Goal: Task Accomplishment & Management: Complete application form

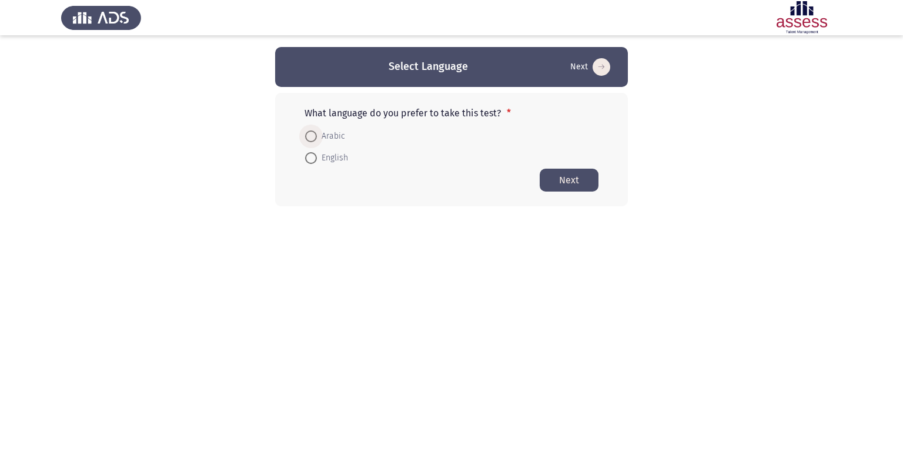
click at [308, 136] on span at bounding box center [311, 137] width 12 height 12
click at [308, 136] on input "Arabic" at bounding box center [311, 137] width 12 height 12
radio input "true"
drag, startPoint x: 553, startPoint y: 178, endPoint x: 548, endPoint y: 182, distance: 6.7
click at [548, 182] on button "Next" at bounding box center [569, 179] width 59 height 23
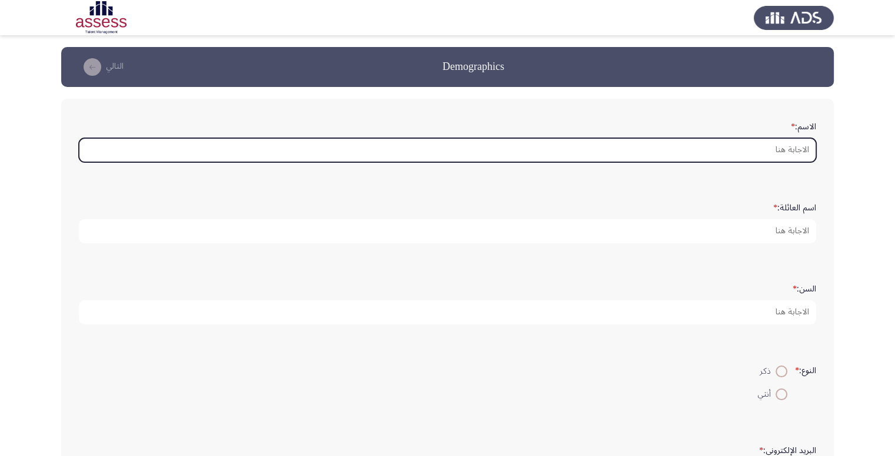
click at [781, 160] on input "الاسم: *" at bounding box center [447, 150] width 737 height 24
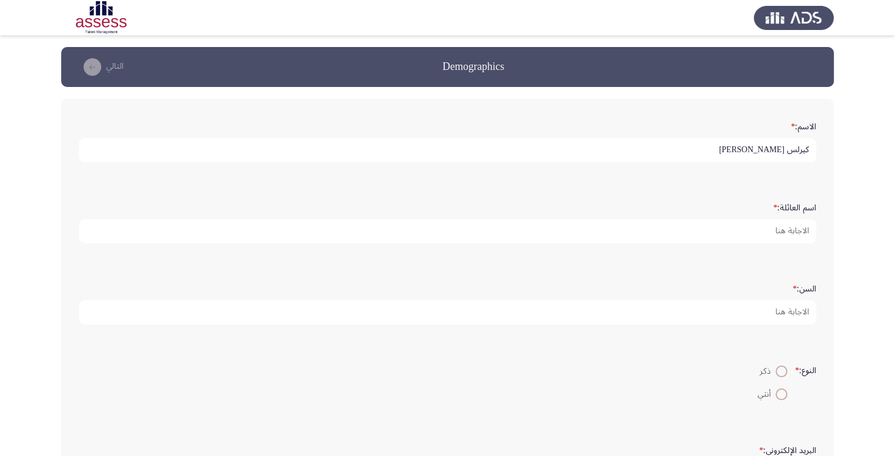
drag, startPoint x: 739, startPoint y: 158, endPoint x: 788, endPoint y: 158, distance: 49.4
click at [788, 158] on input "كيرلس [PERSON_NAME]" at bounding box center [447, 150] width 737 height 24
type input "كيرلس"
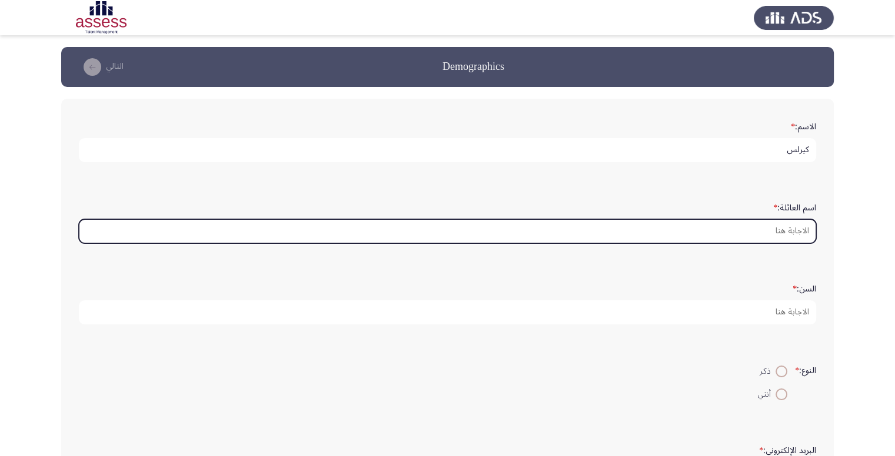
click at [792, 239] on input "اسم العائلة: *" at bounding box center [447, 231] width 737 height 24
paste input "[PERSON_NAME]"
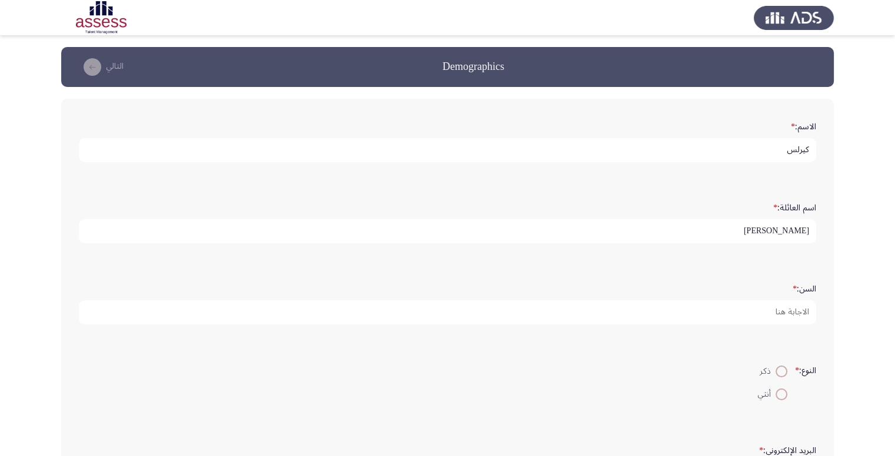
type input "[PERSON_NAME]"
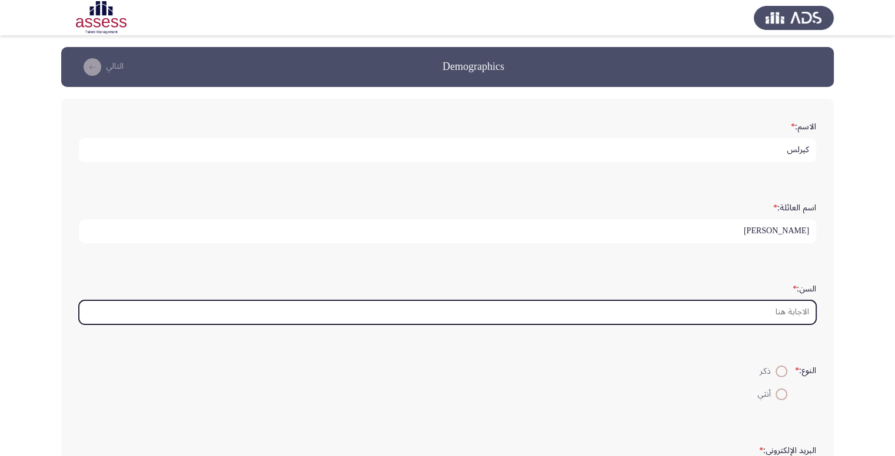
click at [792, 306] on input "السن: *" at bounding box center [447, 313] width 737 height 24
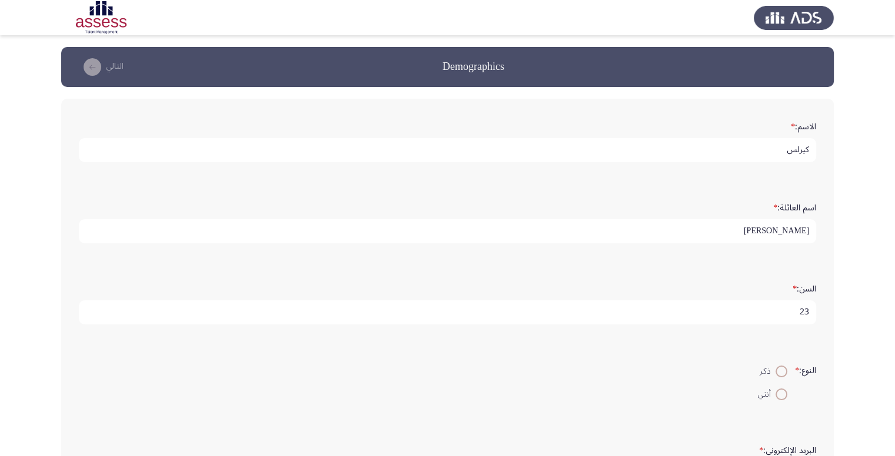
type input "23"
click at [779, 375] on label "ذكر" at bounding box center [772, 372] width 29 height 14
click at [779, 375] on input "ذكر" at bounding box center [781, 372] width 12 height 12
radio input "true"
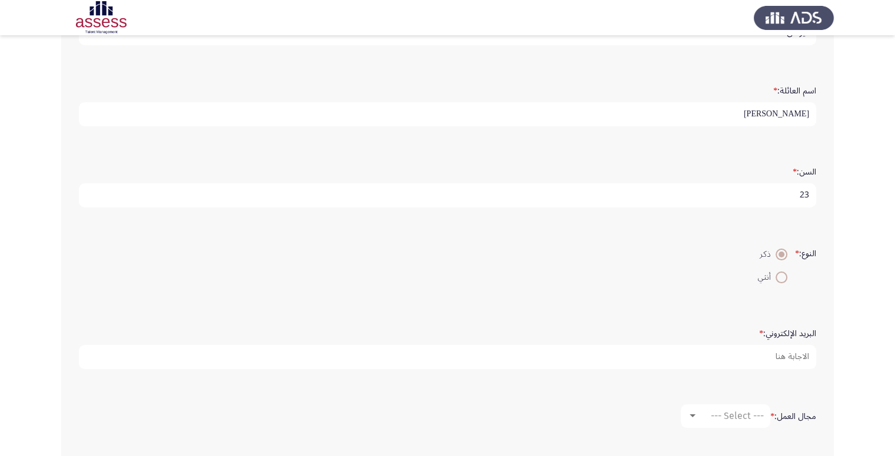
scroll to position [118, 0]
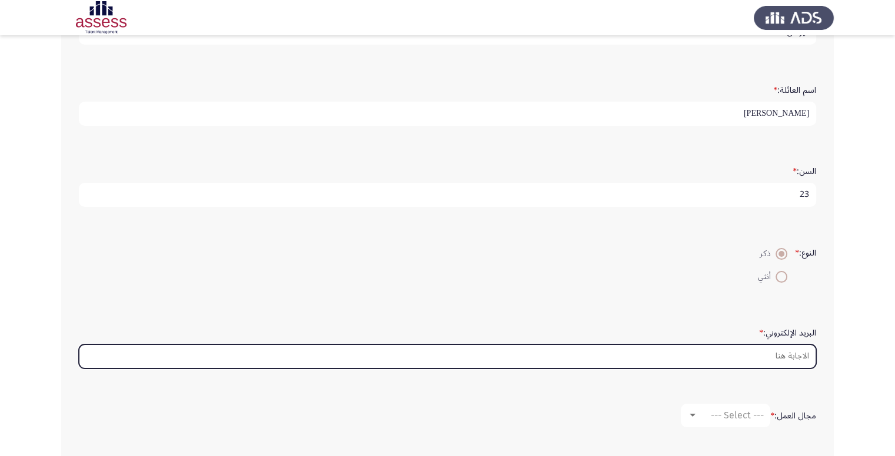
click at [793, 354] on input "البريد الإلكتروني: *" at bounding box center [447, 357] width 737 height 24
type input "ن"
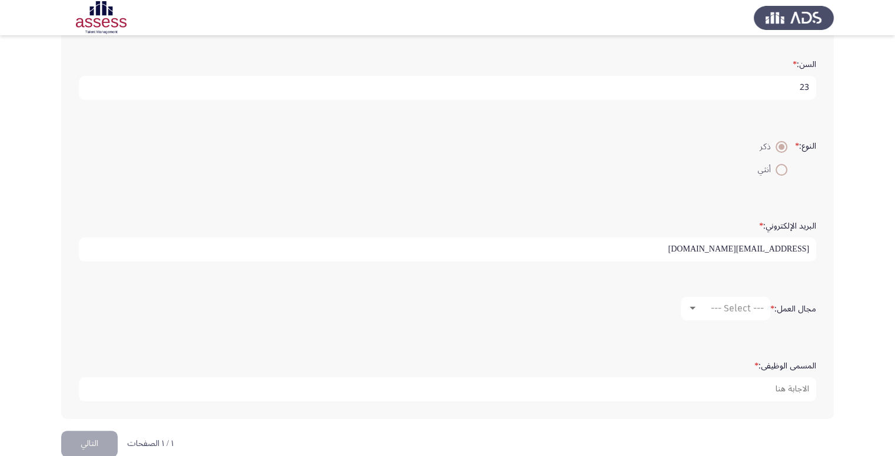
scroll to position [235, 0]
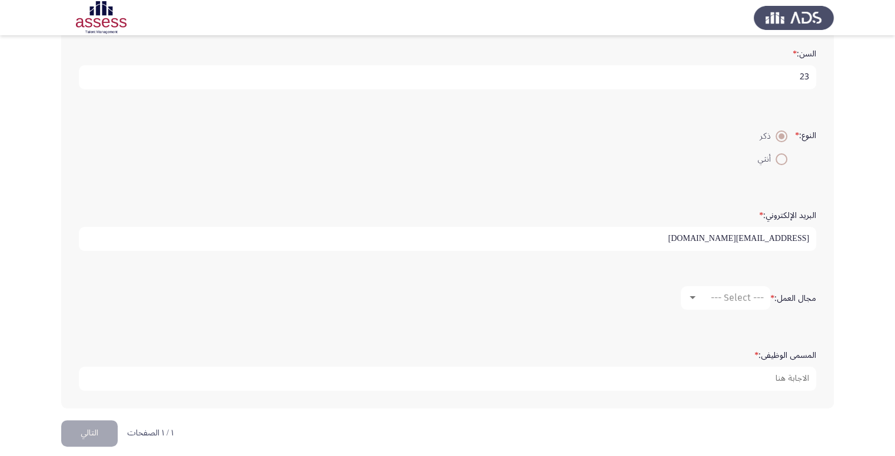
type input "[EMAIL_ADDRESS][DOMAIN_NAME]"
click at [716, 295] on span "--- Select ---" at bounding box center [737, 297] width 53 height 11
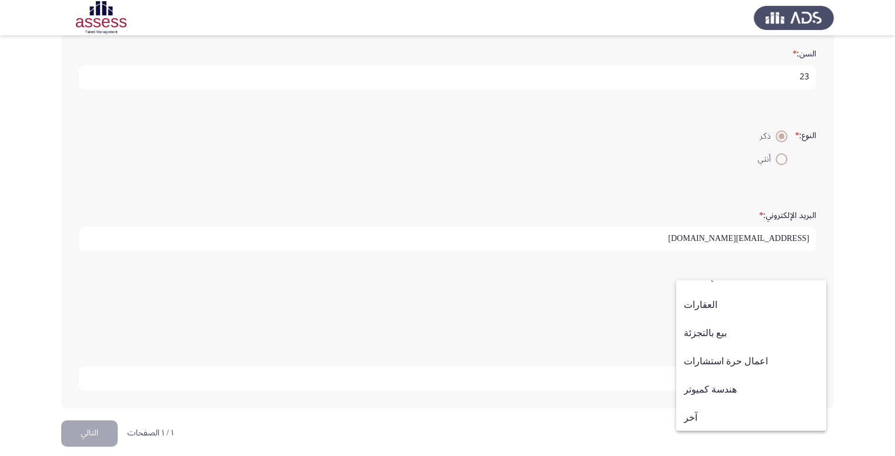
scroll to position [386, 0]
click at [743, 390] on span "هندسة كميوتر" at bounding box center [750, 389] width 135 height 28
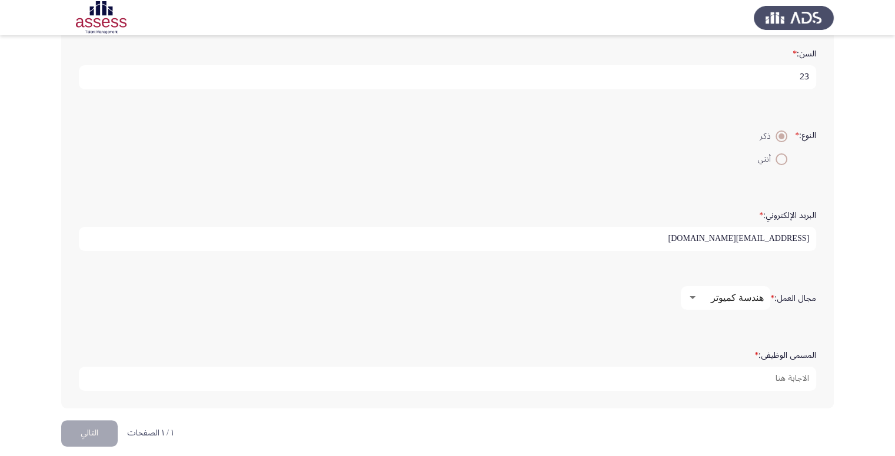
click at [741, 292] on span "هندسة كميوتر" at bounding box center [737, 297] width 53 height 11
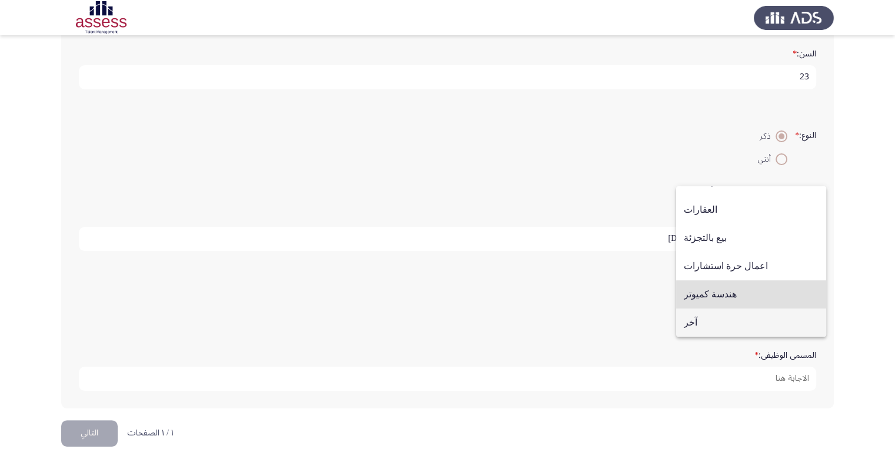
click at [712, 329] on span "آخر" at bounding box center [750, 323] width 135 height 28
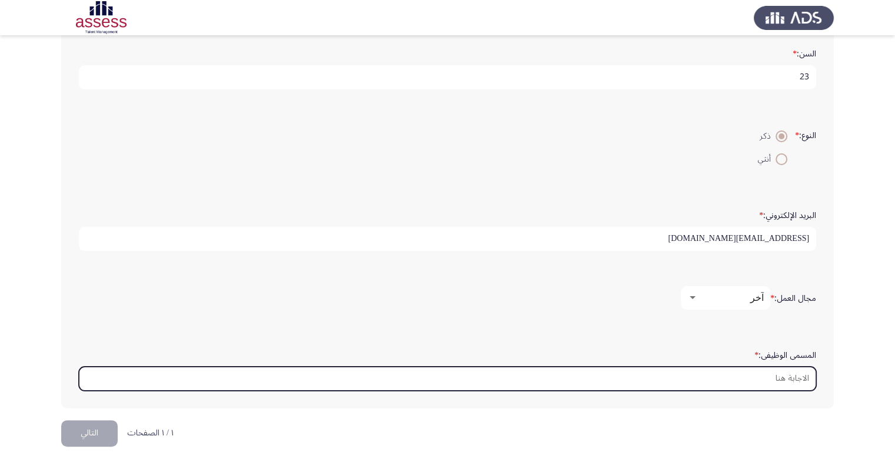
click at [749, 369] on input "المسمى الوظيفى: *" at bounding box center [447, 379] width 737 height 24
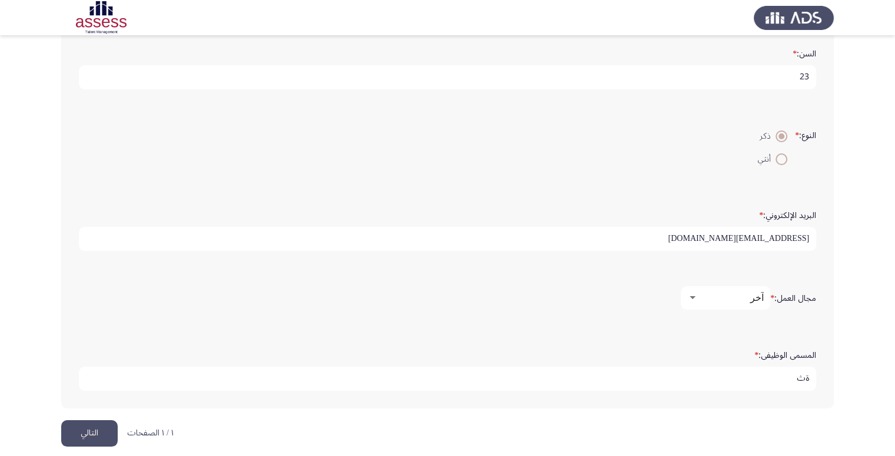
type input "ة"
type input "mechatronics Engineer"
click at [108, 422] on button "التالي" at bounding box center [89, 434] width 56 height 26
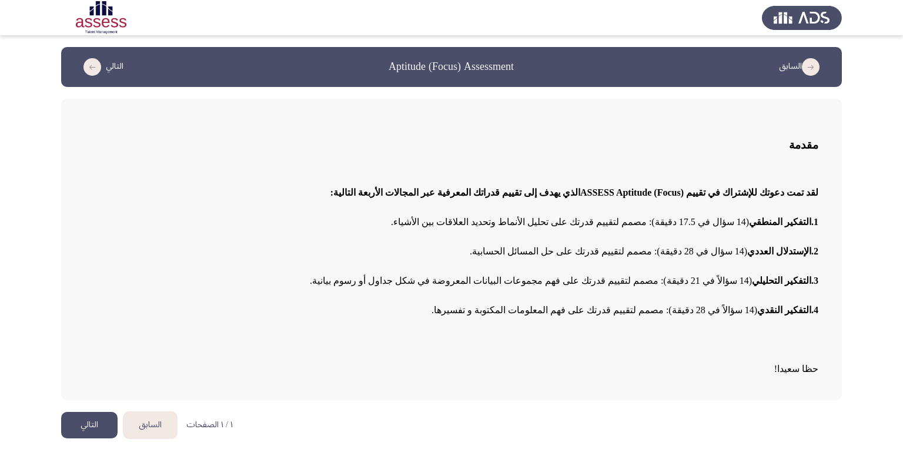
click at [89, 423] on button "التالي" at bounding box center [89, 425] width 56 height 26
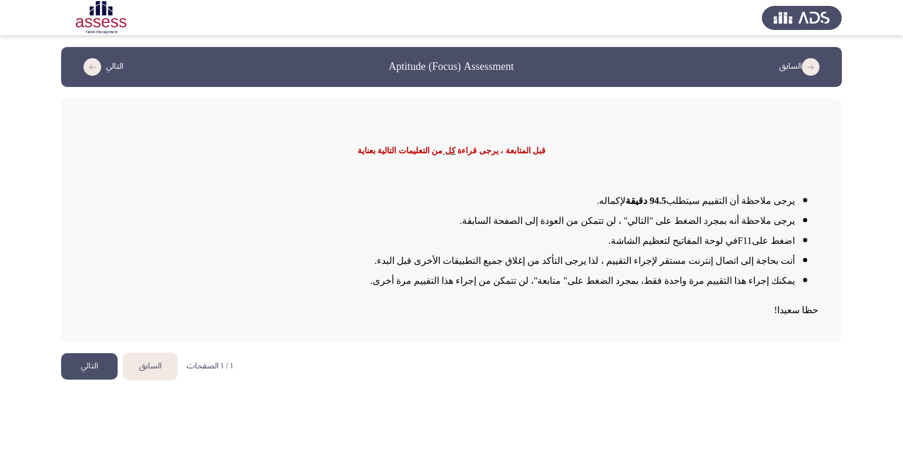
click at [90, 363] on button "التالي" at bounding box center [89, 367] width 56 height 26
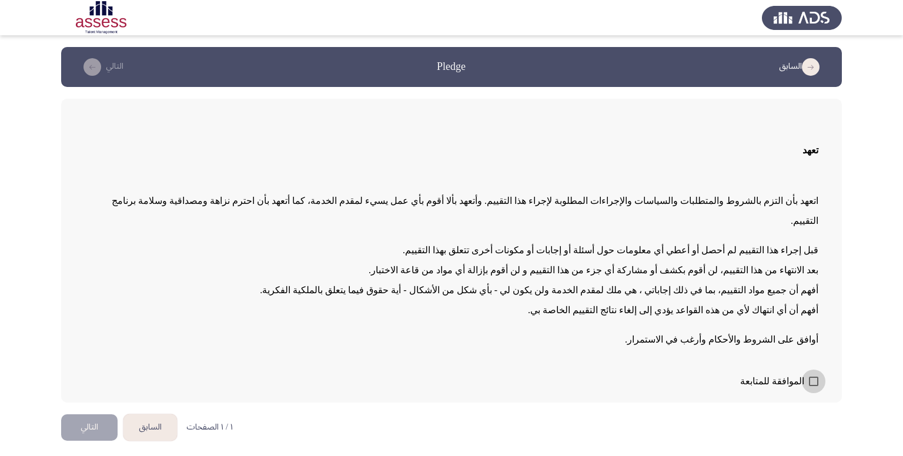
drag, startPoint x: 818, startPoint y: 361, endPoint x: 706, endPoint y: 396, distance: 117.2
click at [818, 377] on span at bounding box center [813, 381] width 9 height 9
click at [814, 386] on input "الموافقة للمتابعة" at bounding box center [813, 386] width 1 height 1
checkbox input "true"
click at [98, 415] on button "التالي" at bounding box center [89, 428] width 56 height 26
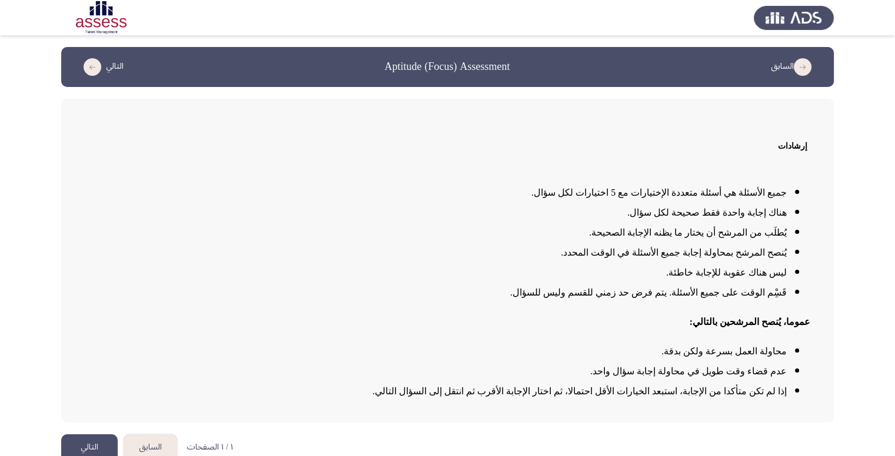
click at [83, 436] on button "التالي" at bounding box center [89, 448] width 56 height 26
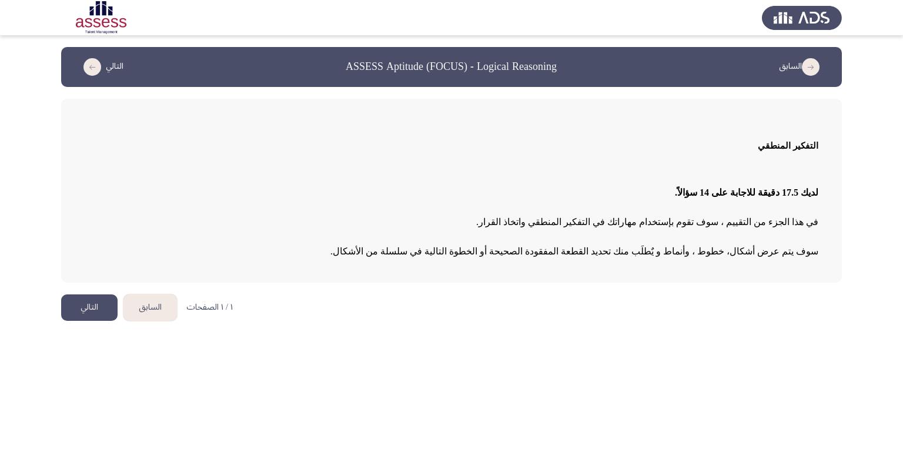
click at [87, 304] on button "التالي" at bounding box center [89, 308] width 56 height 26
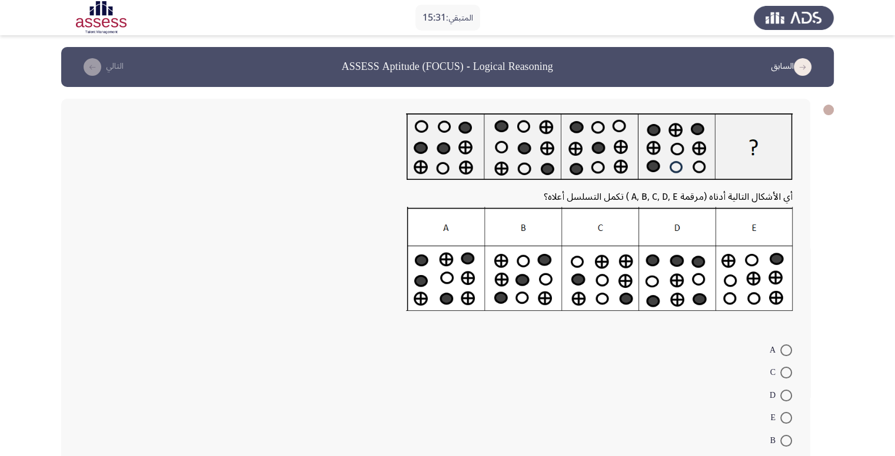
click at [787, 441] on span at bounding box center [786, 441] width 12 height 12
click at [787, 441] on input "B" at bounding box center [786, 441] width 12 height 12
radio input "true"
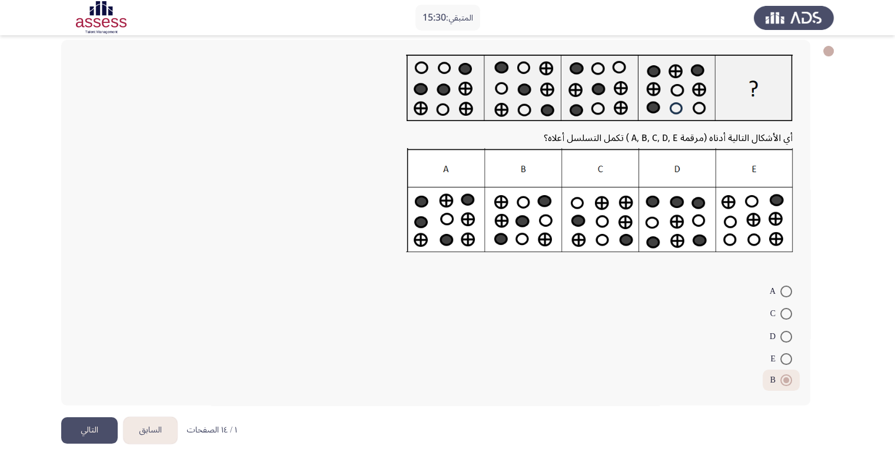
scroll to position [66, 0]
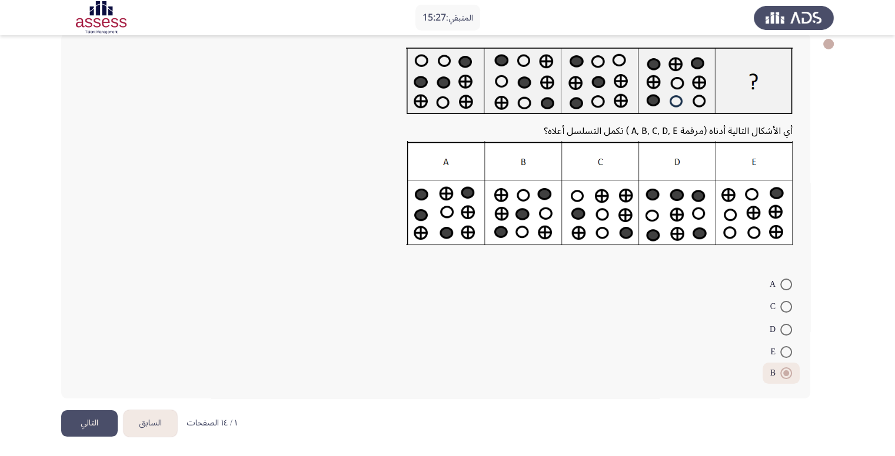
click at [83, 411] on button "التالي" at bounding box center [89, 424] width 56 height 26
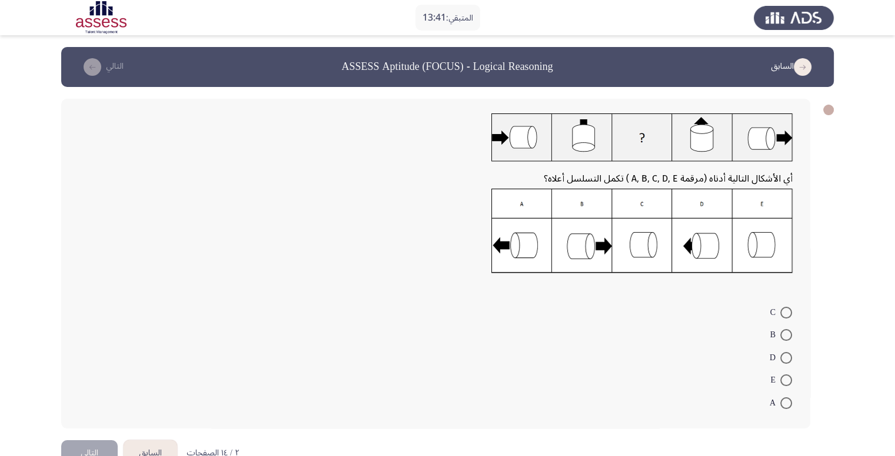
click at [781, 377] on span at bounding box center [786, 381] width 12 height 12
click at [781, 377] on input "E" at bounding box center [786, 381] width 12 height 12
radio input "true"
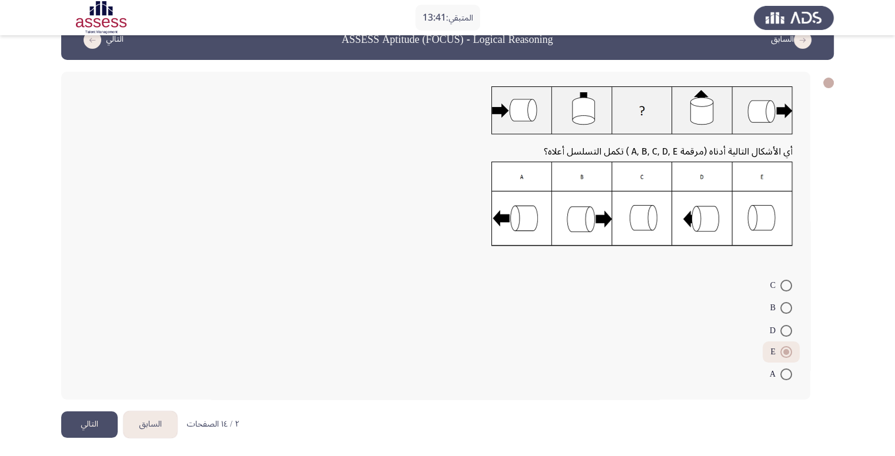
scroll to position [28, 0]
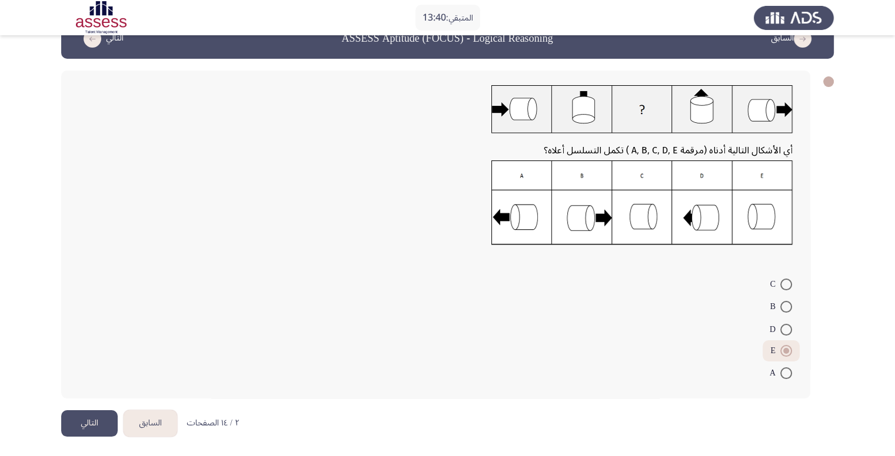
click at [84, 421] on button "التالي" at bounding box center [89, 424] width 56 height 26
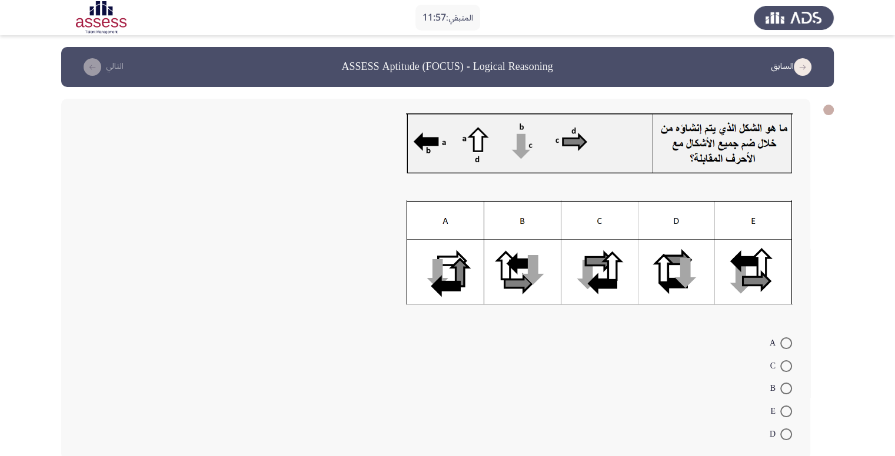
click at [789, 408] on span at bounding box center [786, 412] width 12 height 12
click at [789, 408] on input "E" at bounding box center [786, 412] width 12 height 12
radio input "true"
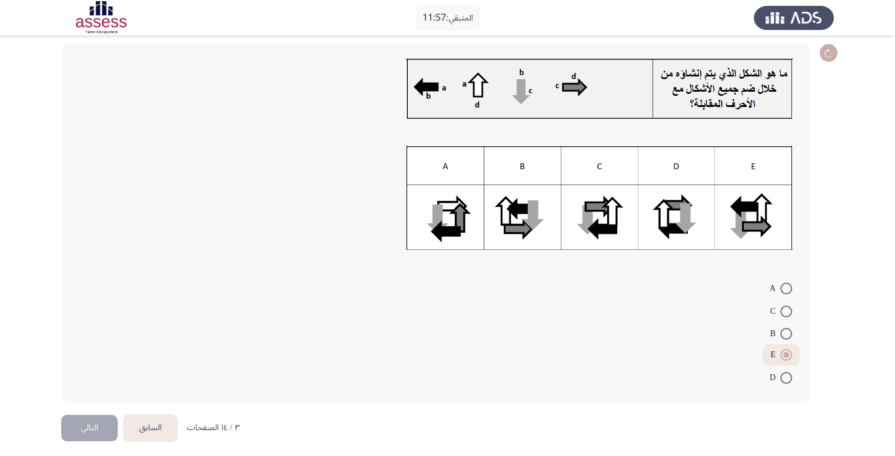
scroll to position [59, 0]
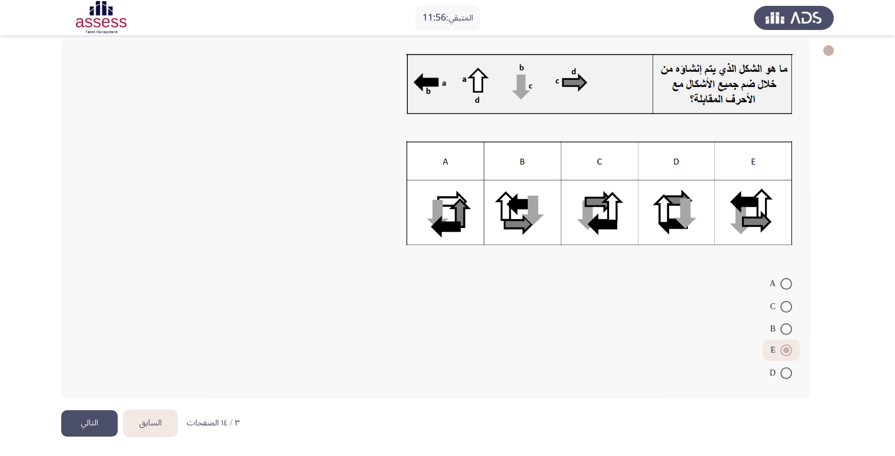
click at [70, 422] on button "التالي" at bounding box center [89, 424] width 56 height 26
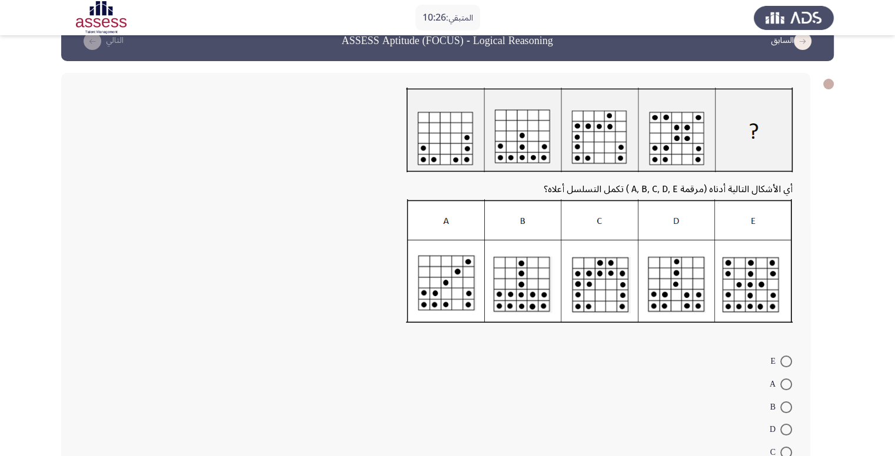
scroll to position [0, 0]
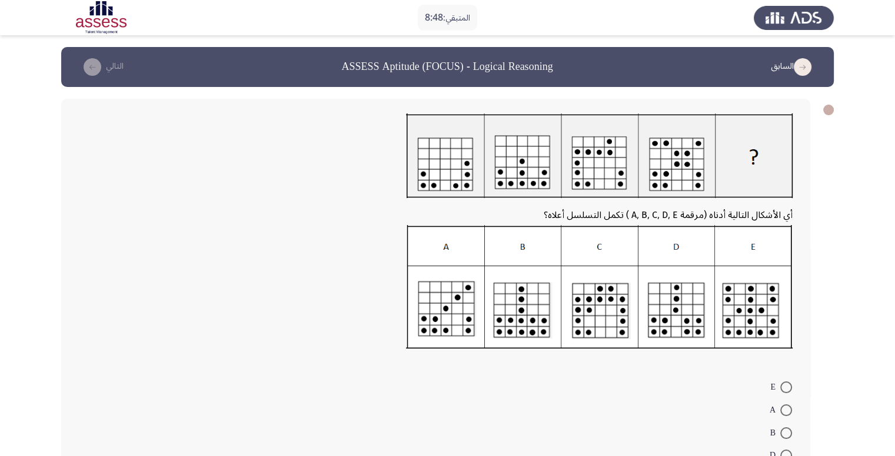
click at [788, 430] on span at bounding box center [786, 434] width 12 height 12
click at [788, 430] on input "B" at bounding box center [786, 434] width 12 height 12
radio input "true"
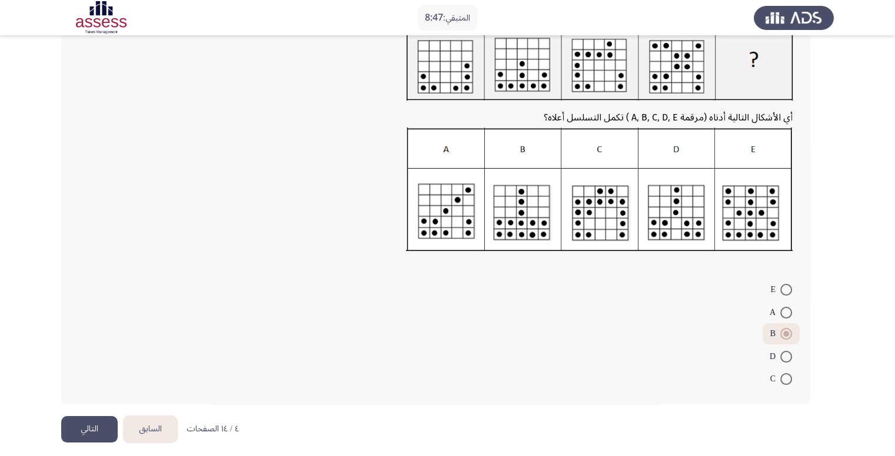
scroll to position [104, 0]
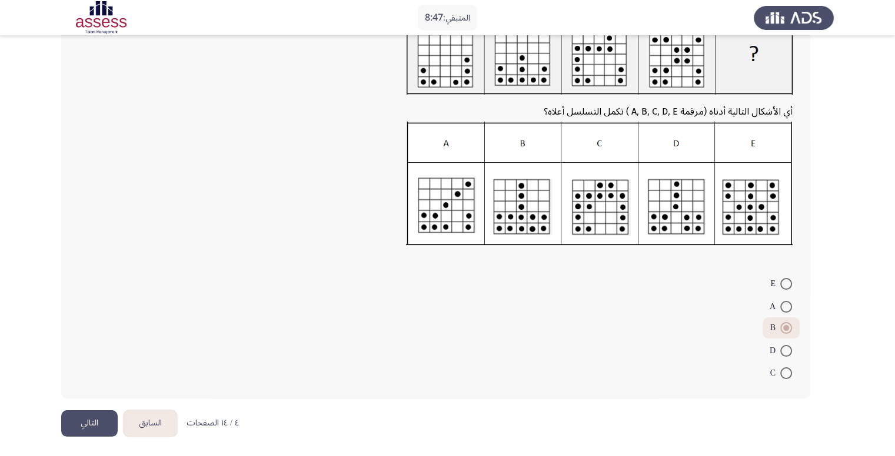
click at [87, 426] on button "التالي" at bounding box center [89, 424] width 56 height 26
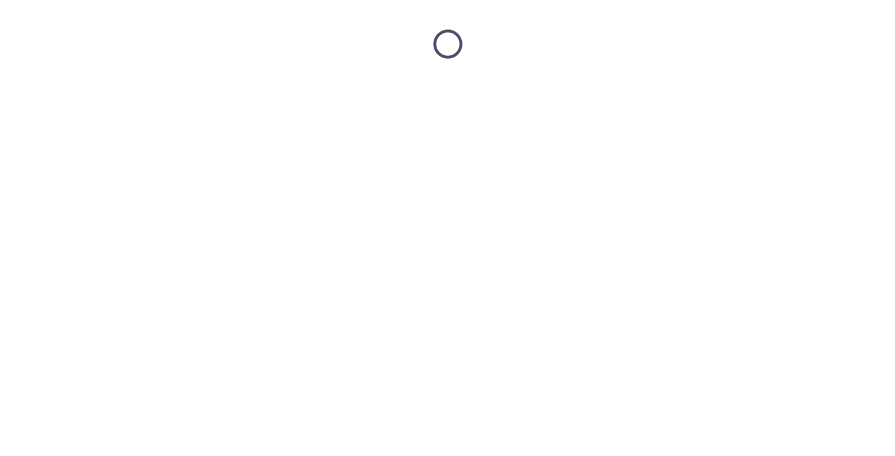
scroll to position [0, 0]
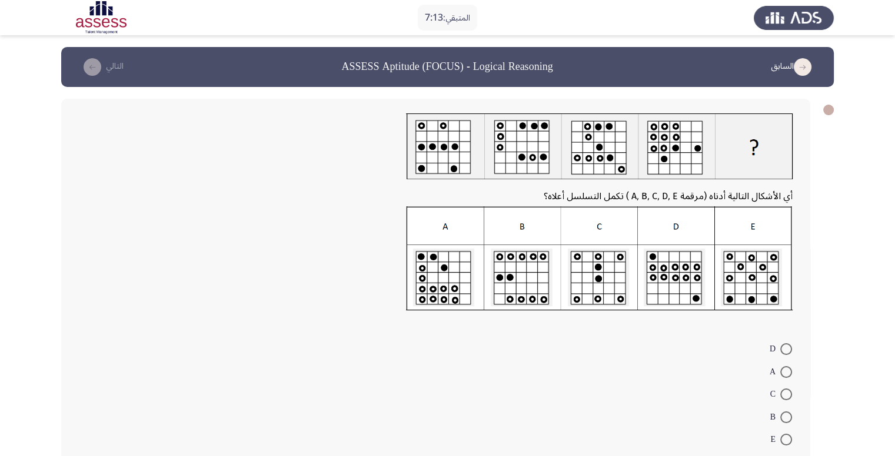
click at [783, 351] on span at bounding box center [786, 350] width 12 height 12
click at [783, 351] on input "D" at bounding box center [786, 350] width 12 height 12
radio input "true"
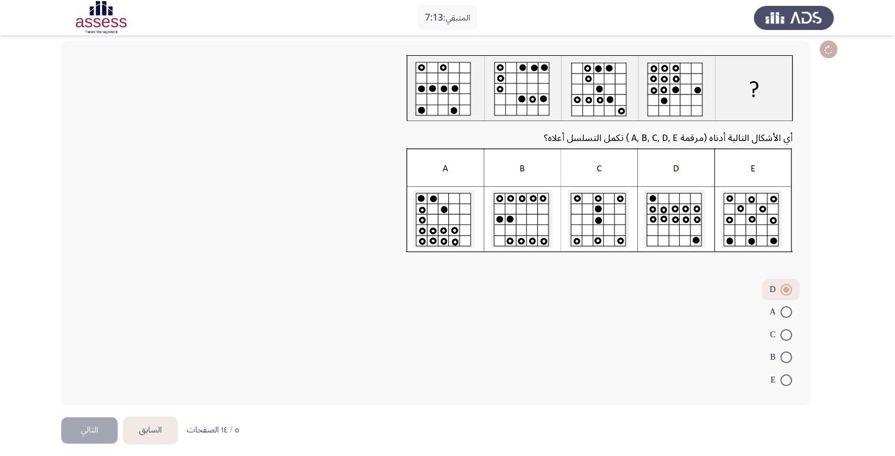
scroll to position [65, 0]
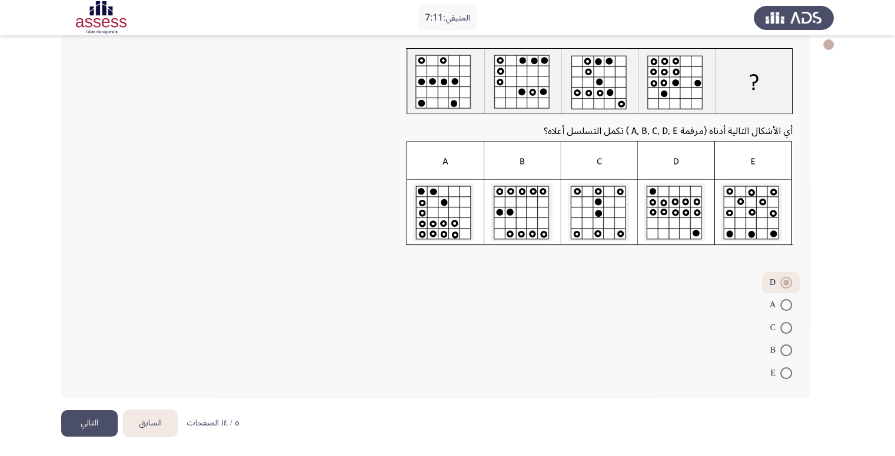
click at [105, 424] on button "التالي" at bounding box center [89, 424] width 56 height 26
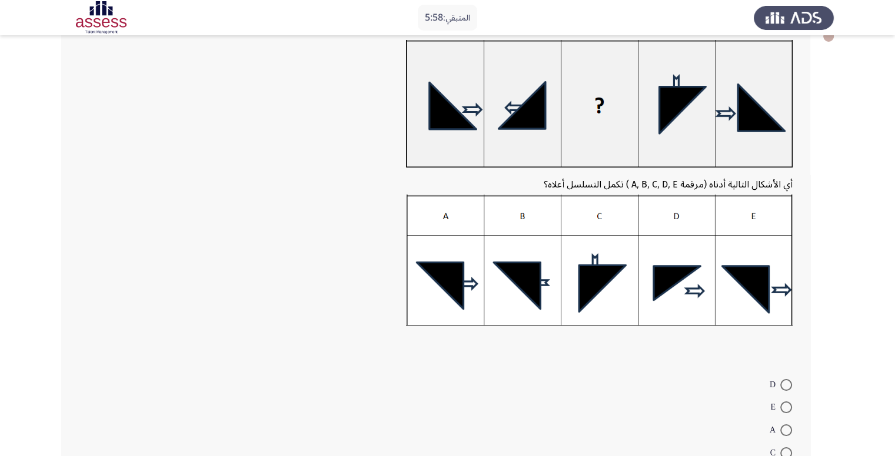
scroll to position [176, 0]
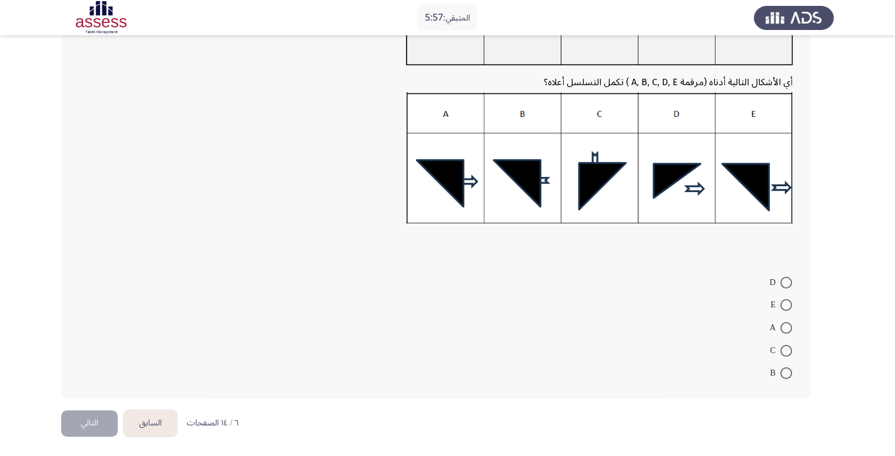
click at [793, 280] on mat-radio-button "D" at bounding box center [781, 282] width 38 height 23
click at [785, 279] on span at bounding box center [786, 283] width 12 height 12
click at [785, 279] on input "D" at bounding box center [786, 283] width 12 height 12
radio input "true"
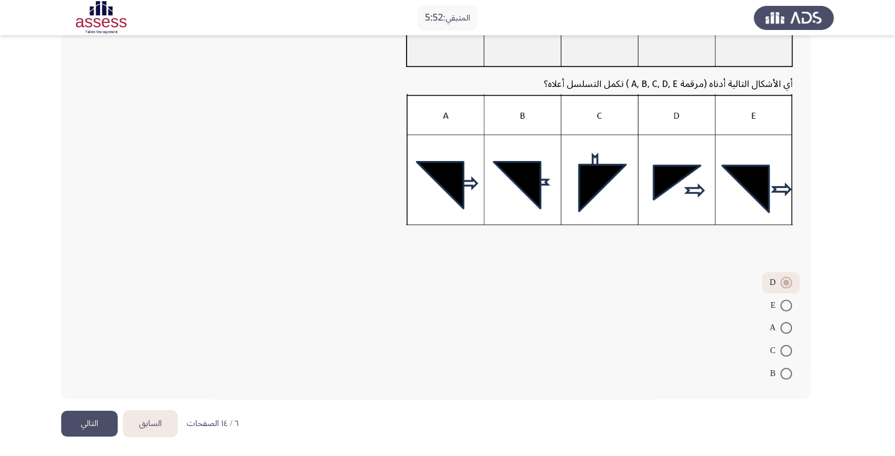
click at [81, 419] on button "التالي" at bounding box center [89, 424] width 56 height 26
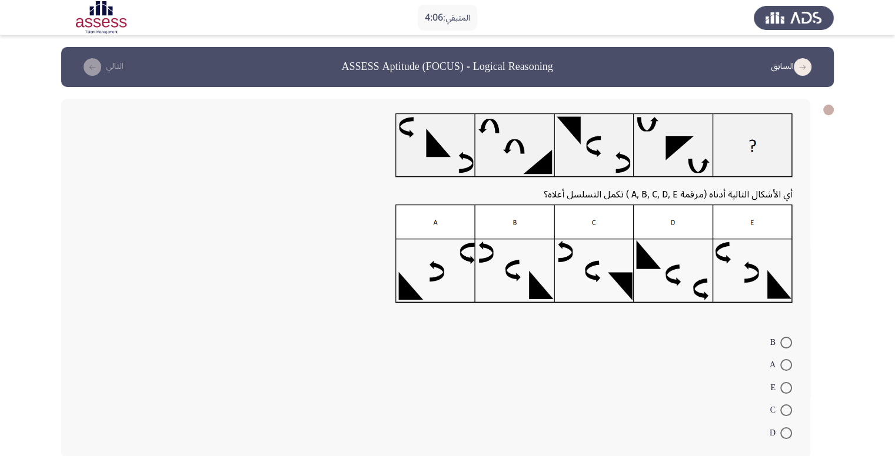
drag, startPoint x: 791, startPoint y: 337, endPoint x: 778, endPoint y: 344, distance: 14.7
click at [788, 339] on span at bounding box center [786, 343] width 12 height 12
click at [788, 339] on input "B" at bounding box center [786, 343] width 12 height 12
radio input "true"
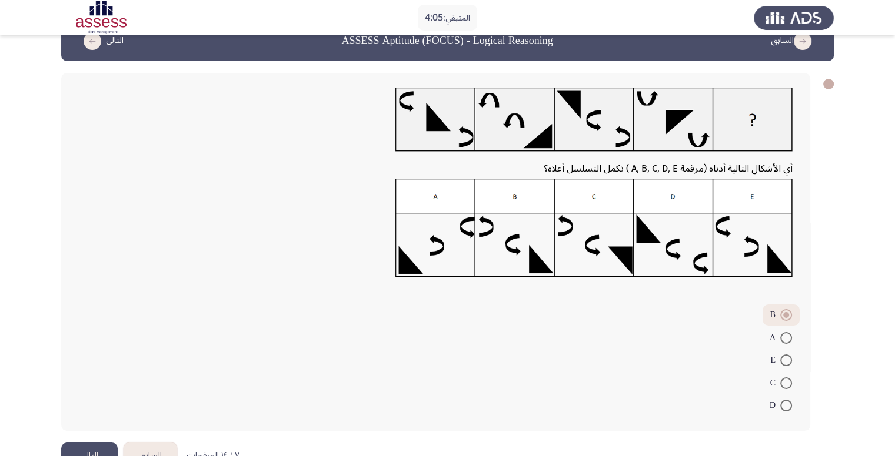
scroll to position [59, 0]
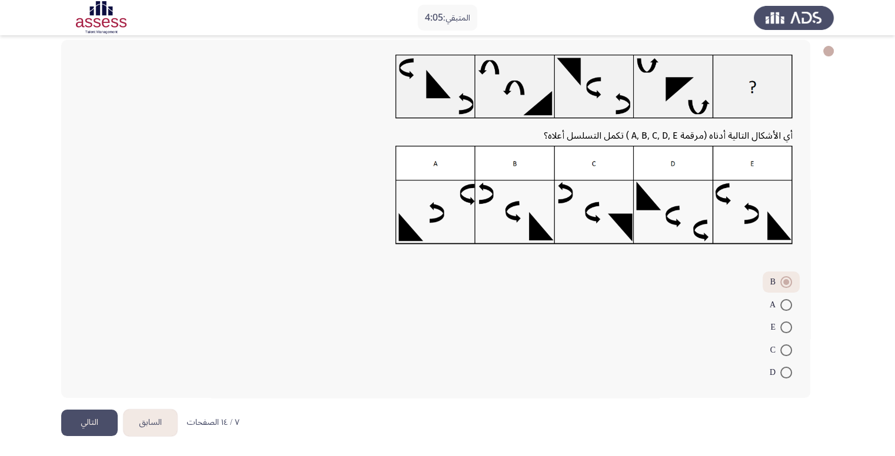
drag, startPoint x: 101, startPoint y: 419, endPoint x: 127, endPoint y: 421, distance: 26.5
click at [101, 421] on button "التالي" at bounding box center [89, 423] width 56 height 26
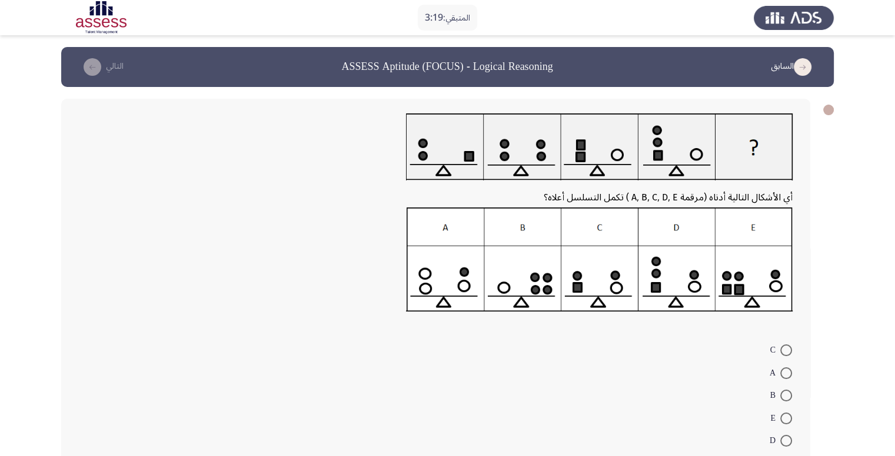
click at [787, 394] on span at bounding box center [786, 396] width 12 height 12
click at [787, 394] on input "B" at bounding box center [786, 396] width 12 height 12
radio input "true"
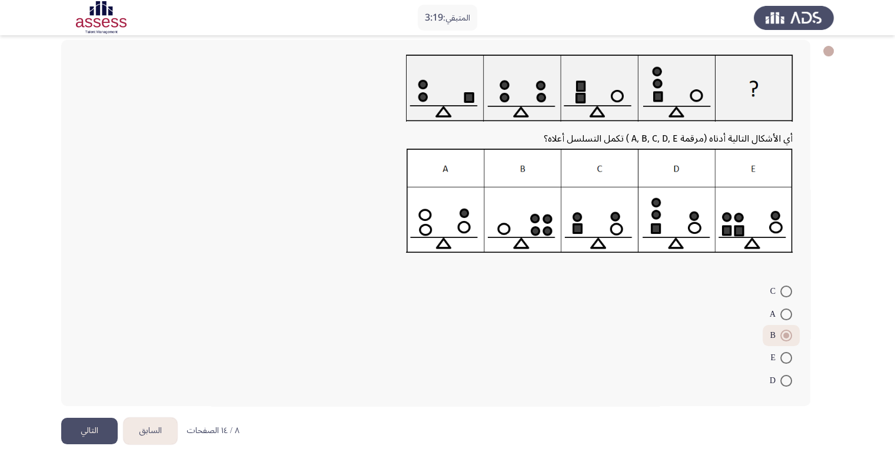
scroll to position [66, 0]
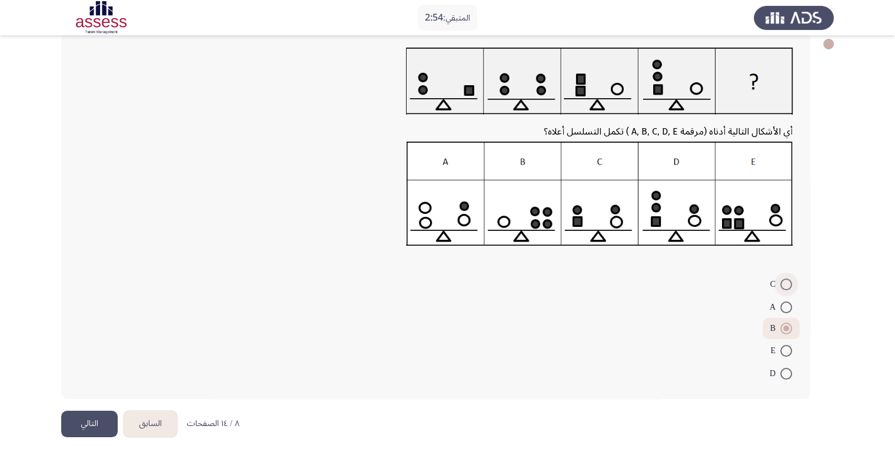
click at [789, 279] on span at bounding box center [786, 285] width 12 height 12
click at [789, 279] on input "C" at bounding box center [786, 285] width 12 height 12
radio input "true"
click at [87, 423] on button "التالي" at bounding box center [89, 424] width 56 height 26
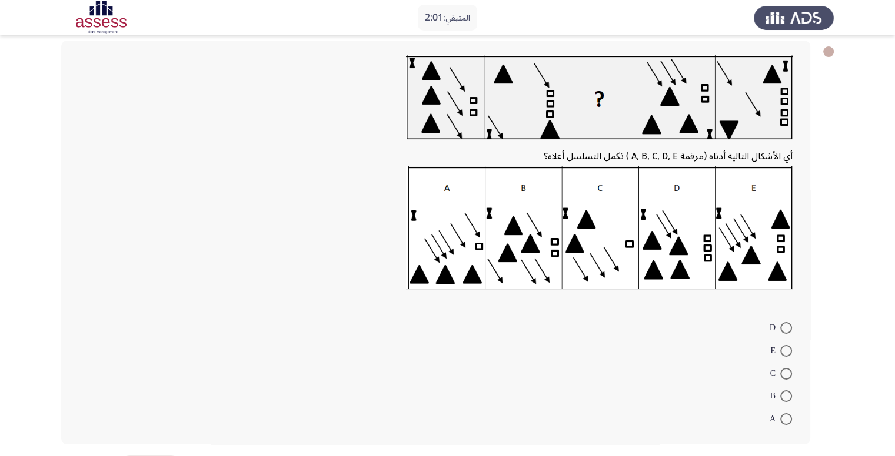
scroll to position [59, 0]
drag, startPoint x: 783, startPoint y: 416, endPoint x: 636, endPoint y: 405, distance: 147.5
click at [781, 417] on span at bounding box center [786, 419] width 12 height 12
click at [781, 417] on input "A" at bounding box center [786, 419] width 12 height 12
radio input "true"
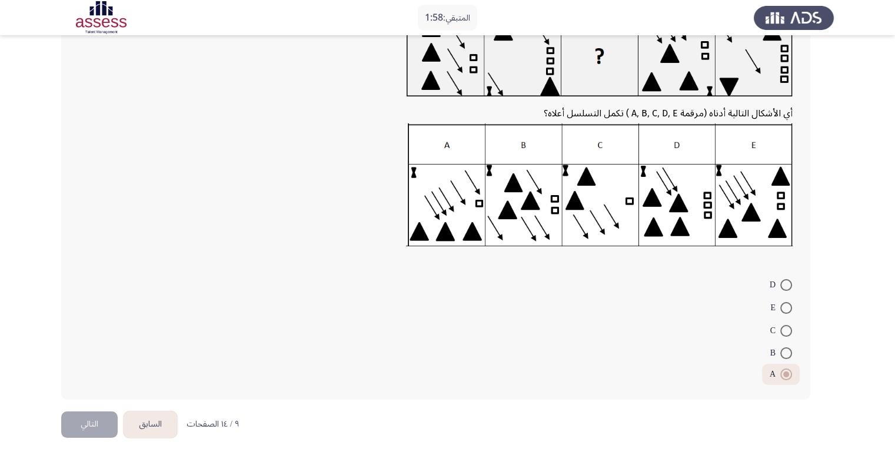
scroll to position [102, 0]
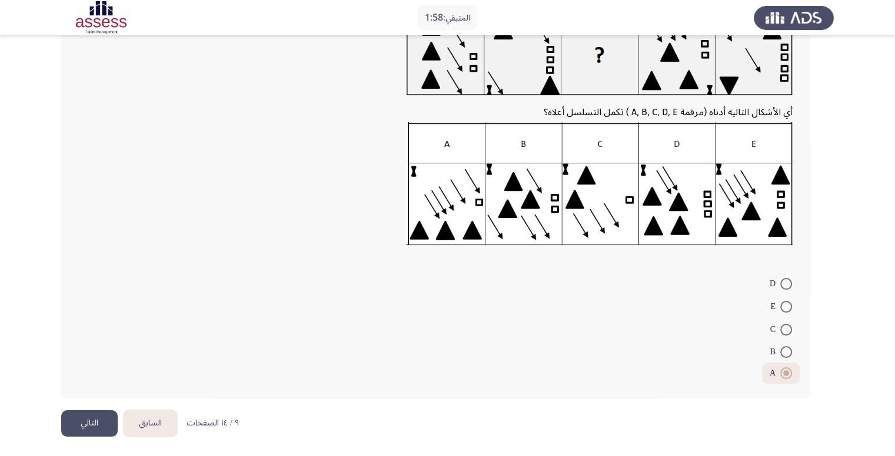
click at [101, 411] on button "التالي" at bounding box center [89, 424] width 56 height 26
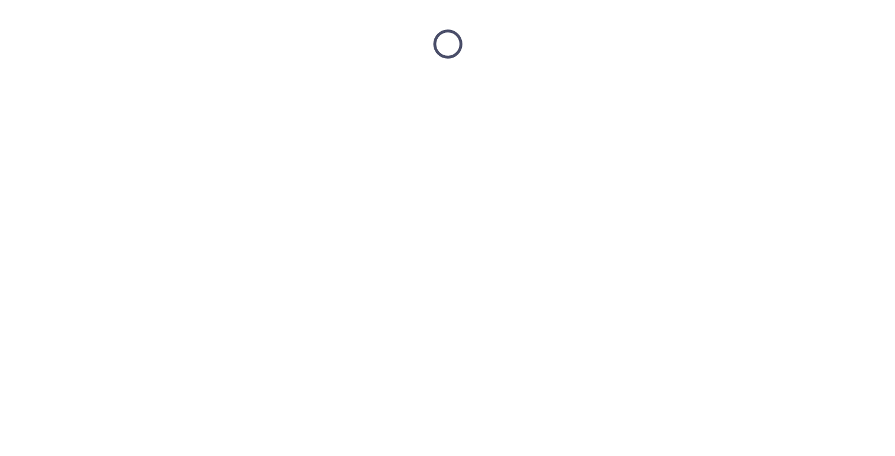
scroll to position [0, 0]
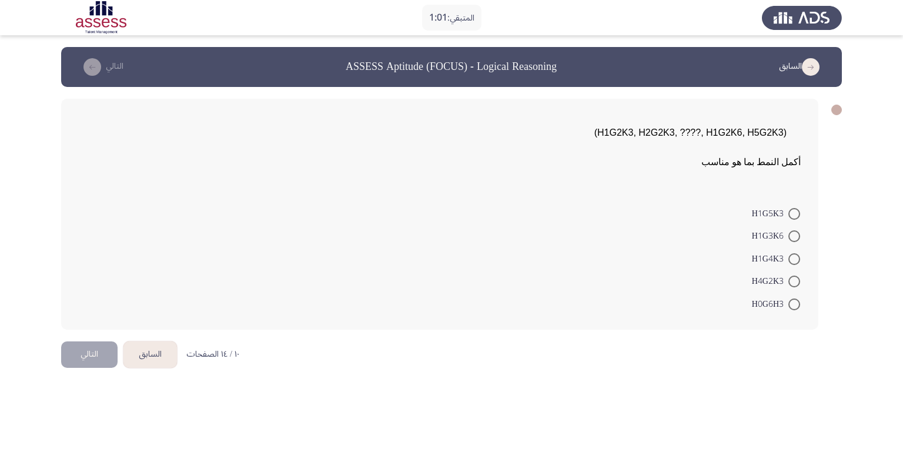
click at [791, 258] on span at bounding box center [795, 260] width 12 height 12
click at [791, 258] on input "H1G4K3" at bounding box center [795, 260] width 12 height 12
radio input "true"
drag, startPoint x: 76, startPoint y: 354, endPoint x: 105, endPoint y: 350, distance: 29.6
click at [76, 353] on button "التالي" at bounding box center [89, 353] width 56 height 26
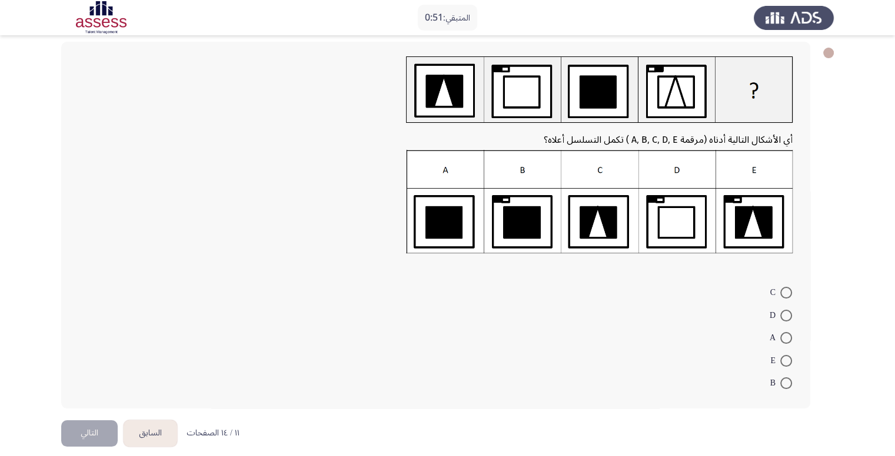
scroll to position [59, 0]
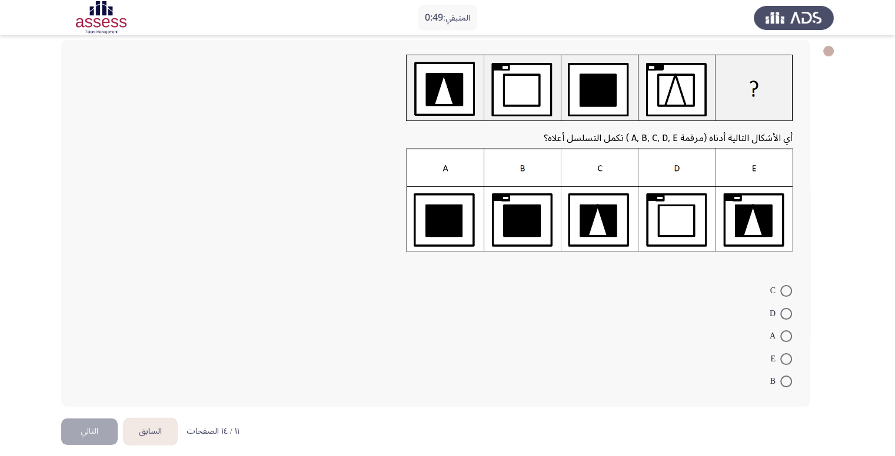
click at [779, 335] on span "A" at bounding box center [774, 336] width 11 height 14
click at [780, 335] on input "A" at bounding box center [786, 337] width 12 height 12
radio input "true"
click at [108, 423] on button "التالي" at bounding box center [89, 431] width 56 height 26
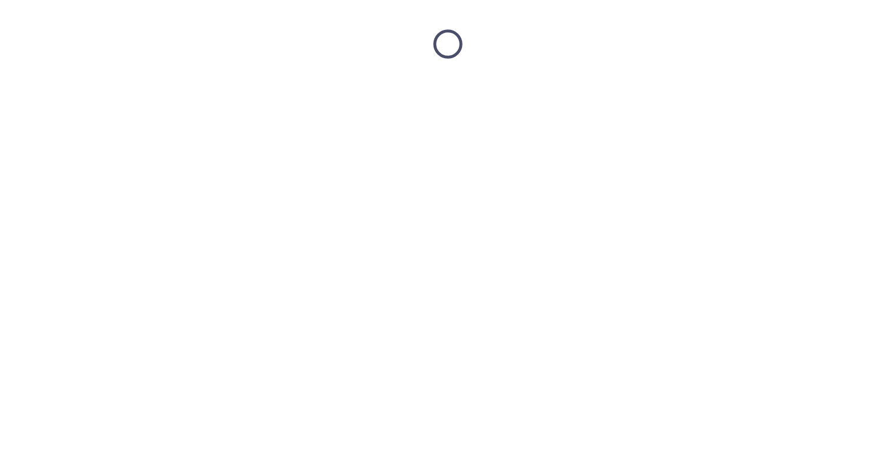
scroll to position [0, 0]
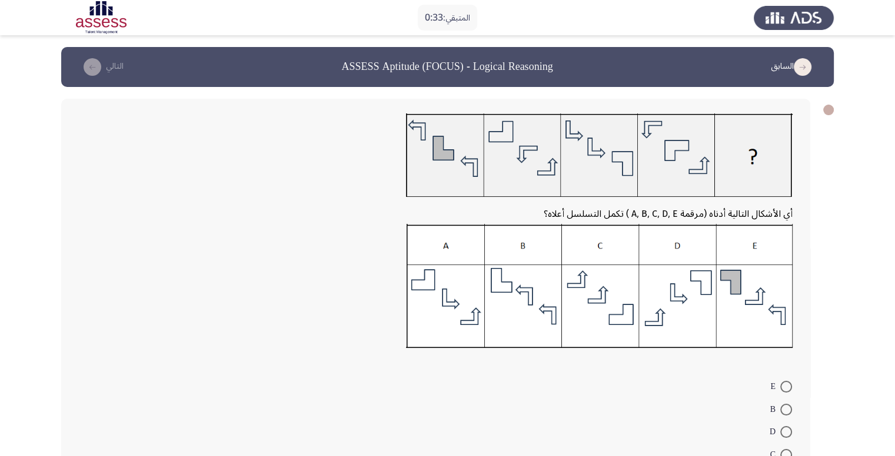
click at [790, 381] on span at bounding box center [786, 387] width 12 height 12
click at [790, 381] on input "E" at bounding box center [786, 387] width 12 height 12
radio input "true"
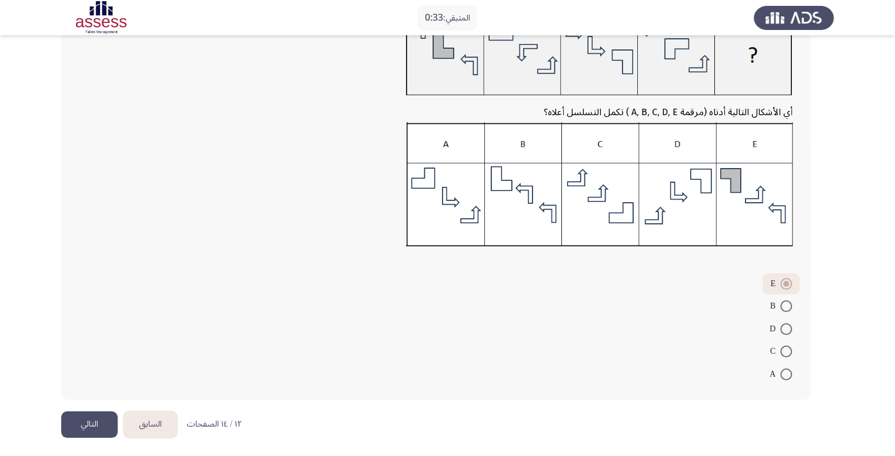
scroll to position [103, 0]
click at [72, 425] on button "التالي" at bounding box center [89, 424] width 56 height 26
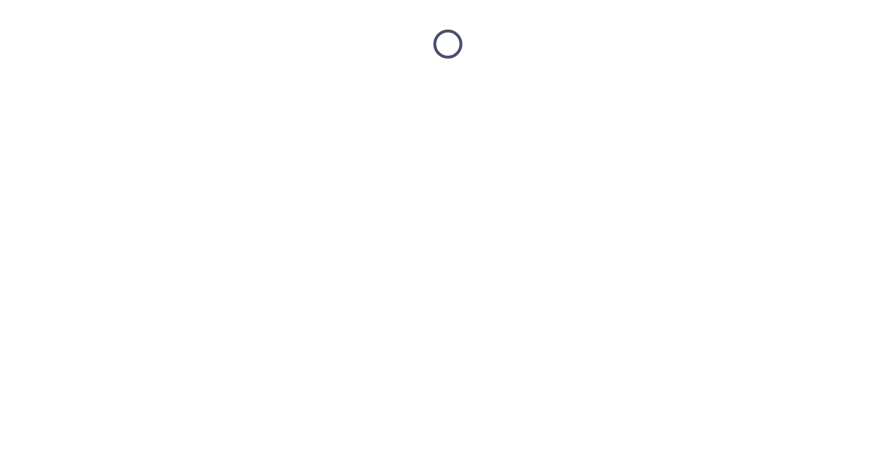
scroll to position [0, 0]
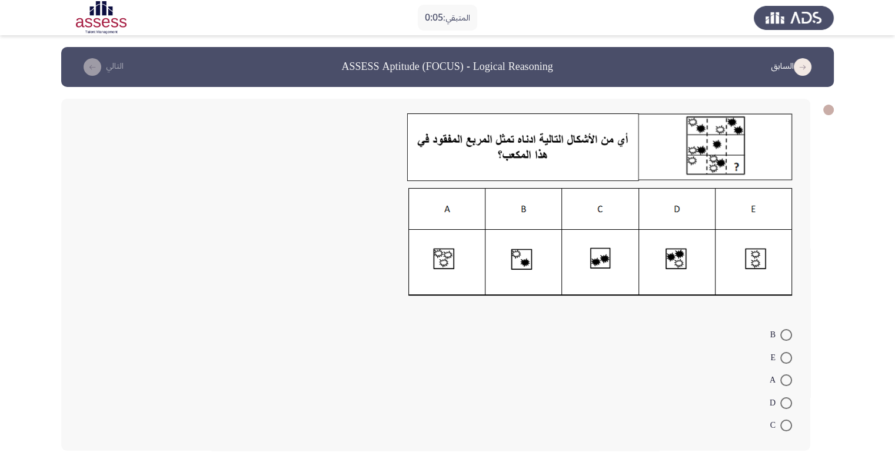
drag, startPoint x: 782, startPoint y: 403, endPoint x: 720, endPoint y: 405, distance: 62.4
click at [782, 404] on span at bounding box center [786, 404] width 12 height 12
click at [782, 404] on input "D" at bounding box center [786, 404] width 12 height 12
radio input "true"
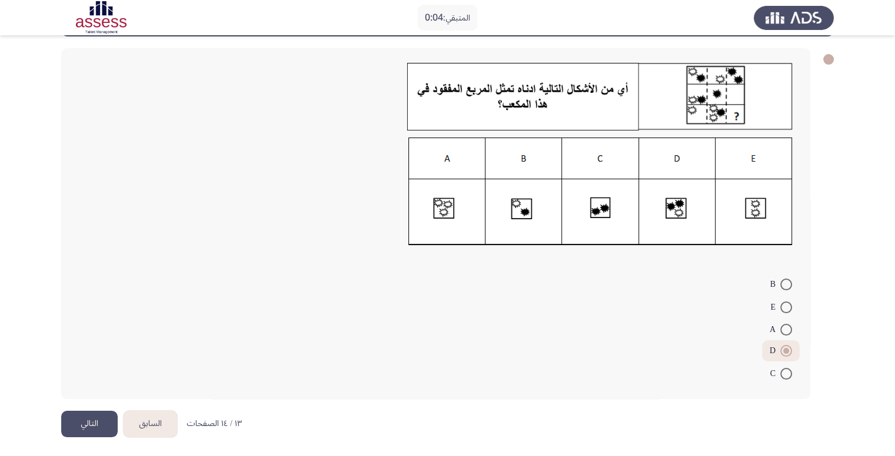
scroll to position [52, 0]
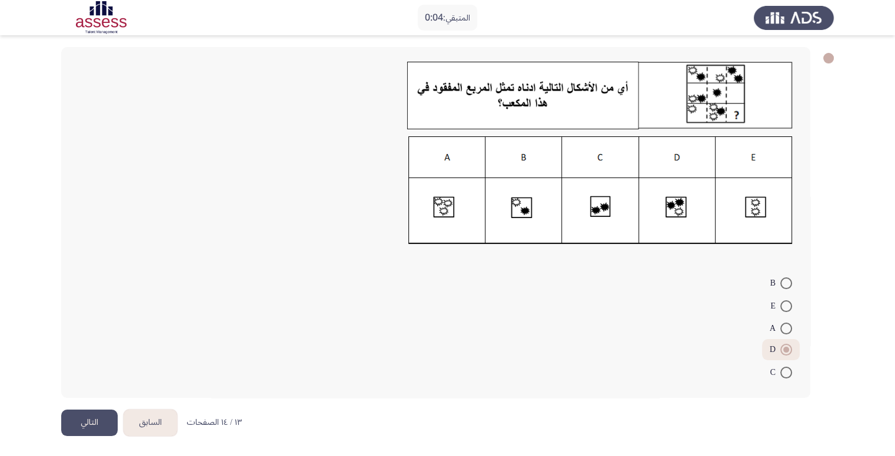
click at [95, 423] on button "التالي" at bounding box center [89, 423] width 56 height 26
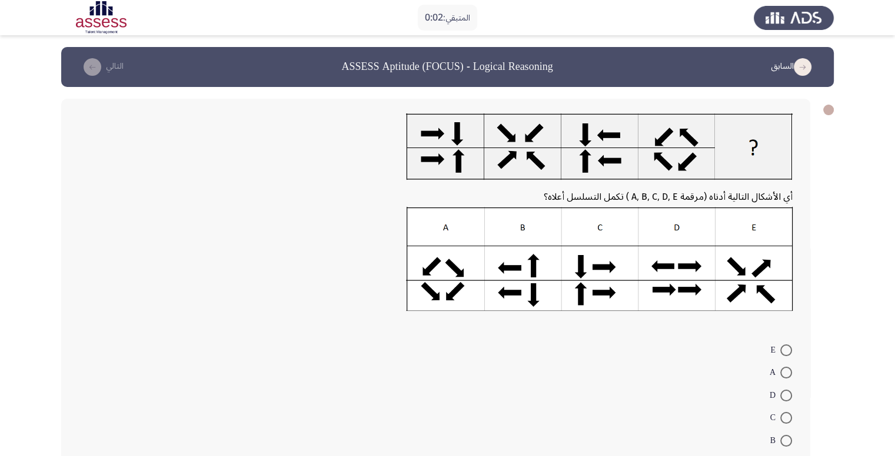
click at [788, 395] on span at bounding box center [786, 396] width 12 height 12
click at [788, 395] on input "D" at bounding box center [786, 396] width 12 height 12
radio input "true"
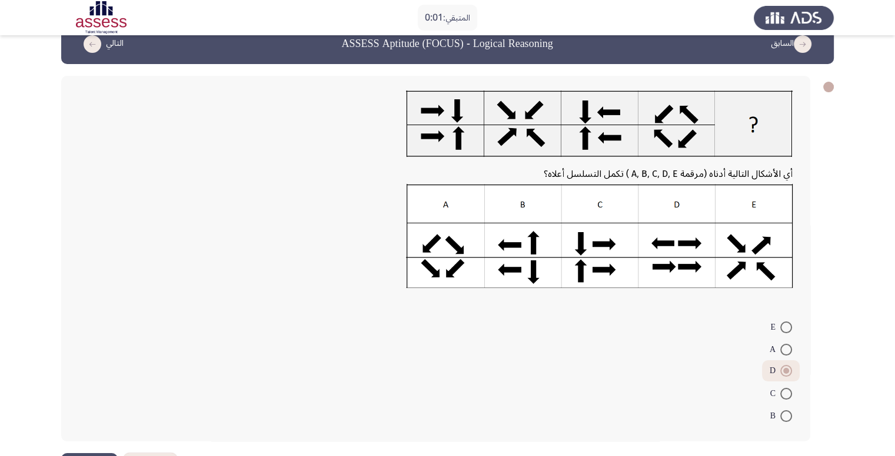
scroll to position [66, 0]
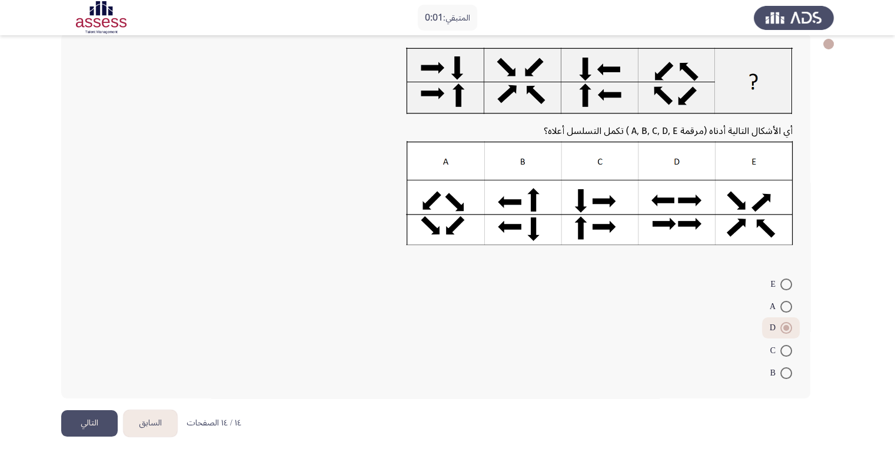
drag, startPoint x: 46, startPoint y: 428, endPoint x: 69, endPoint y: 443, distance: 27.1
click at [69, 443] on html "المتبقي: 0:01 السابق ASSESS Aptitude (FOCUS) - Logical Reasoning التالي أي الأش…" at bounding box center [447, 195] width 895 height 523
click at [106, 432] on html "المتبقي: 0:01 السابق ASSESS Aptitude (FOCUS) - Logical Reasoning التالي أي الأش…" at bounding box center [447, 195] width 895 height 523
click at [104, 411] on button "التالي" at bounding box center [89, 424] width 56 height 26
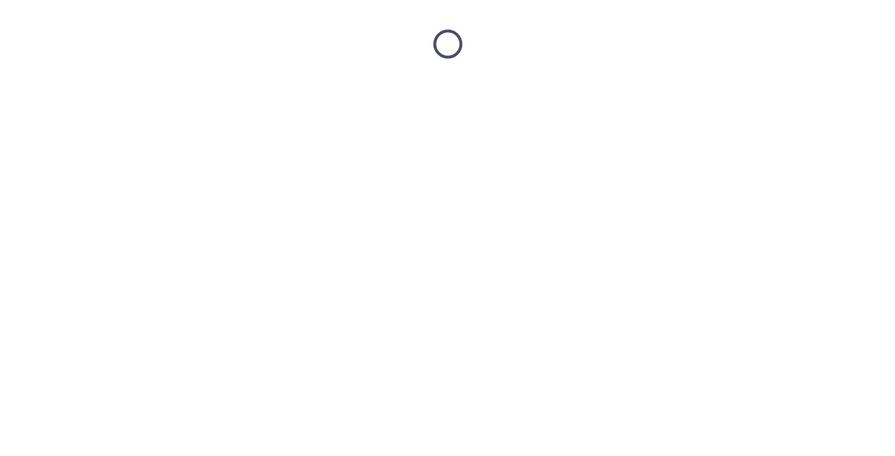
scroll to position [0, 0]
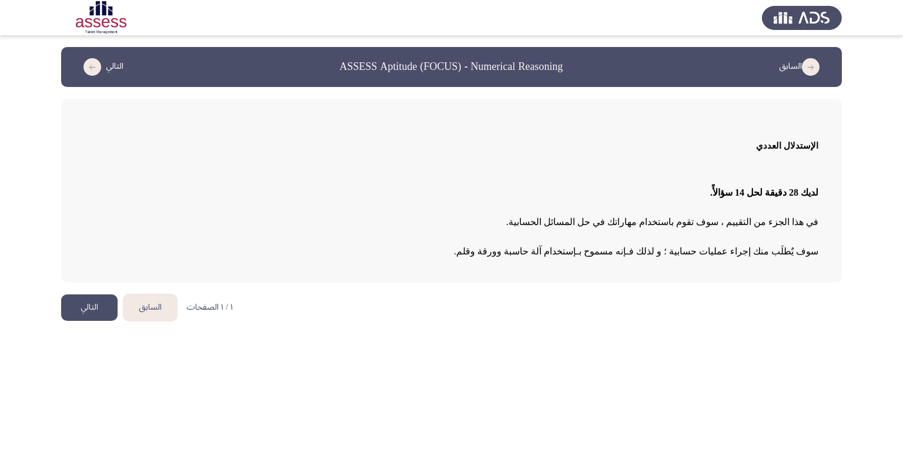
click at [74, 304] on button "التالي" at bounding box center [89, 308] width 56 height 26
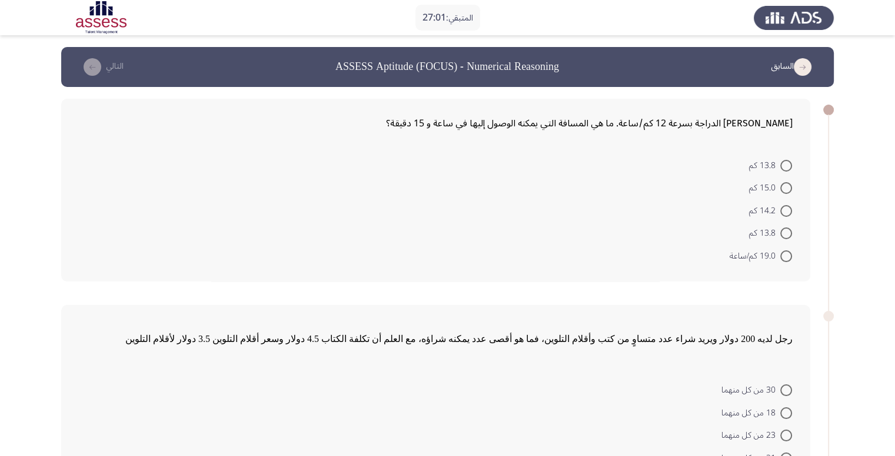
click at [795, 188] on mat-radio-button "15.0 كم" at bounding box center [770, 187] width 58 height 23
click at [788, 189] on span at bounding box center [786, 188] width 12 height 12
click at [788, 189] on input "15.0 كم" at bounding box center [786, 188] width 12 height 12
radio input "true"
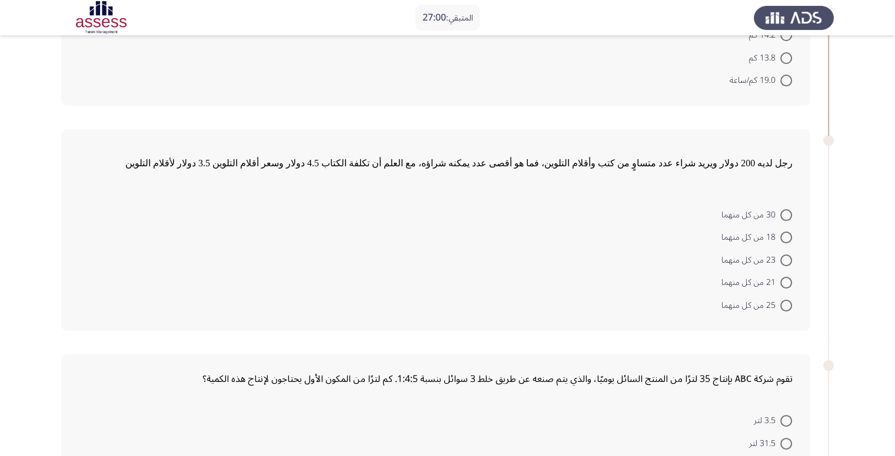
scroll to position [176, 0]
click at [788, 299] on span at bounding box center [786, 304] width 12 height 12
click at [788, 299] on input "25 من كل منهما" at bounding box center [786, 304] width 12 height 12
radio input "true"
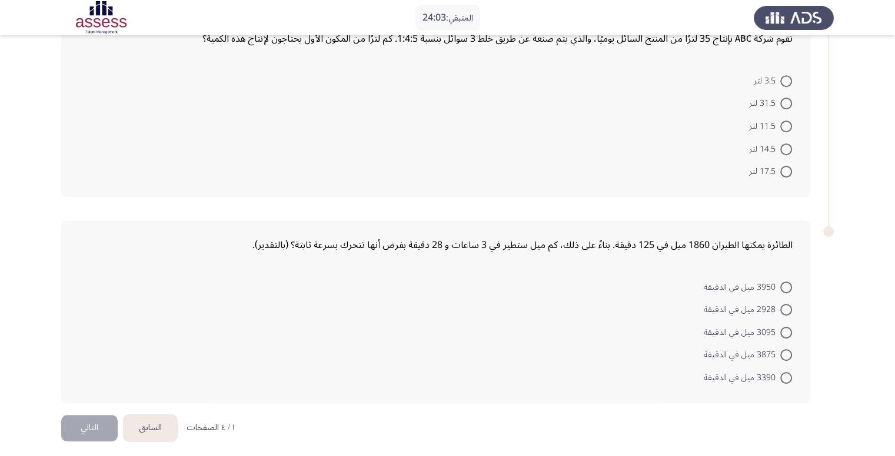
scroll to position [515, 0]
click at [783, 329] on span at bounding box center [786, 331] width 12 height 12
click at [783, 329] on input "3095 ميل في الدقيقة" at bounding box center [786, 331] width 12 height 12
radio input "true"
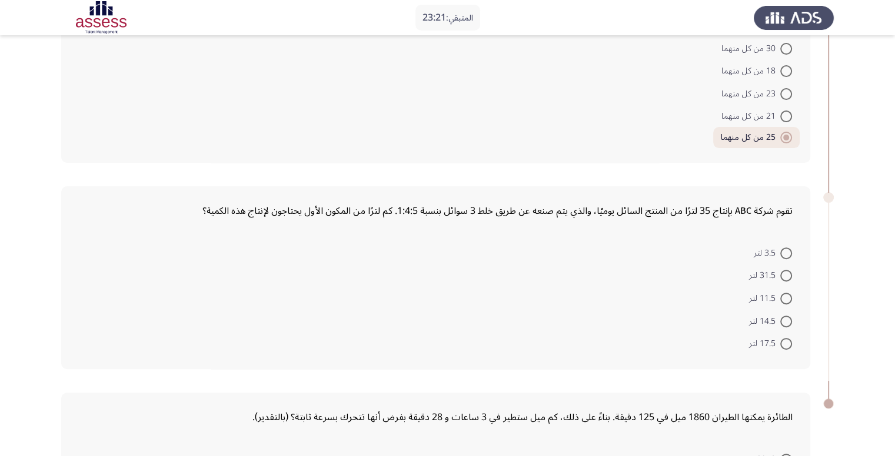
scroll to position [336, 0]
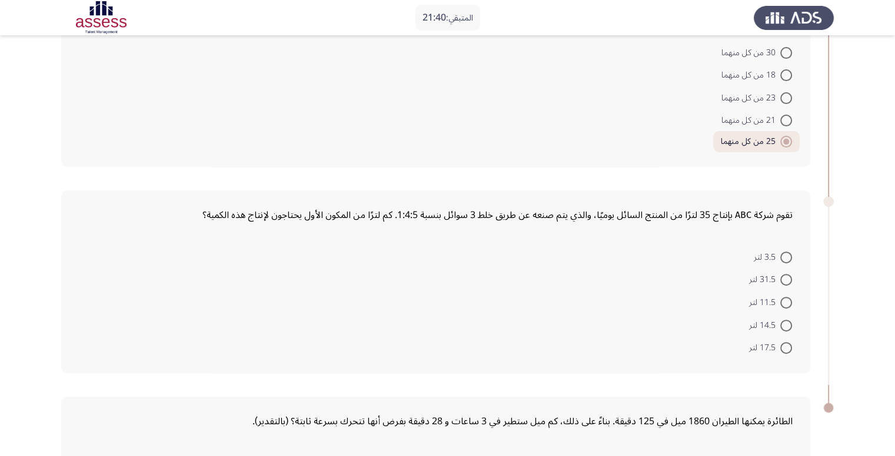
click at [783, 251] on label "3.5 لتر" at bounding box center [772, 258] width 38 height 14
click at [783, 252] on input "3.5 لتر" at bounding box center [786, 258] width 12 height 12
radio input "true"
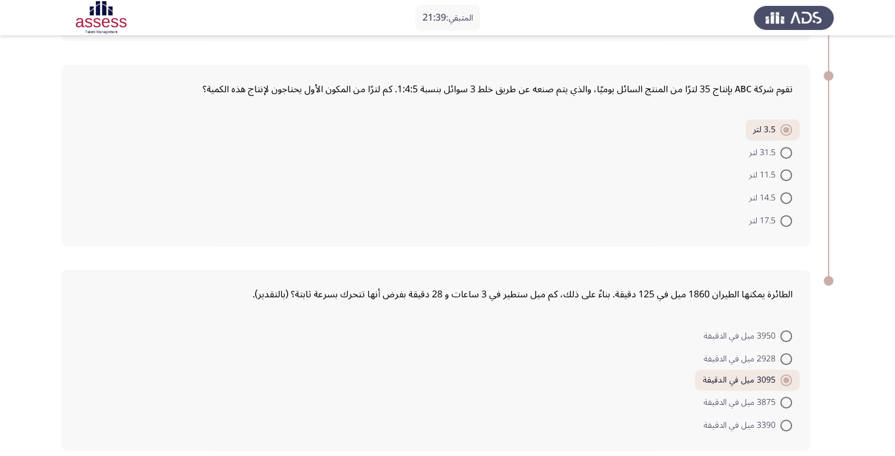
scroll to position [512, 0]
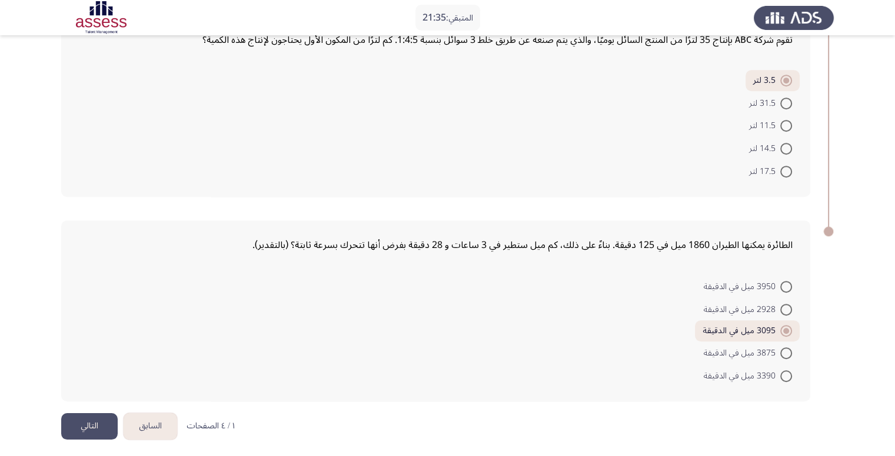
click at [96, 415] on button "التالي" at bounding box center [89, 427] width 56 height 26
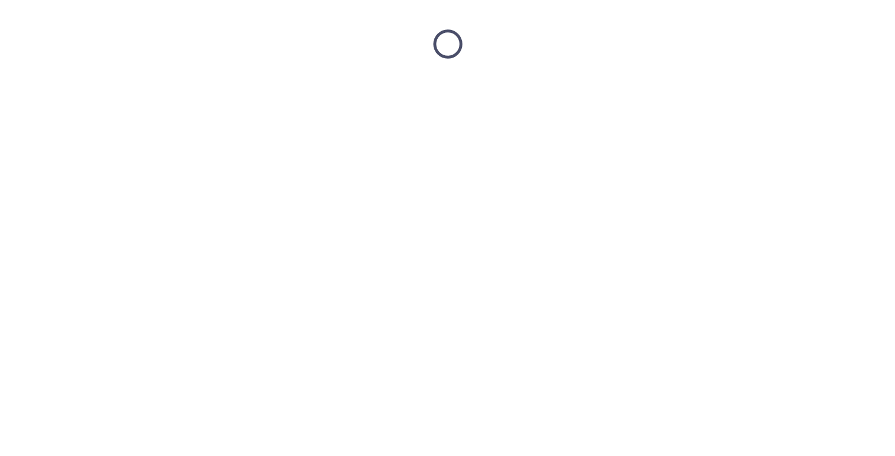
scroll to position [0, 0]
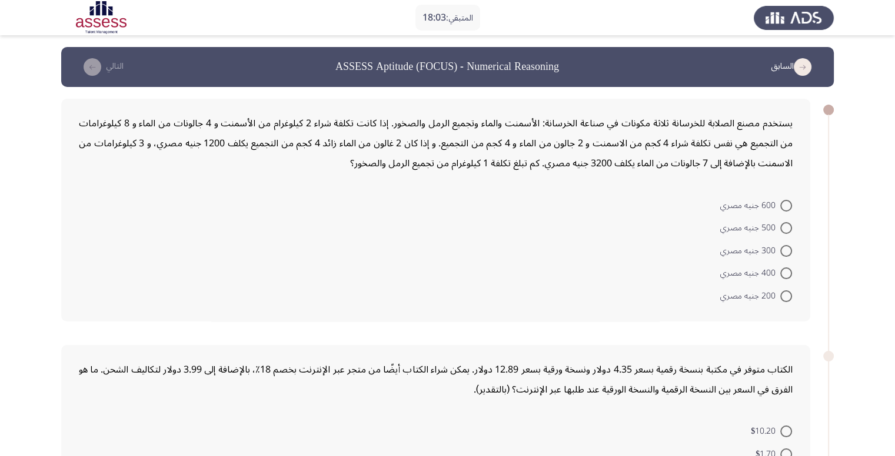
click at [629, 225] on form "600 جنيه مصري 500 جنيه مصري 300 جنيه مصري 400 جنيه مصري 200 جنيه مصري" at bounding box center [435, 251] width 713 height 114
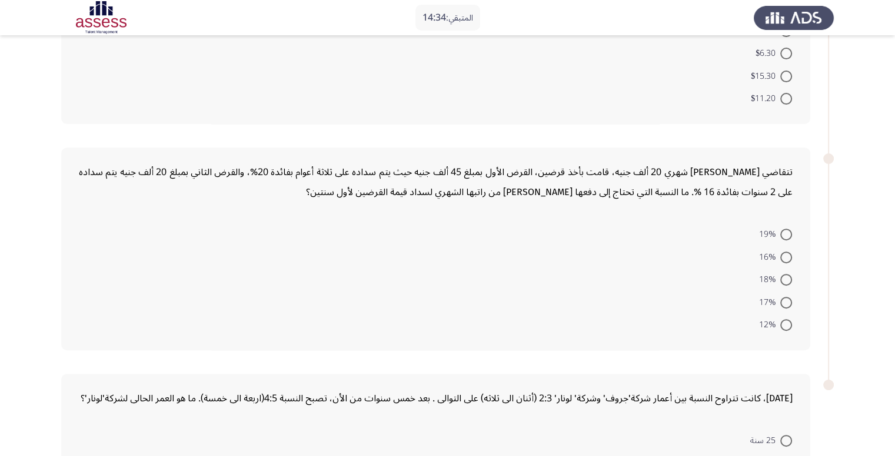
scroll to position [401, 0]
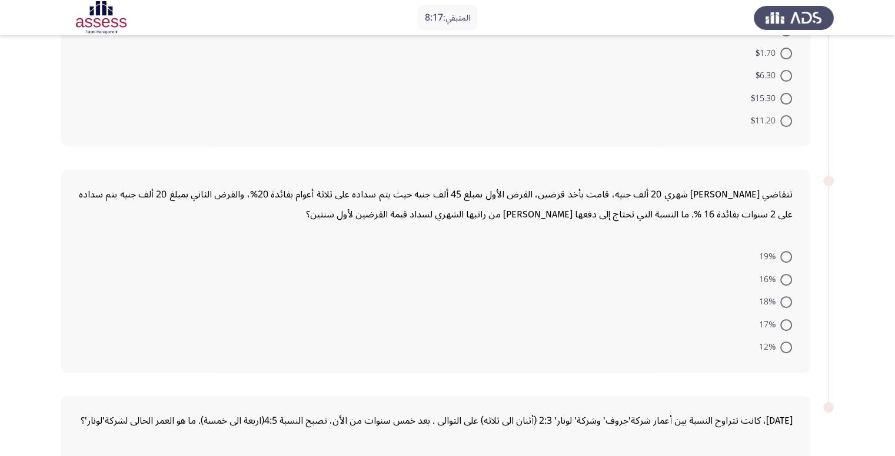
click at [787, 256] on span at bounding box center [786, 257] width 12 height 12
click at [787, 256] on input "19%" at bounding box center [786, 257] width 12 height 12
radio input "true"
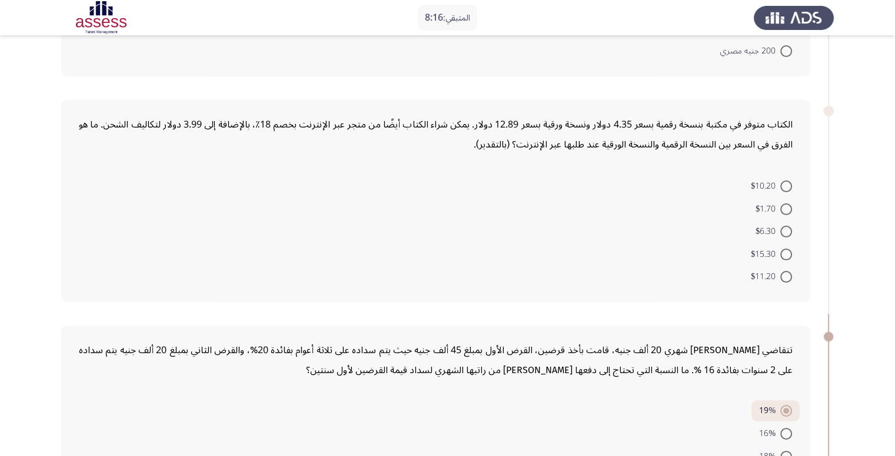
scroll to position [225, 0]
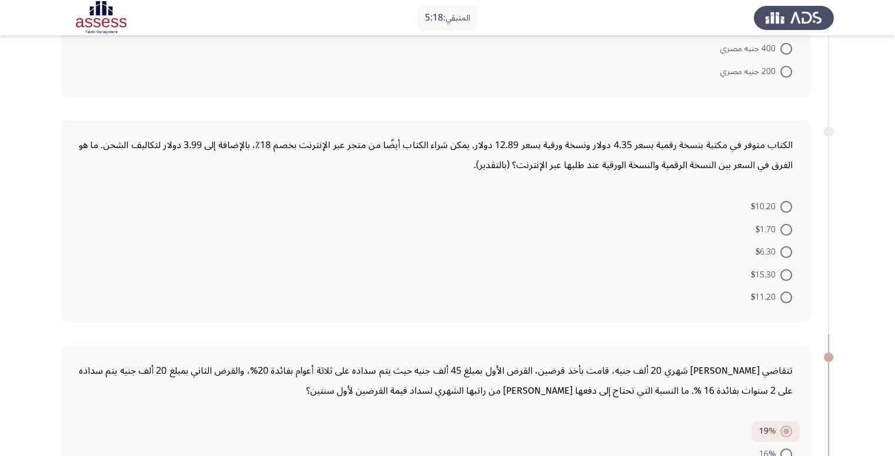
click at [784, 248] on span at bounding box center [786, 252] width 12 height 12
click at [784, 248] on input "$6.30" at bounding box center [786, 252] width 12 height 12
radio input "true"
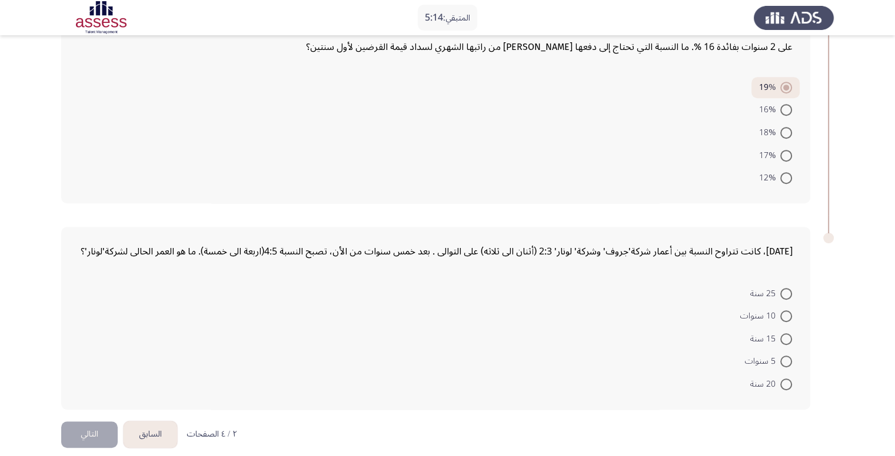
scroll to position [575, 0]
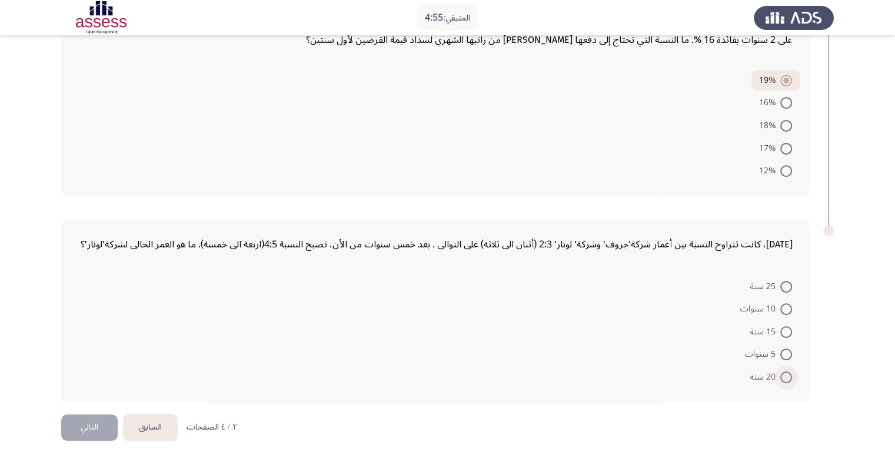
drag, startPoint x: 776, startPoint y: 377, endPoint x: 787, endPoint y: 374, distance: 11.2
click at [776, 377] on span "20 سنة" at bounding box center [765, 378] width 30 height 14
click at [780, 377] on input "20 سنة" at bounding box center [786, 378] width 12 height 12
radio input "true"
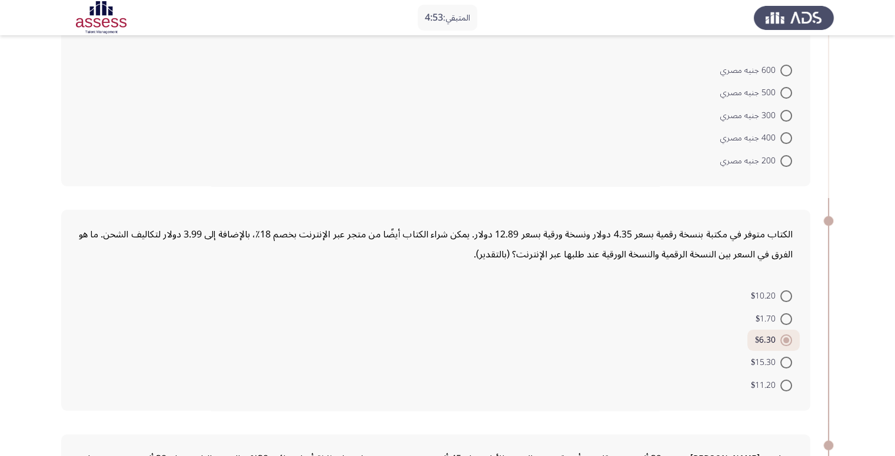
scroll to position [44, 0]
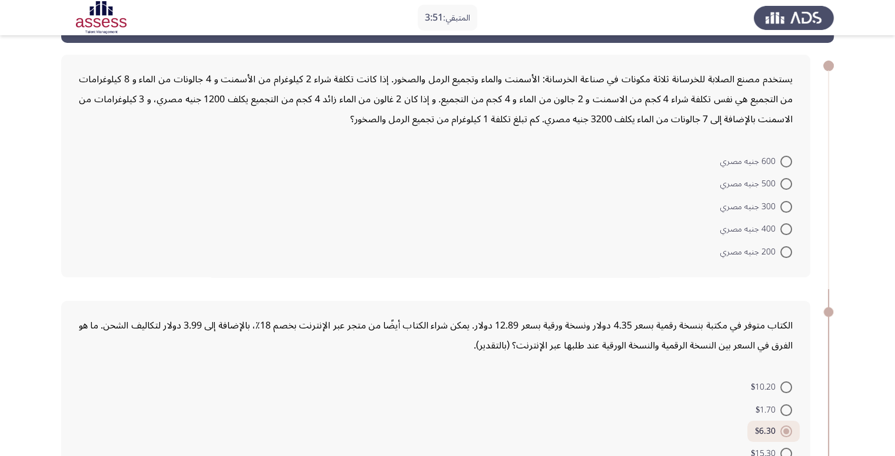
click at [781, 204] on span at bounding box center [786, 207] width 12 height 12
click at [781, 204] on input "300 جنيه مصري" at bounding box center [786, 207] width 12 height 12
radio input "true"
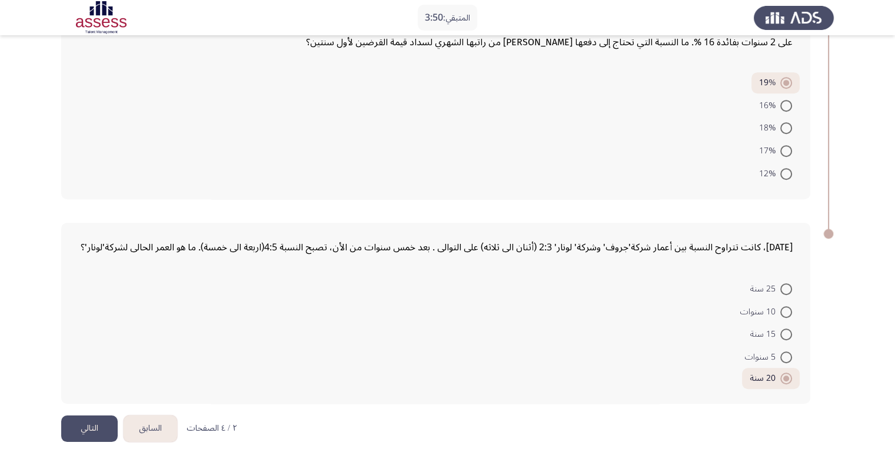
scroll to position [572, 0]
click at [93, 426] on button "التالي" at bounding box center [89, 428] width 56 height 26
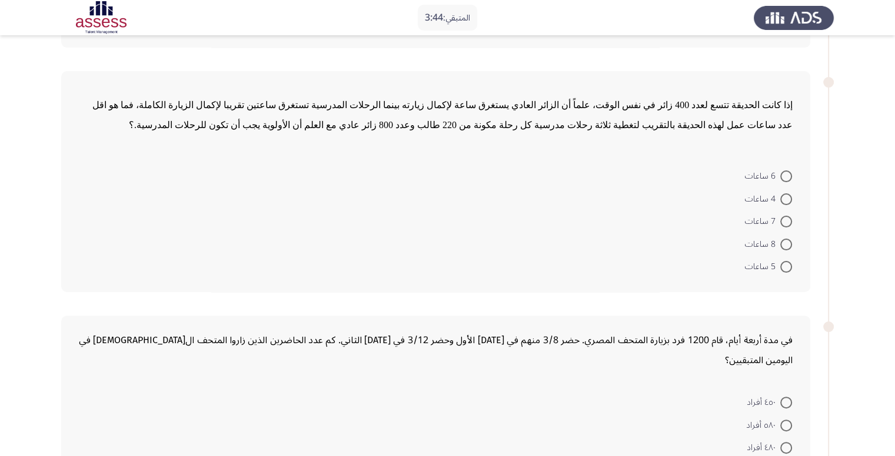
scroll to position [28, 0]
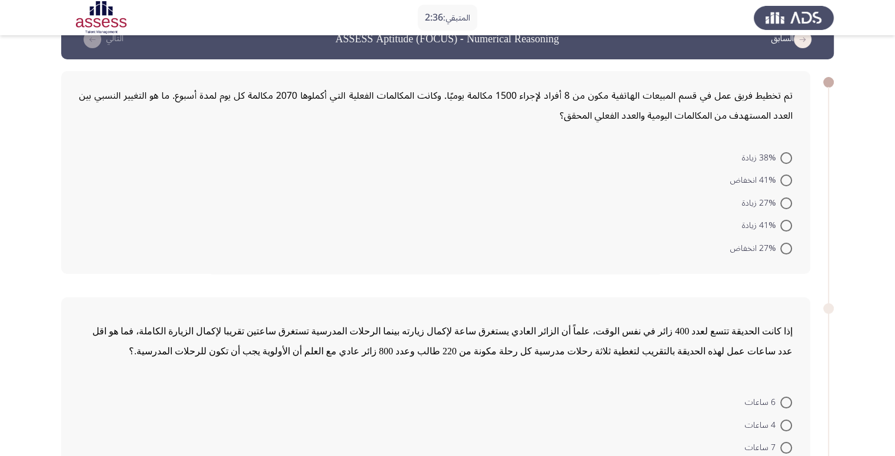
click at [782, 199] on span at bounding box center [786, 204] width 12 height 12
click at [782, 199] on input "27% زيادة" at bounding box center [786, 204] width 12 height 12
radio input "true"
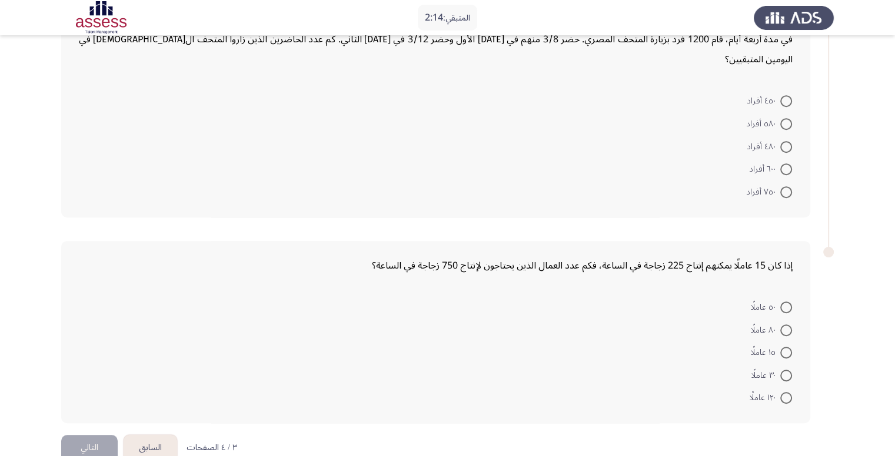
scroll to position [555, 0]
click at [785, 301] on span at bounding box center [786, 307] width 12 height 12
click at [785, 301] on input "٥٠ عاملًا" at bounding box center [786, 307] width 12 height 12
radio input "true"
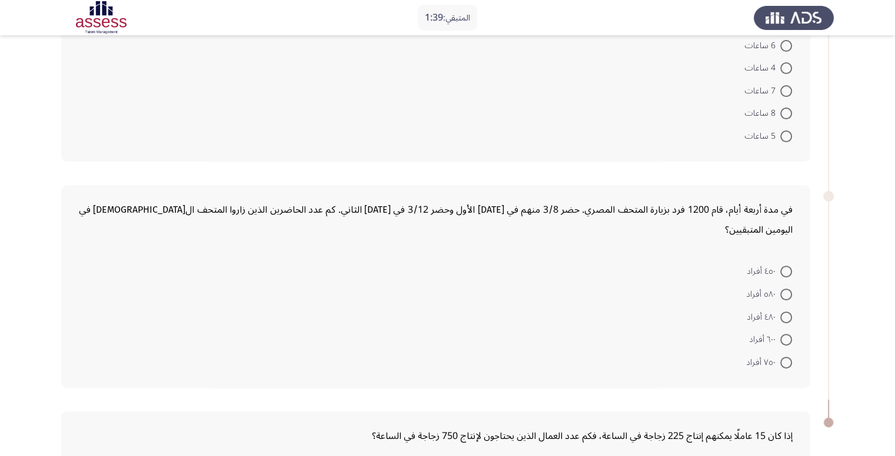
scroll to position [378, 0]
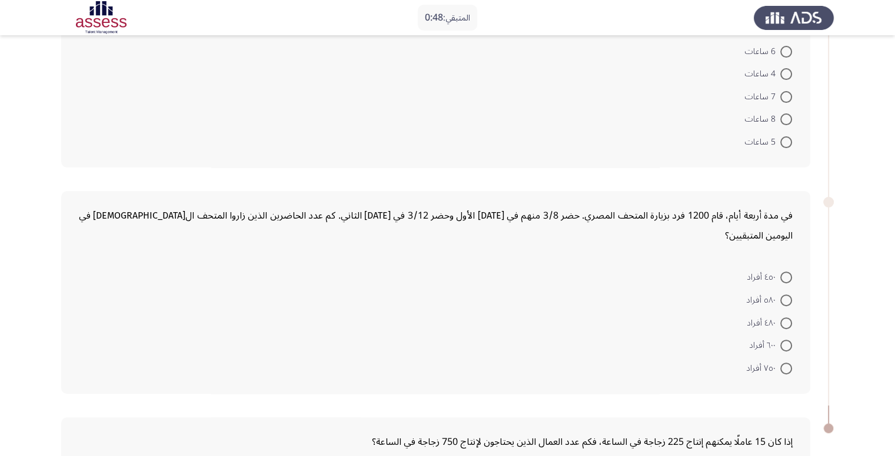
click at [783, 272] on span at bounding box center [786, 278] width 12 height 12
click at [783, 272] on input "٤٥٠ أفراد" at bounding box center [786, 278] width 12 height 12
radio input "true"
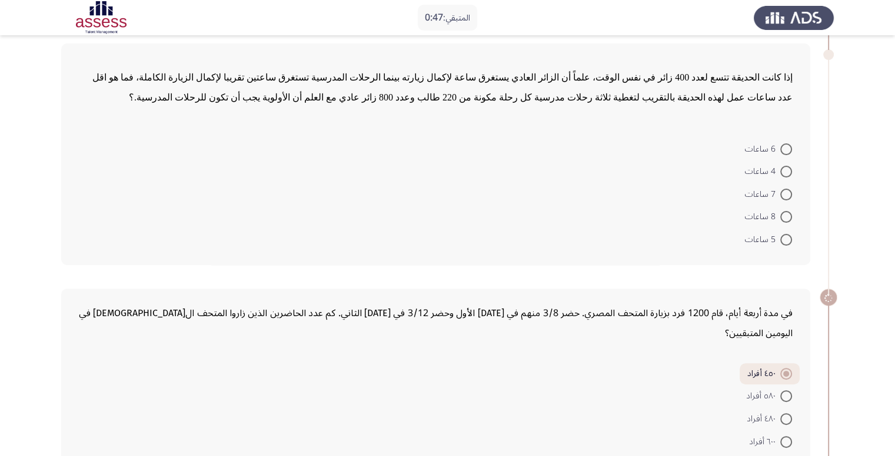
scroll to position [142, 0]
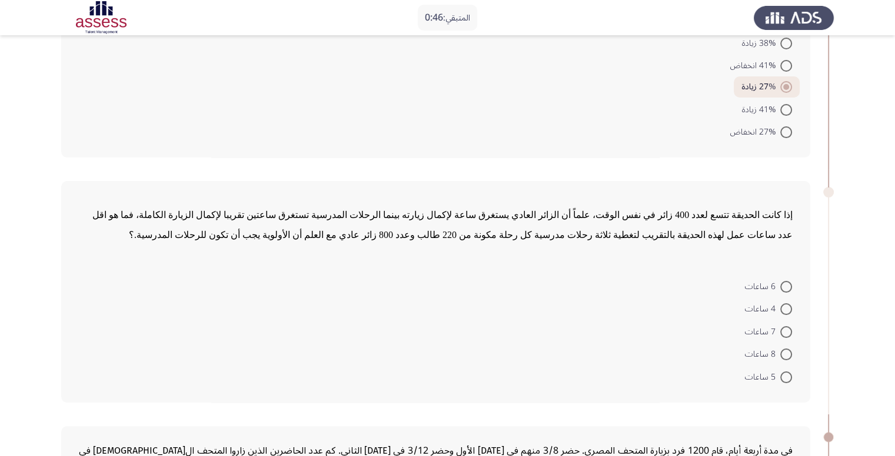
click at [790, 286] on span at bounding box center [786, 287] width 12 height 12
click at [790, 286] on input "6 ساعات" at bounding box center [786, 287] width 12 height 12
radio input "true"
click at [781, 309] on span at bounding box center [786, 308] width 12 height 12
click at [781, 309] on input "4 ساعات" at bounding box center [786, 308] width 12 height 12
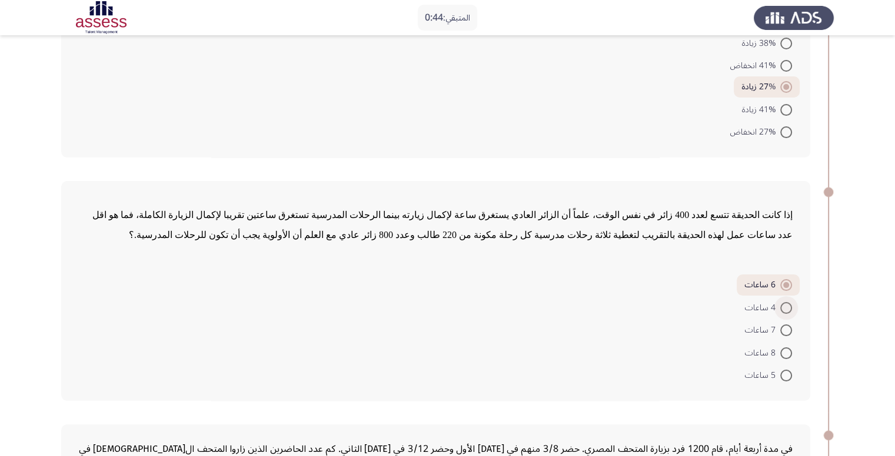
radio input "true"
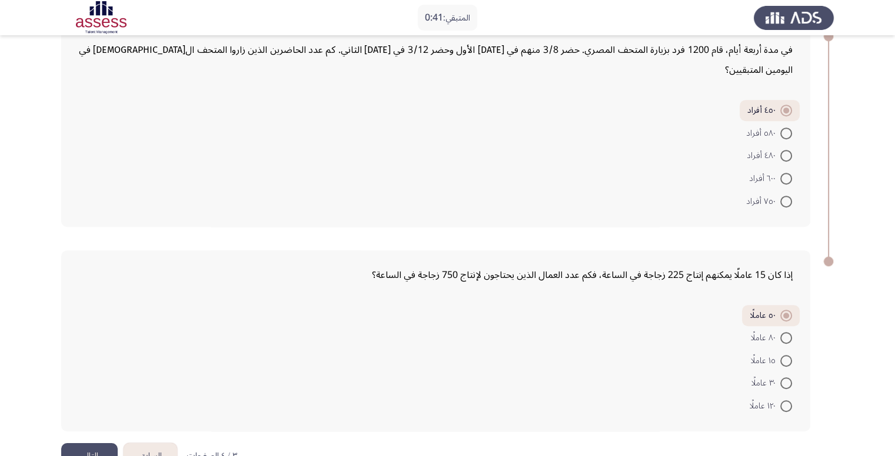
scroll to position [551, 0]
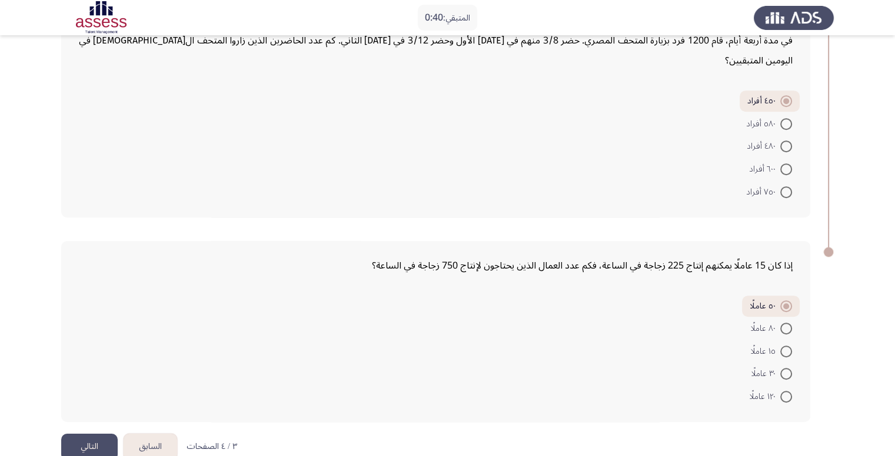
click at [78, 434] on button "التالي" at bounding box center [89, 447] width 56 height 26
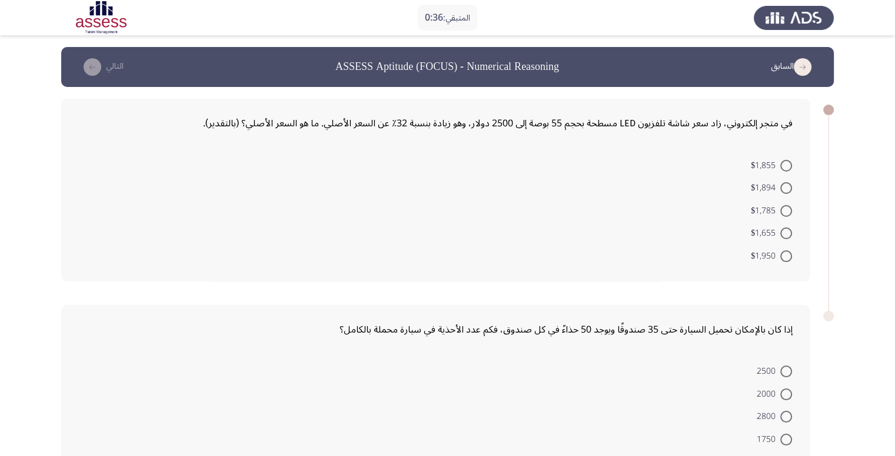
click at [783, 206] on span at bounding box center [786, 211] width 12 height 12
click at [783, 206] on input "$1,785" at bounding box center [786, 211] width 12 height 12
radio input "true"
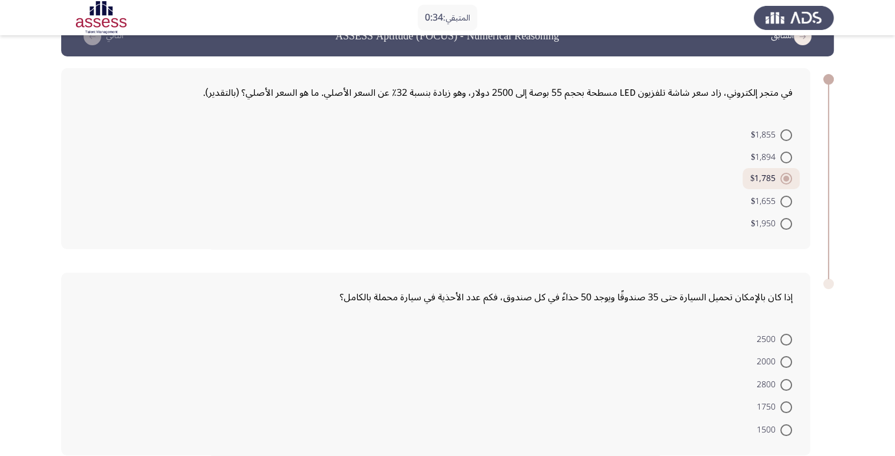
scroll to position [28, 0]
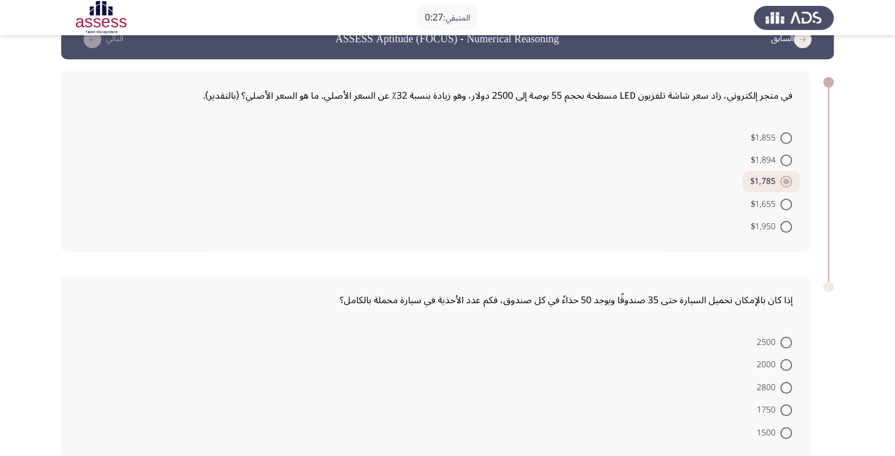
click at [781, 336] on label "2500" at bounding box center [773, 343] width 35 height 14
click at [781, 337] on input "2500" at bounding box center [786, 343] width 12 height 12
radio input "true"
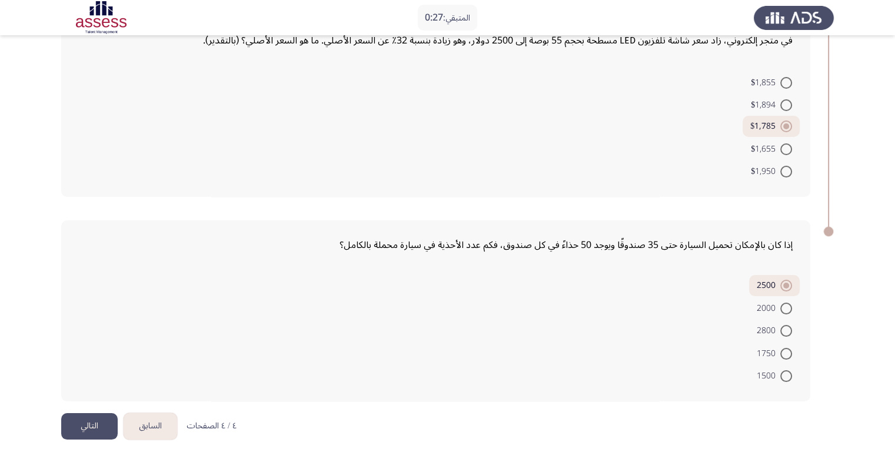
scroll to position [85, 0]
click at [99, 421] on button "التالي" at bounding box center [89, 424] width 56 height 26
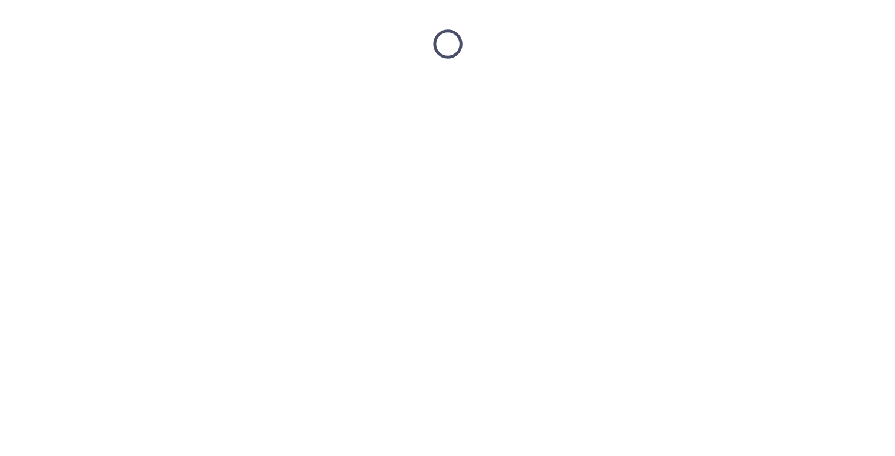
scroll to position [0, 0]
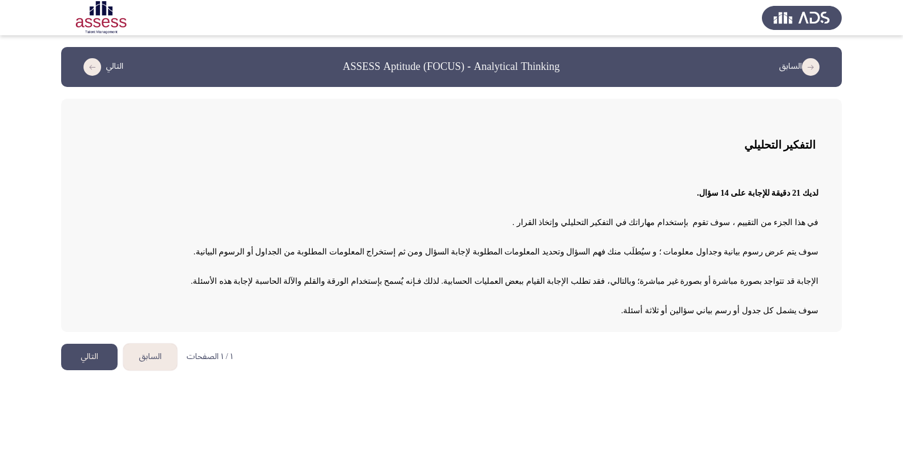
click at [89, 351] on button "التالي" at bounding box center [89, 357] width 56 height 26
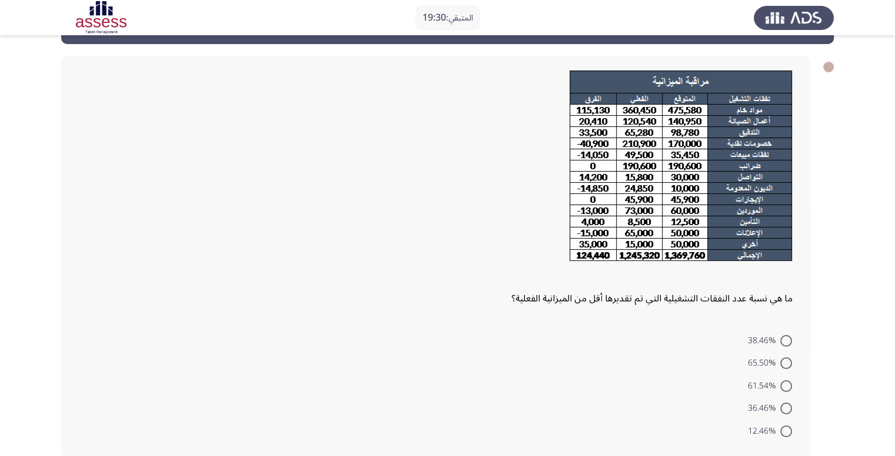
scroll to position [42, 0]
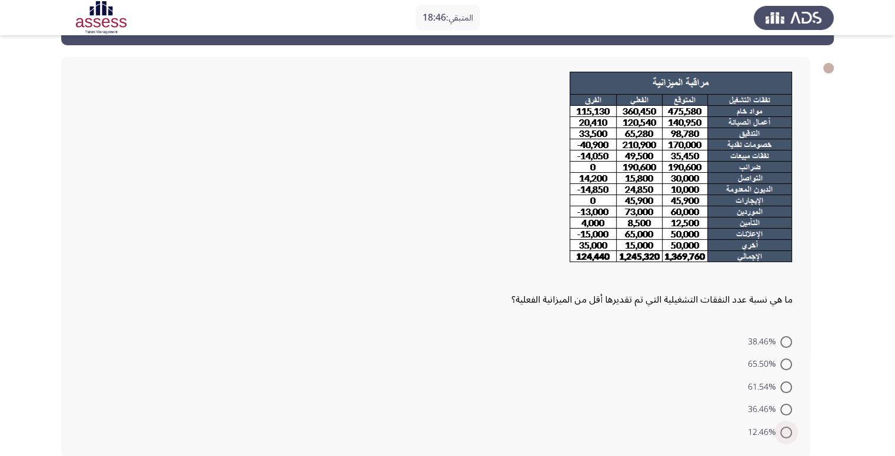
click at [786, 429] on span at bounding box center [786, 433] width 12 height 12
click at [786, 429] on input "12.46%" at bounding box center [786, 433] width 12 height 12
radio input "true"
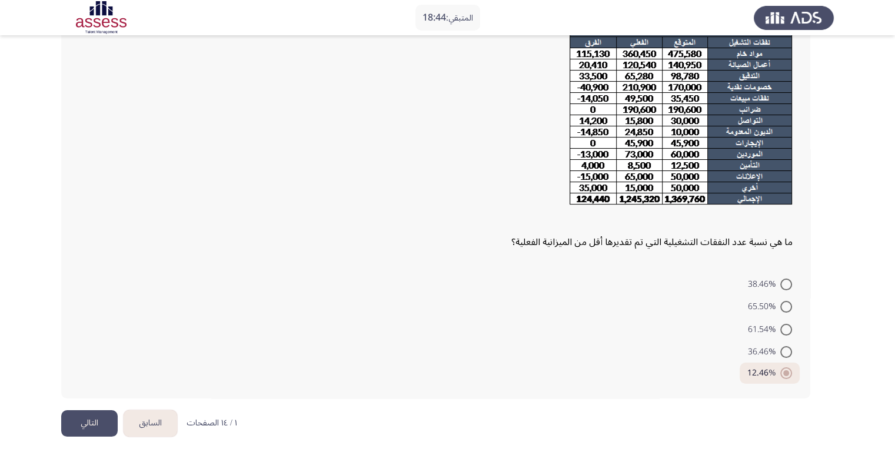
click at [89, 424] on button "التالي" at bounding box center [89, 424] width 56 height 26
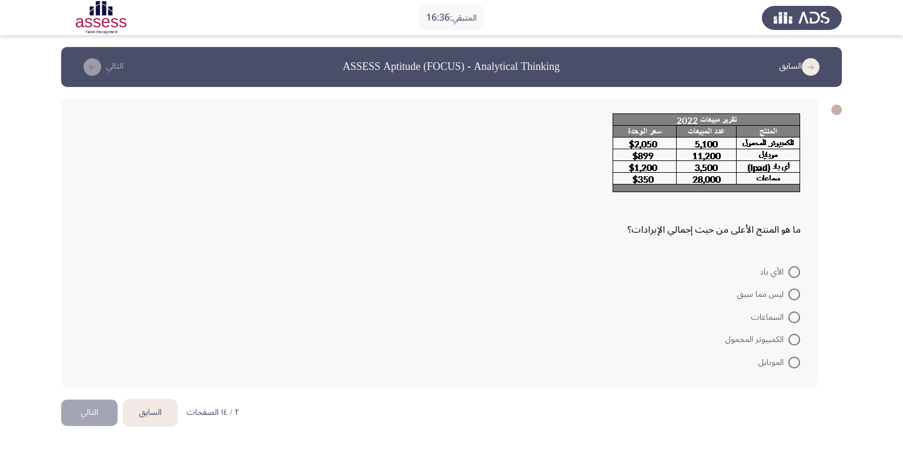
click at [787, 339] on span "الكمبيوتر المحمول" at bounding box center [757, 340] width 63 height 14
click at [789, 339] on input "الكمبيوتر المحمول" at bounding box center [795, 340] width 12 height 12
radio input "true"
click at [64, 419] on button "التالي" at bounding box center [89, 411] width 56 height 26
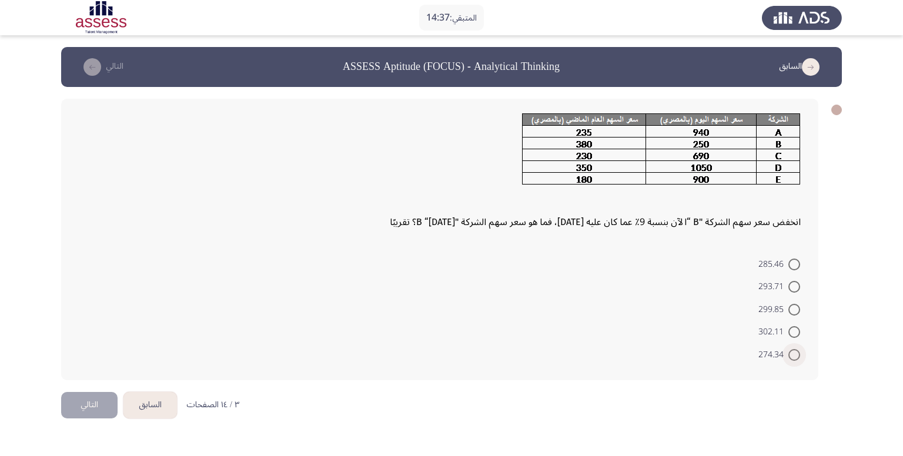
drag, startPoint x: 800, startPoint y: 354, endPoint x: 773, endPoint y: 345, distance: 27.9
click at [799, 352] on span at bounding box center [795, 355] width 12 height 12
click at [799, 352] on input "274.34" at bounding box center [795, 355] width 12 height 12
radio input "true"
click at [78, 403] on button "التالي" at bounding box center [89, 404] width 56 height 26
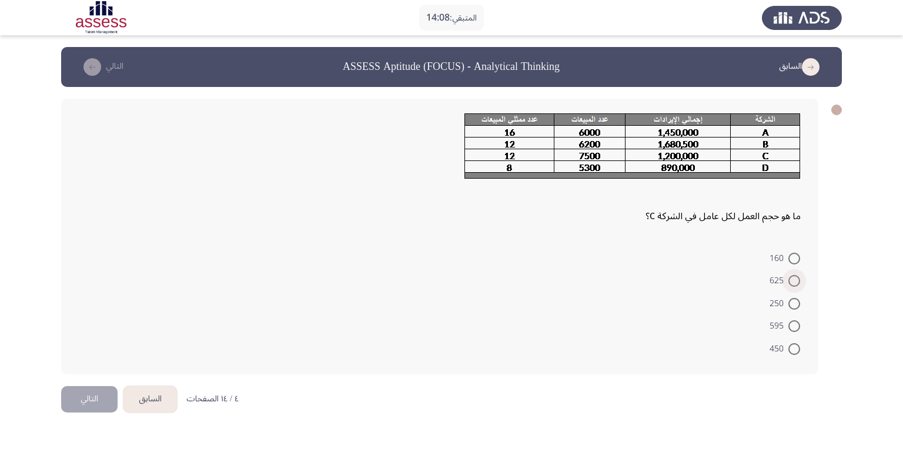
click at [791, 279] on span at bounding box center [795, 281] width 12 height 12
click at [791, 279] on input "625" at bounding box center [795, 281] width 12 height 12
radio input "true"
click at [82, 401] on button "التالي" at bounding box center [89, 398] width 56 height 26
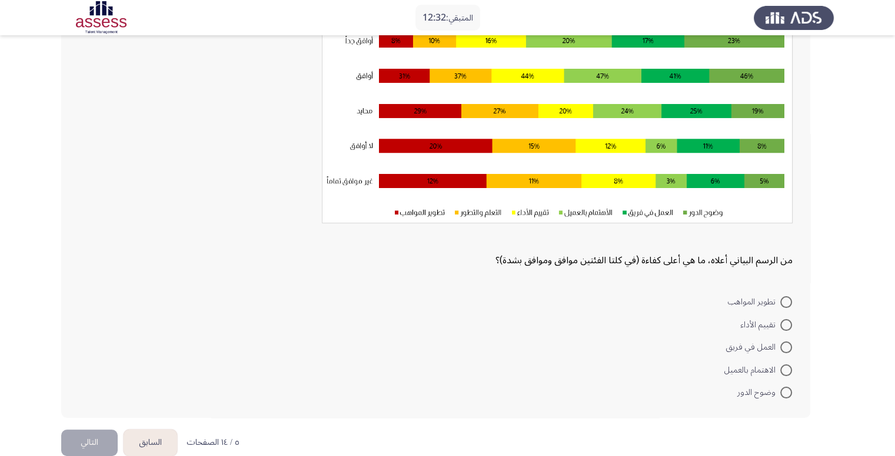
scroll to position [118, 0]
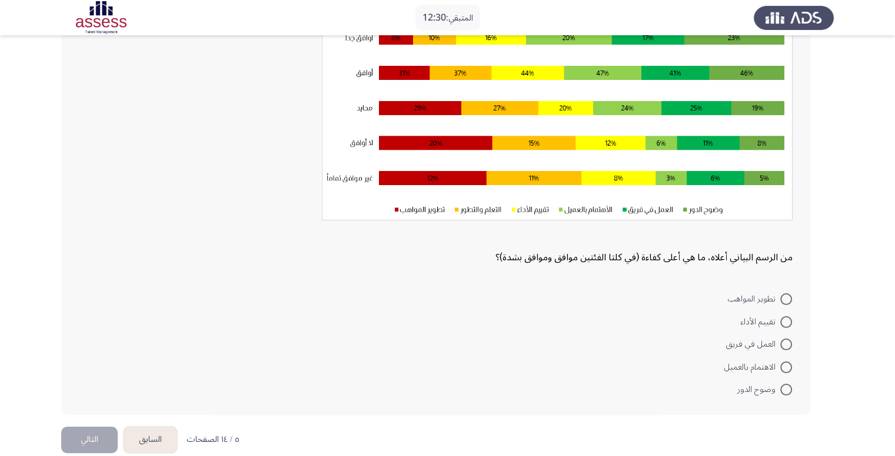
click at [782, 388] on span at bounding box center [786, 390] width 12 height 12
click at [782, 388] on input "وضوح الدور" at bounding box center [786, 390] width 12 height 12
radio input "true"
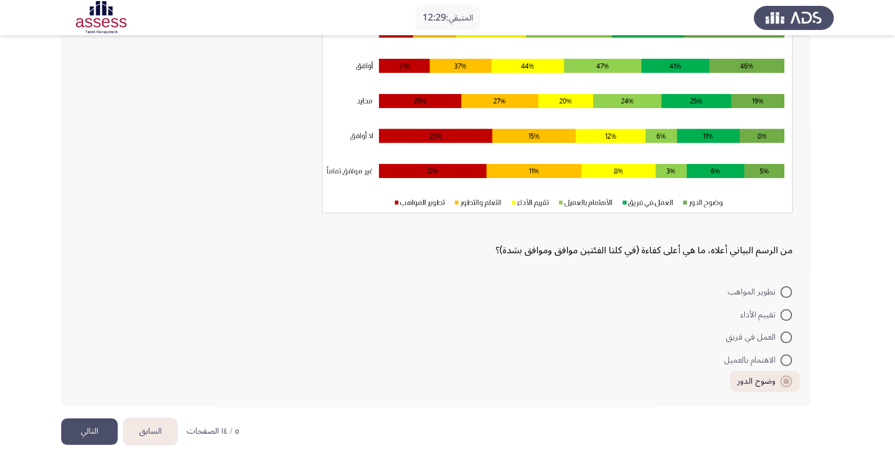
scroll to position [132, 0]
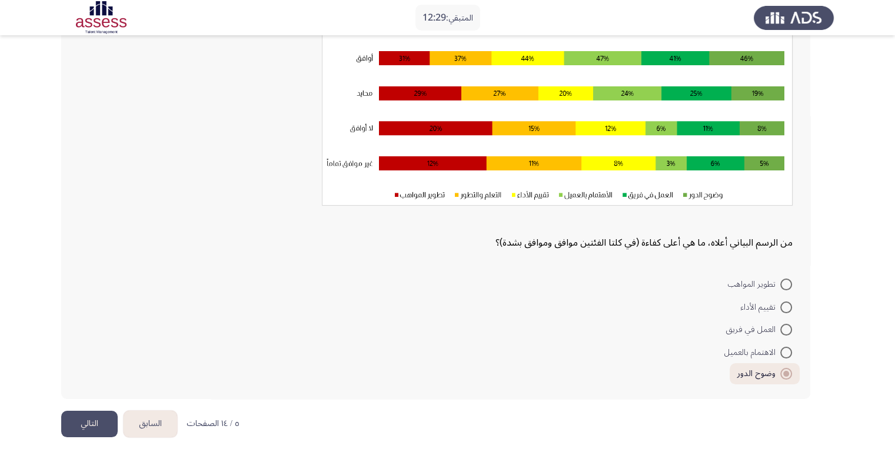
click at [84, 431] on button "التالي" at bounding box center [89, 424] width 56 height 26
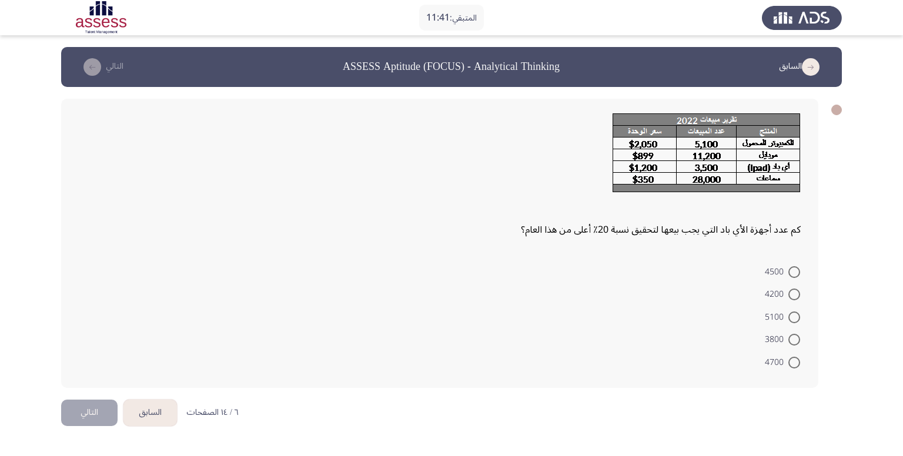
click at [787, 294] on span "4200" at bounding box center [777, 295] width 24 height 14
click at [789, 294] on input "4200" at bounding box center [795, 295] width 12 height 12
radio input "true"
click at [87, 412] on button "التالي" at bounding box center [89, 411] width 56 height 26
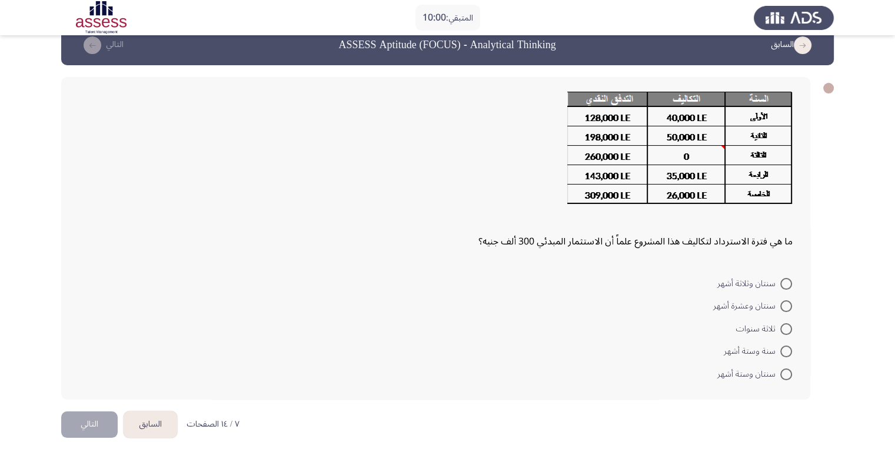
scroll to position [22, 0]
click at [84, 432] on button "التالي" at bounding box center [89, 424] width 56 height 26
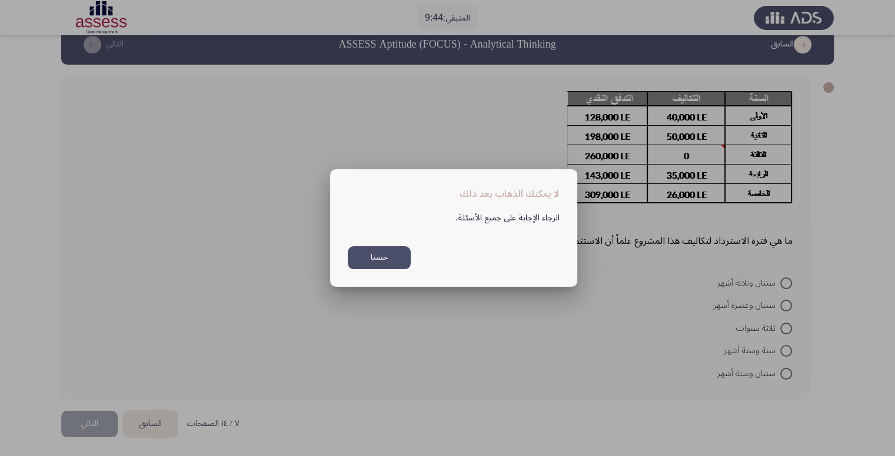
click at [380, 252] on button "حسنا" at bounding box center [379, 257] width 63 height 23
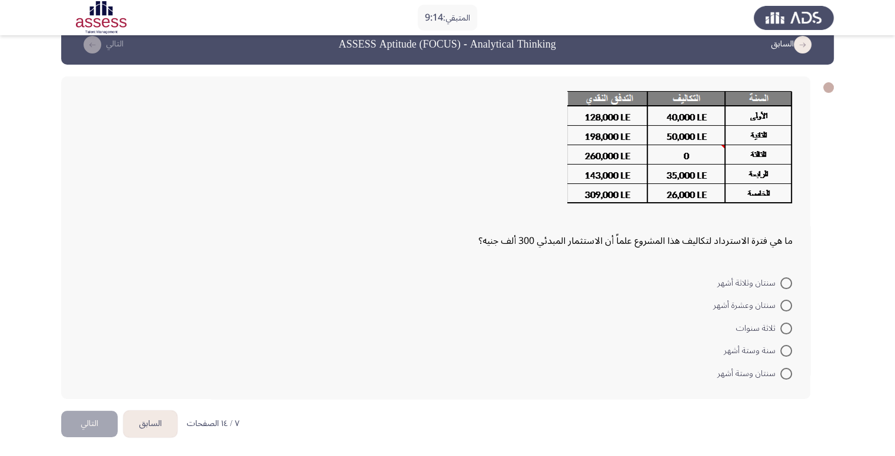
click at [782, 325] on span at bounding box center [786, 329] width 12 height 12
click at [782, 325] on input "ثلاثة سنوات" at bounding box center [786, 329] width 12 height 12
radio input "true"
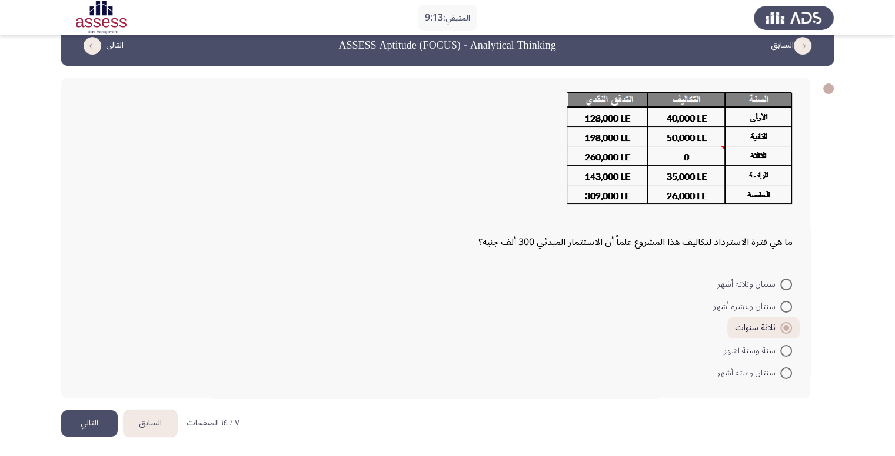
click at [71, 412] on button "التالي" at bounding box center [89, 424] width 56 height 26
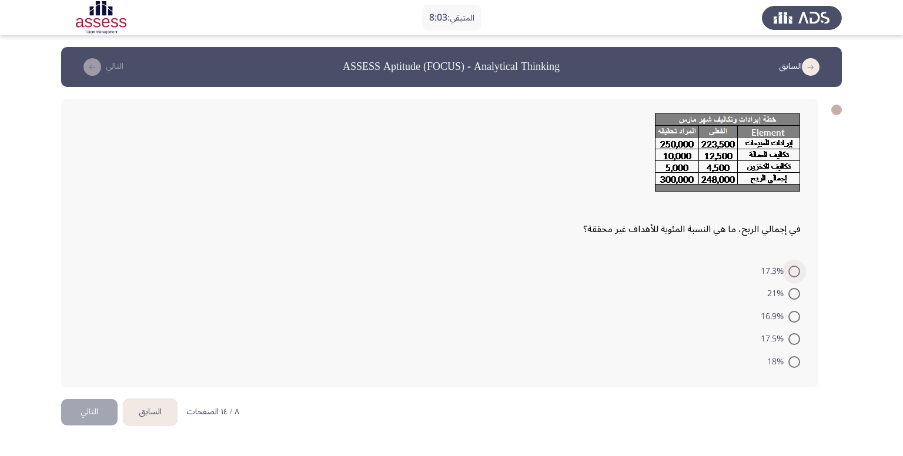
drag, startPoint x: 790, startPoint y: 275, endPoint x: 732, endPoint y: 288, distance: 59.7
click at [791, 275] on span at bounding box center [795, 272] width 12 height 12
click at [791, 275] on input "17.3%" at bounding box center [795, 272] width 12 height 12
radio input "true"
click at [86, 410] on button "التالي" at bounding box center [89, 411] width 56 height 26
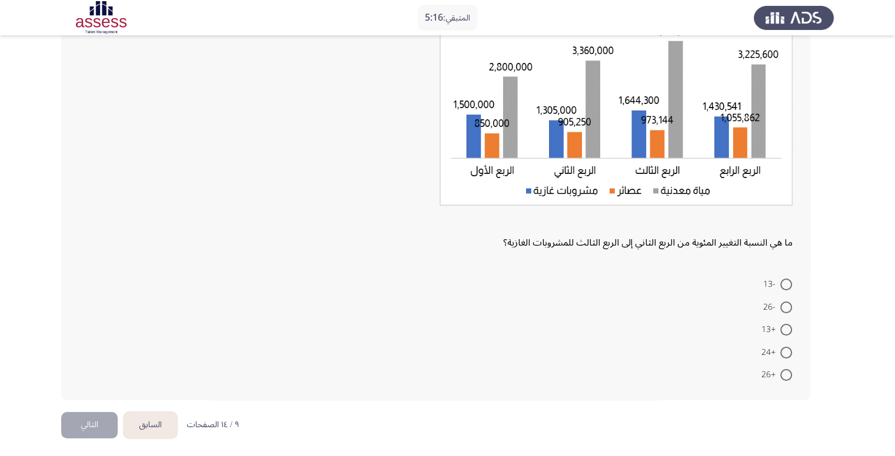
scroll to position [122, 0]
click at [788, 351] on span at bounding box center [786, 351] width 12 height 12
click at [788, 351] on input "+24" at bounding box center [786, 351] width 12 height 12
radio input "true"
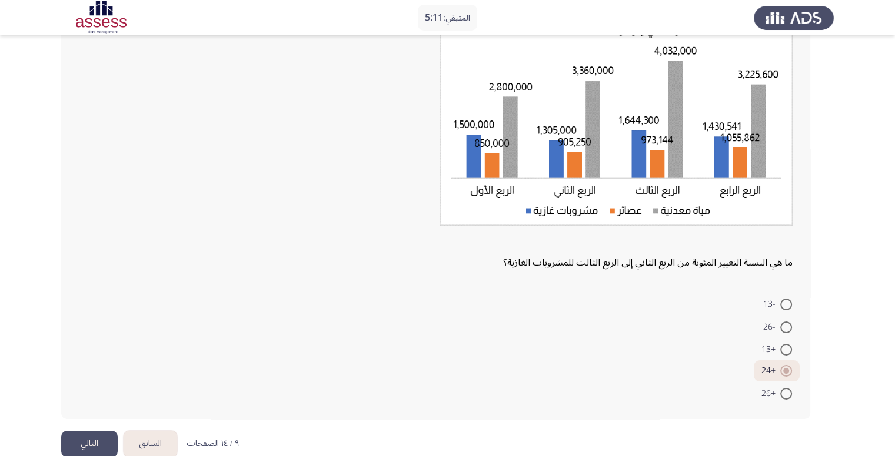
scroll to position [120, 0]
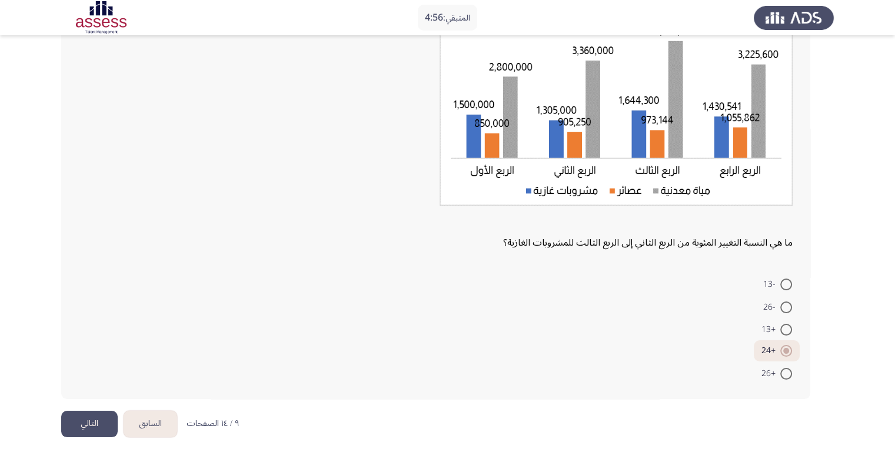
click at [94, 423] on button "التالي" at bounding box center [89, 424] width 56 height 26
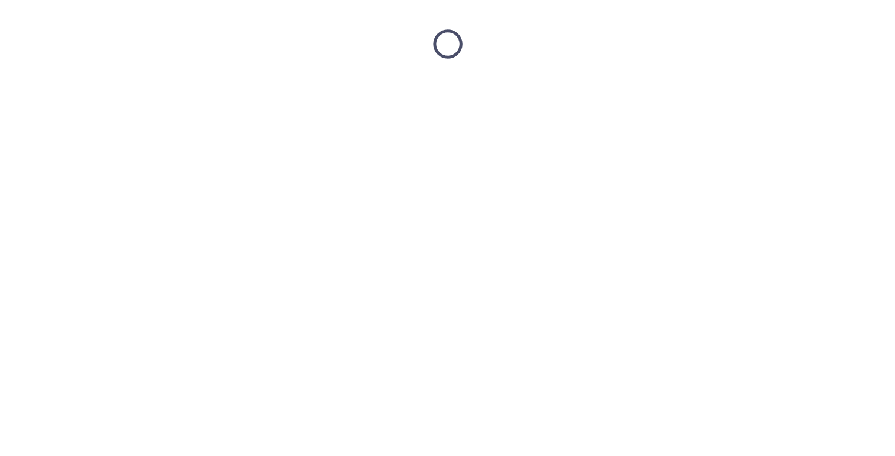
scroll to position [0, 0]
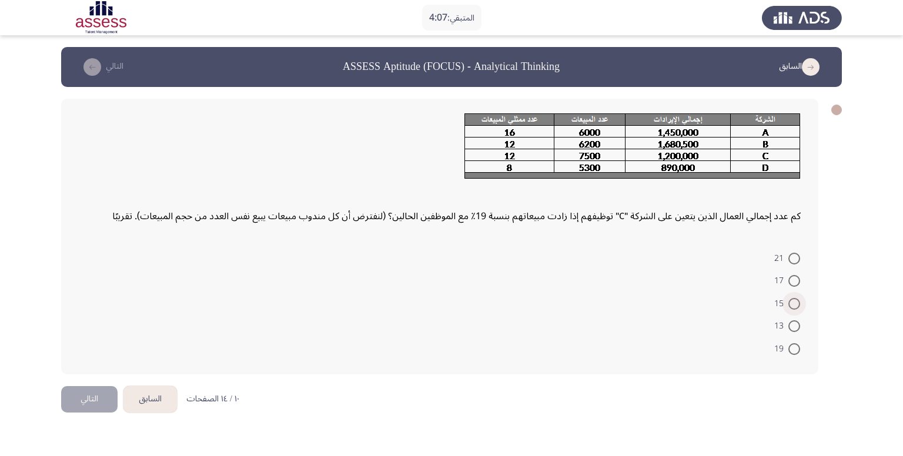
click at [786, 301] on span "15" at bounding box center [782, 304] width 14 height 14
click at [789, 301] on input "15" at bounding box center [795, 304] width 12 height 12
radio input "true"
click at [89, 391] on button "التالي" at bounding box center [89, 398] width 56 height 26
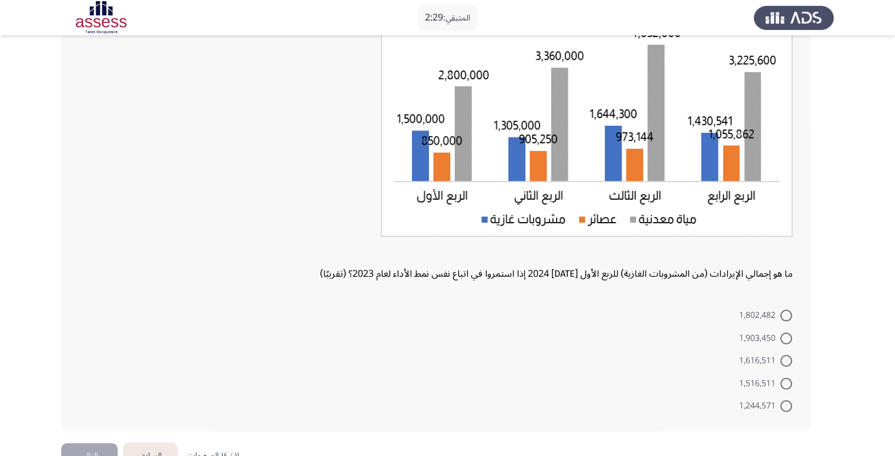
scroll to position [157, 0]
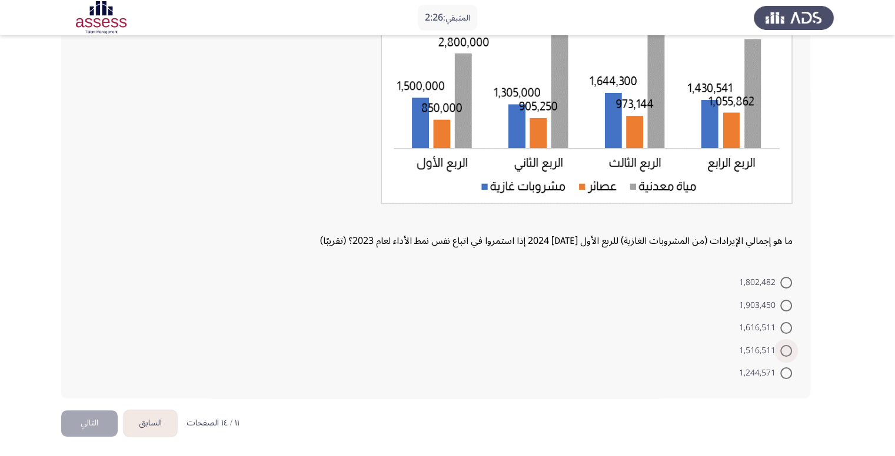
click at [783, 347] on span at bounding box center [786, 351] width 12 height 12
click at [783, 347] on input "1,516,511" at bounding box center [786, 351] width 12 height 12
radio input "true"
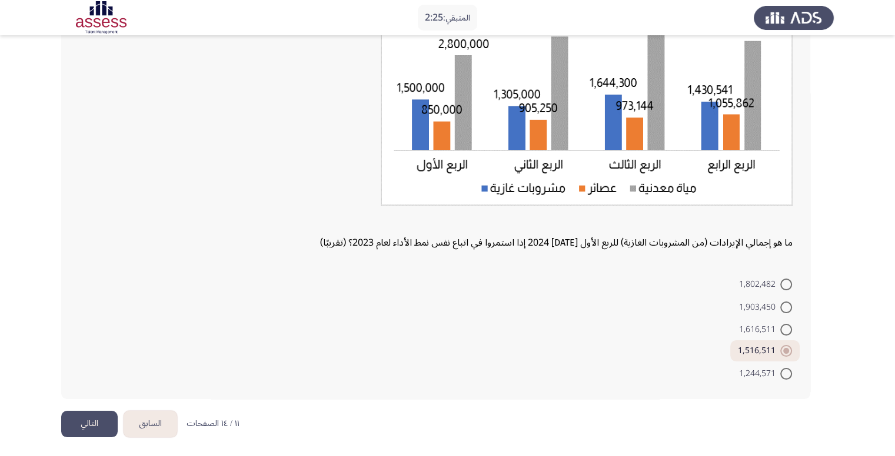
click at [87, 411] on button "التالي" at bounding box center [89, 424] width 56 height 26
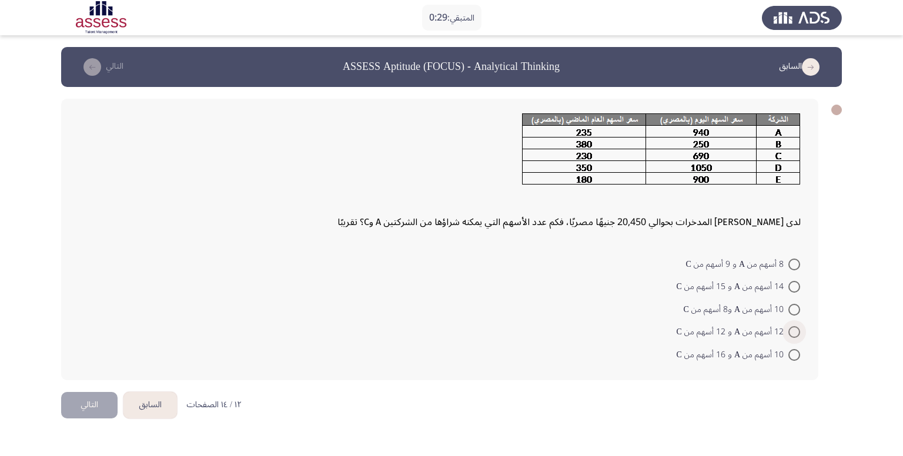
click at [797, 330] on span at bounding box center [795, 332] width 12 height 12
click at [797, 330] on input "12 أسهم من A و 12 أسهم من C" at bounding box center [795, 332] width 12 height 12
radio input "true"
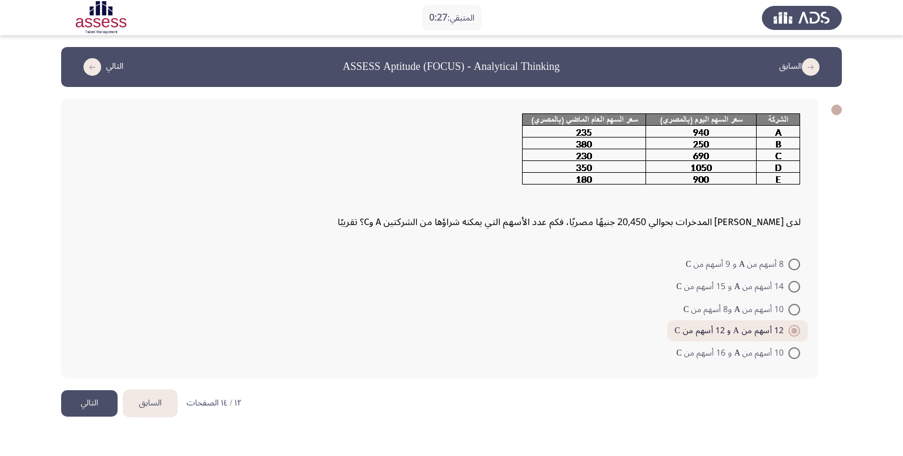
click at [64, 405] on button "التالي" at bounding box center [89, 404] width 56 height 26
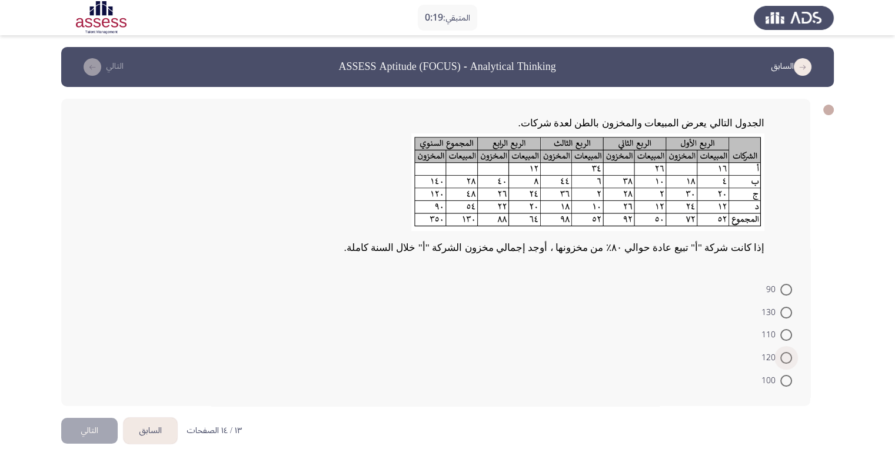
click at [780, 358] on span at bounding box center [786, 358] width 12 height 12
click at [780, 358] on input "120" at bounding box center [786, 358] width 12 height 12
radio input "true"
click at [82, 438] on button "التالي" at bounding box center [89, 429] width 56 height 26
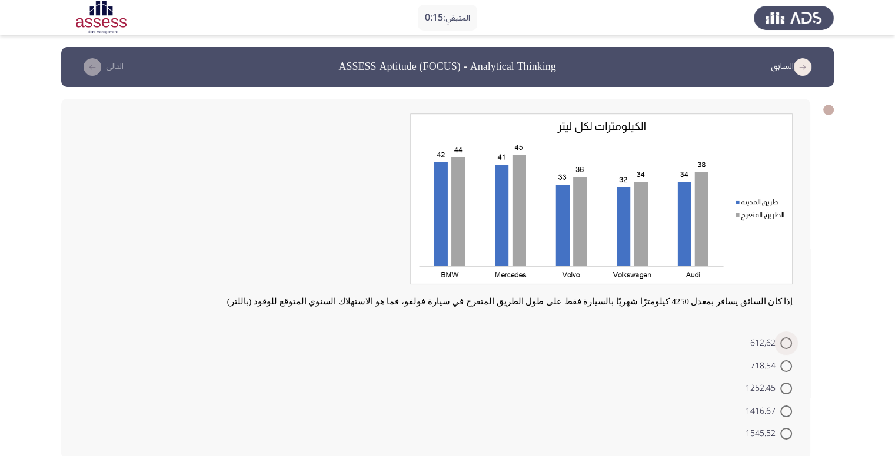
click at [783, 339] on span at bounding box center [786, 344] width 12 height 12
click at [783, 339] on input "612,62" at bounding box center [786, 344] width 12 height 12
radio input "true"
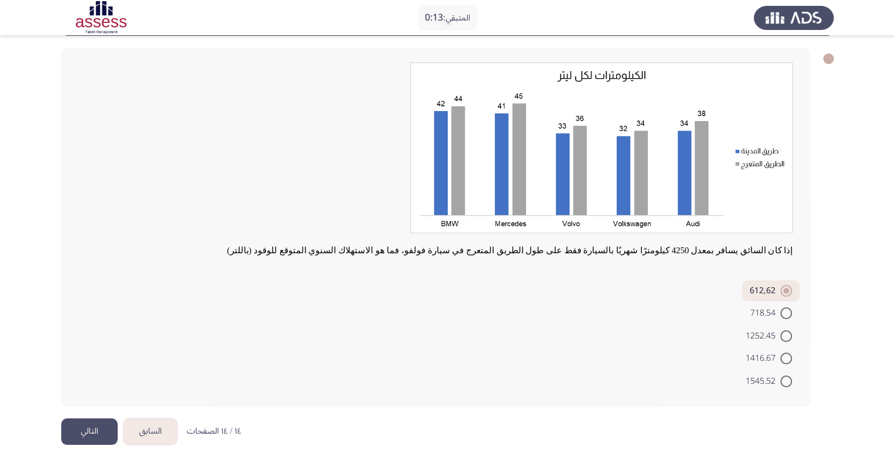
scroll to position [59, 0]
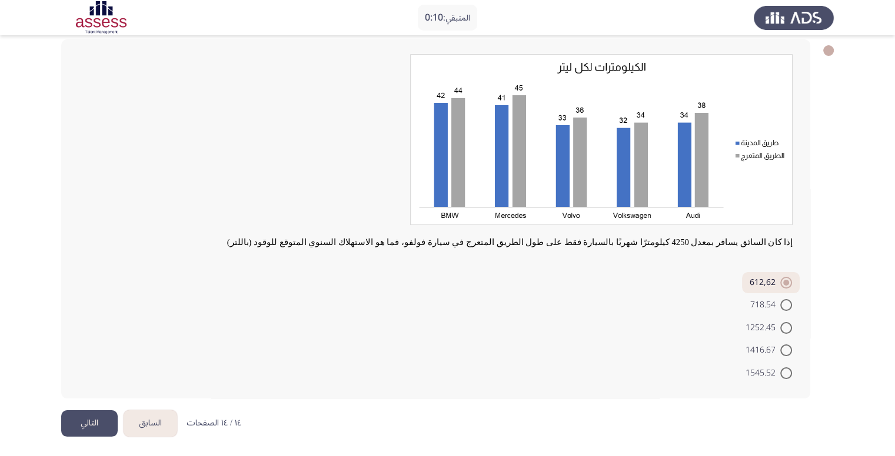
click at [72, 420] on button "التالي" at bounding box center [89, 424] width 56 height 26
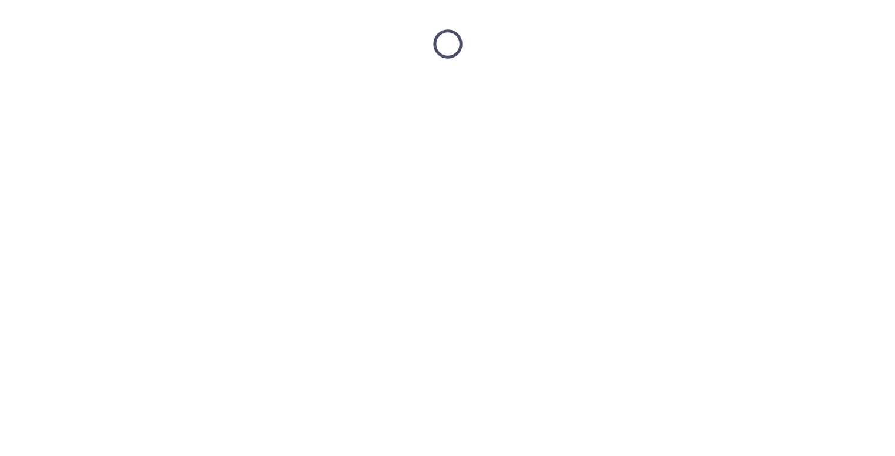
scroll to position [0, 0]
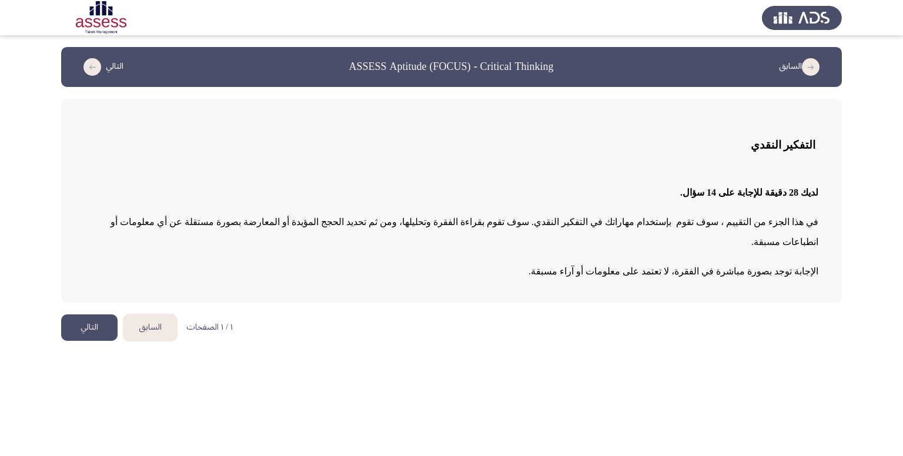
drag, startPoint x: 94, startPoint y: 306, endPoint x: 100, endPoint y: 301, distance: 8.4
click at [94, 315] on button "التالي" at bounding box center [89, 328] width 56 height 26
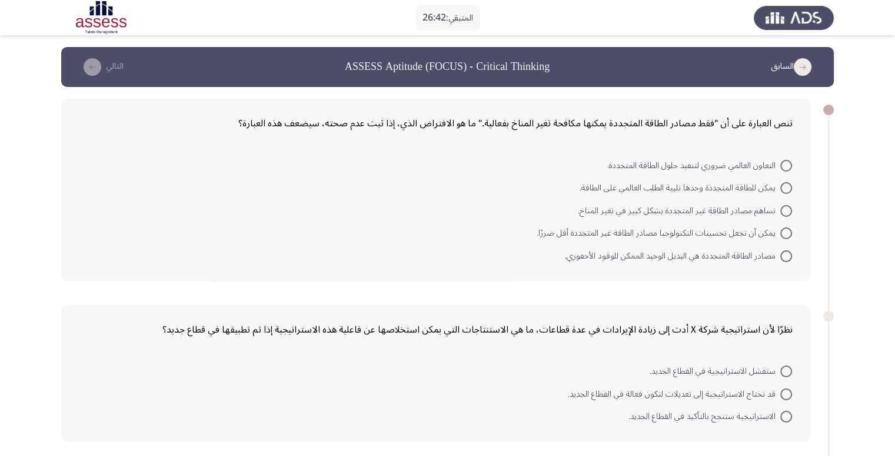
click at [781, 163] on span at bounding box center [786, 166] width 12 height 12
click at [781, 163] on input "التعاون العالمي ضروري لتنفيذ حلول الطاقة المتجددة." at bounding box center [786, 166] width 12 height 12
radio input "true"
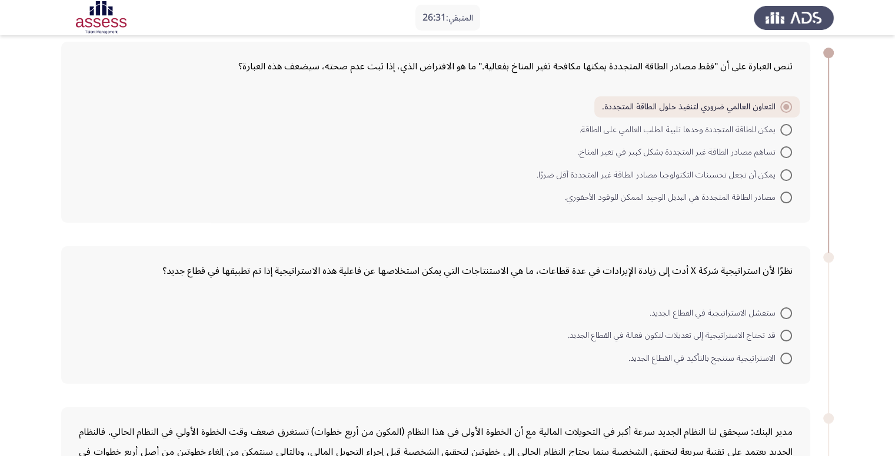
scroll to position [59, 0]
click at [788, 335] on span at bounding box center [786, 334] width 12 height 12
click at [788, 335] on input "قد تحتاج الاستراتيجية إلى تعديلات لتكون فعالة في القطاع الجديد." at bounding box center [786, 334] width 12 height 12
radio input "true"
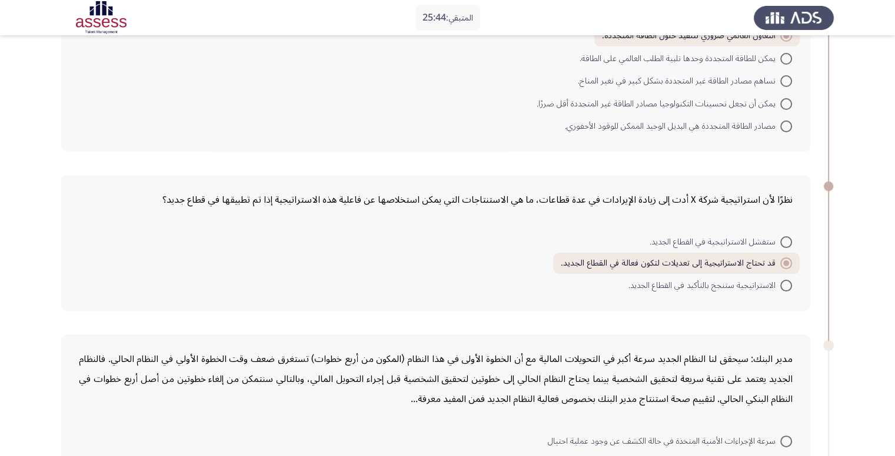
scroll to position [235, 0]
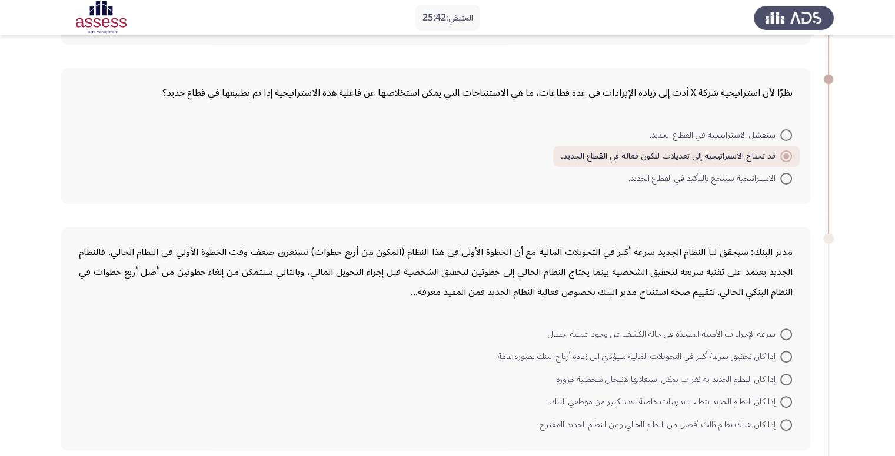
click at [791, 176] on span at bounding box center [786, 179] width 12 height 12
click at [791, 176] on input "الاستراتيجية ستنجح بالتأكيد في القطاع الجديد." at bounding box center [786, 179] width 12 height 12
radio input "true"
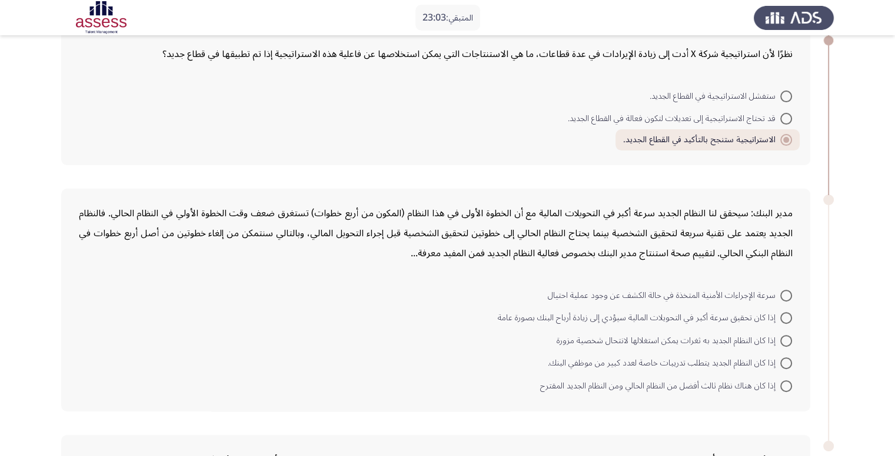
scroll to position [294, 0]
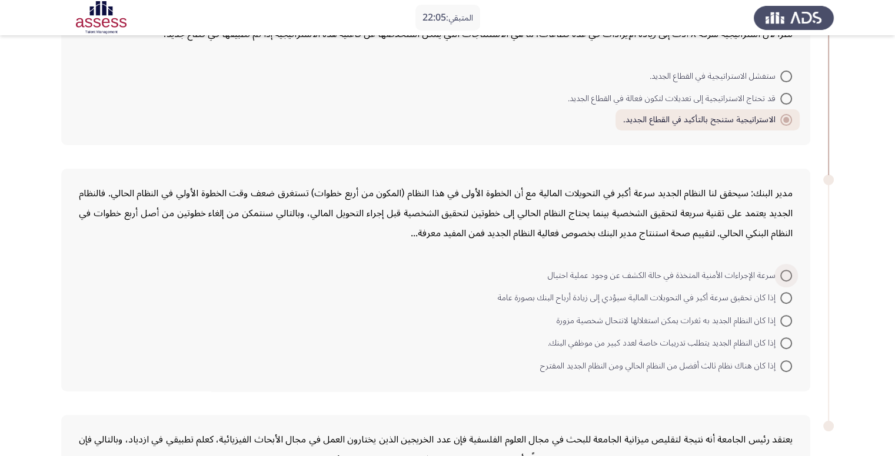
click at [783, 272] on span at bounding box center [786, 276] width 12 height 12
click at [783, 272] on input "سرعة الإجراءات الأمنية المتخذة في حالة الكشف عن وجود عملية احتيال" at bounding box center [786, 276] width 12 height 12
radio input "true"
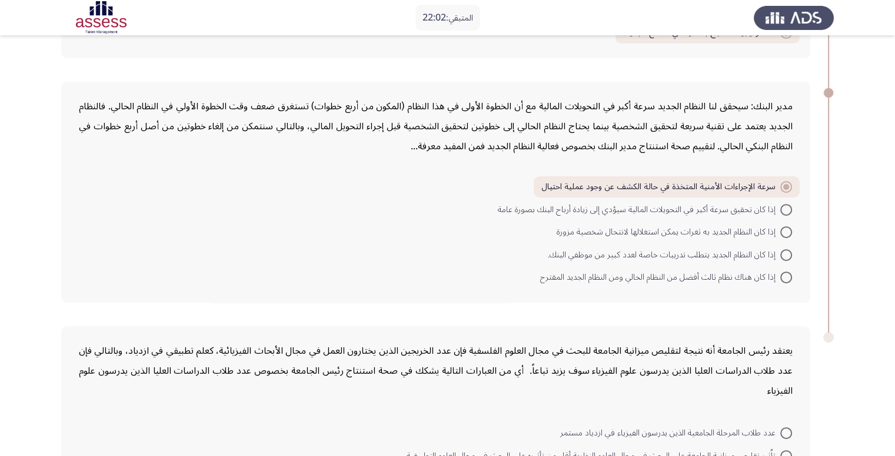
scroll to position [528, 0]
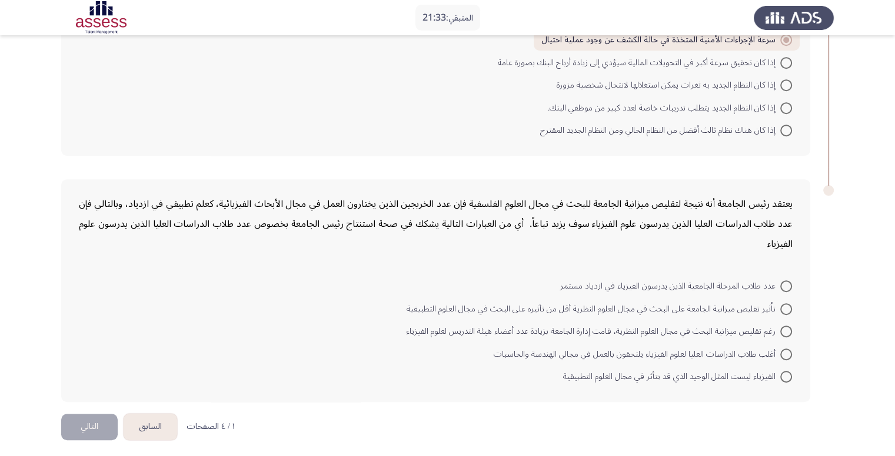
click at [782, 305] on span at bounding box center [786, 310] width 12 height 12
click at [782, 305] on input "تاُثير تقليص ميزانية الجامعة على البحث في مجال العلوم النظرية أقل من تأثيره على…" at bounding box center [786, 310] width 12 height 12
radio input "true"
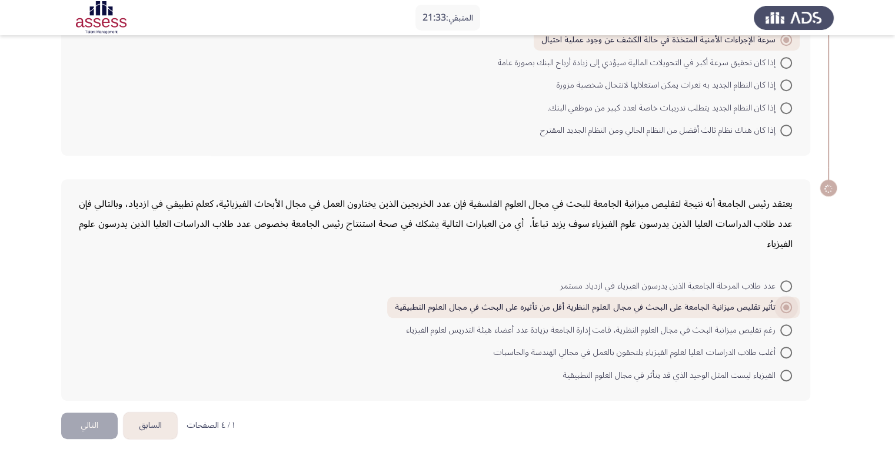
scroll to position [527, 0]
click at [88, 423] on button "التالي" at bounding box center [89, 427] width 56 height 26
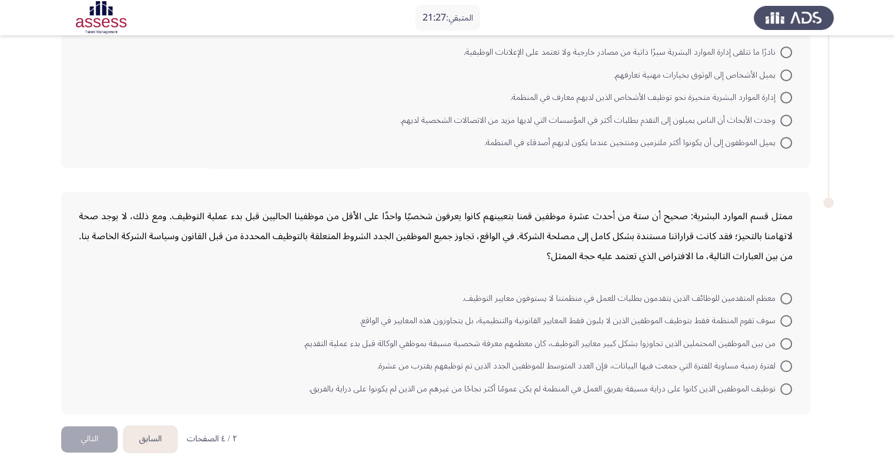
scroll to position [637, 0]
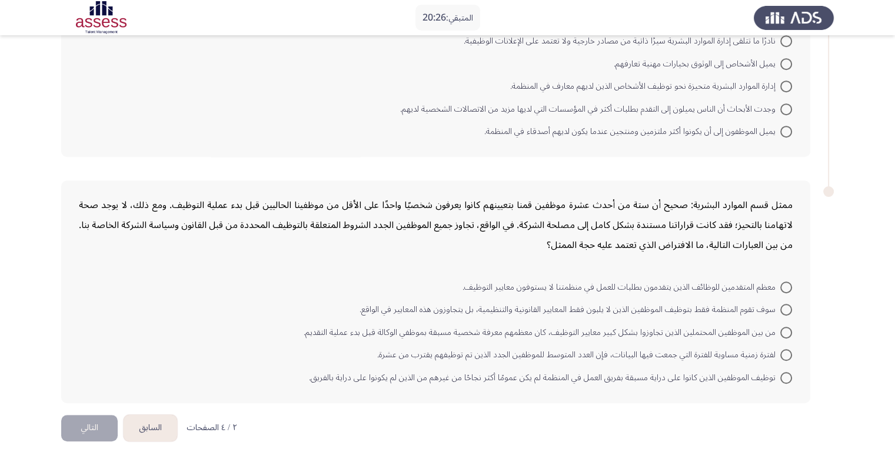
click at [488, 330] on span "من بين الموظفين المحتملين الذين تجاوزوا بشكل كبير معايير التوظيف، كان معظمهم مع…" at bounding box center [542, 333] width 476 height 14
click at [780, 330] on input "من بين الموظفين المحتملين الذين تجاوزوا بشكل كبير معايير التوظيف، كان معظمهم مع…" at bounding box center [786, 333] width 12 height 12
radio input "true"
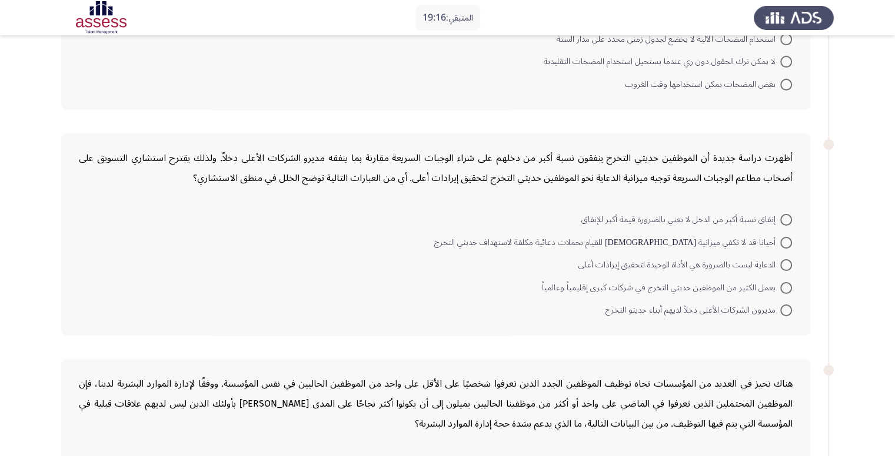
scroll to position [165, 0]
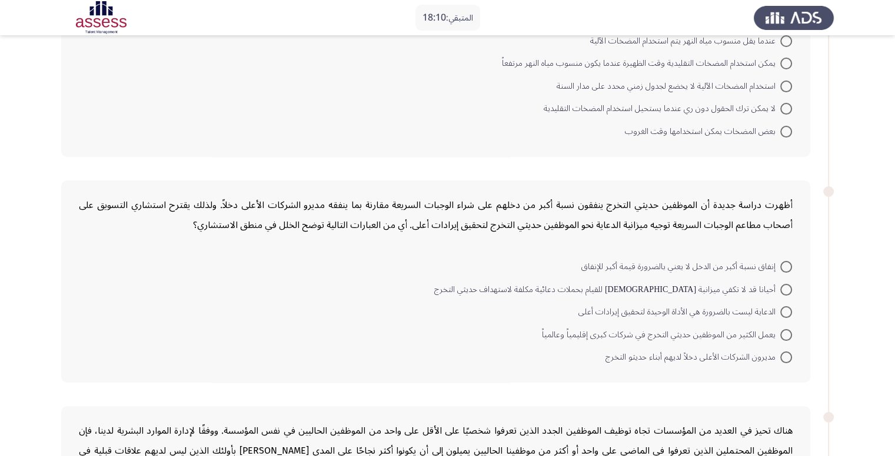
click at [781, 309] on span at bounding box center [786, 312] width 12 height 12
click at [781, 309] on input "الدعاية ليست بالضرورة هي الأداة الوحيدة لتحقيق إيرادات أعلى" at bounding box center [786, 312] width 12 height 12
radio input "true"
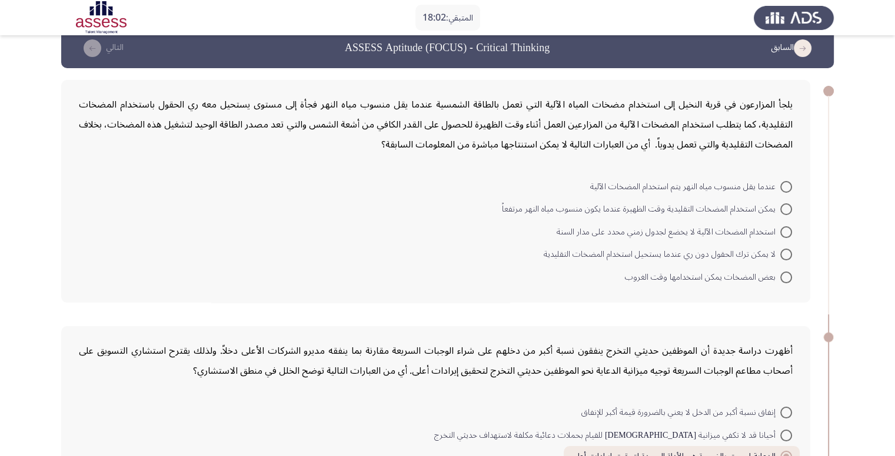
scroll to position [0, 0]
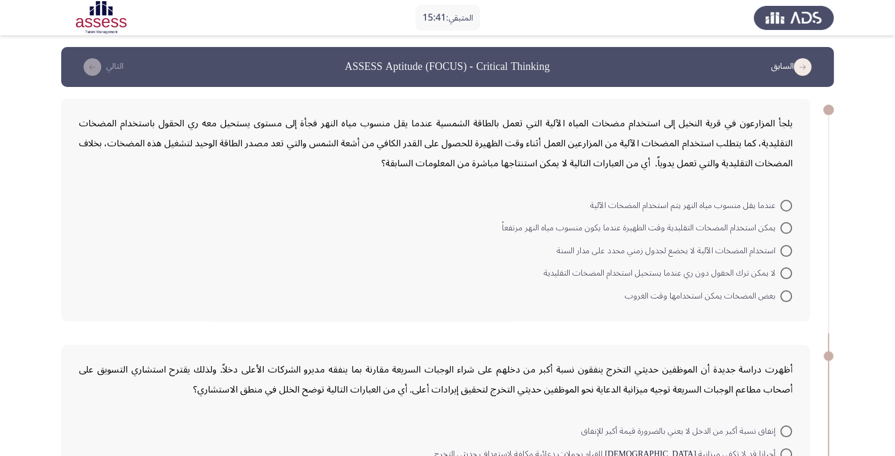
click at [782, 295] on span at bounding box center [786, 297] width 12 height 12
click at [782, 295] on input "بعض المضخات يمكن استخدامها وقت الغروب" at bounding box center [786, 297] width 12 height 12
radio input "true"
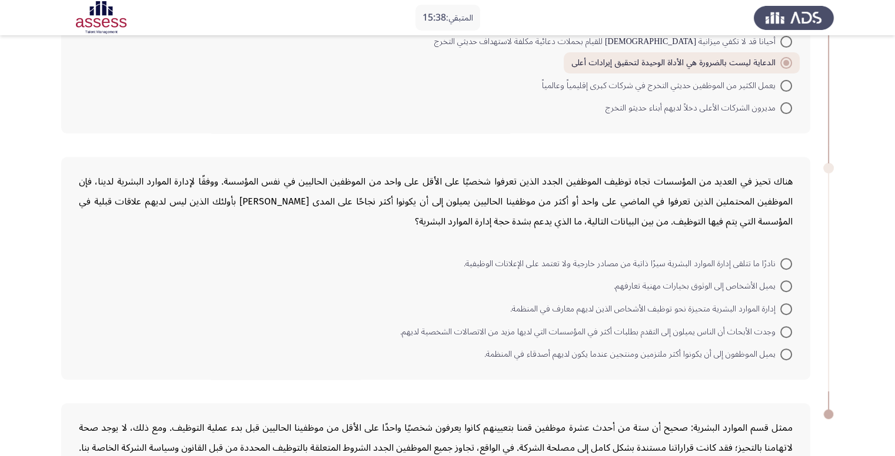
scroll to position [412, 0]
click at [590, 306] on span "إدارة الموارد البشرية متحيزة نحو توظيف الأشخاص الذين لديهم معارف في المنظمة." at bounding box center [645, 309] width 270 height 14
click at [780, 306] on input "إدارة الموارد البشرية متحيزة نحو توظيف الأشخاص الذين لديهم معارف في المنظمة." at bounding box center [786, 309] width 12 height 12
radio input "true"
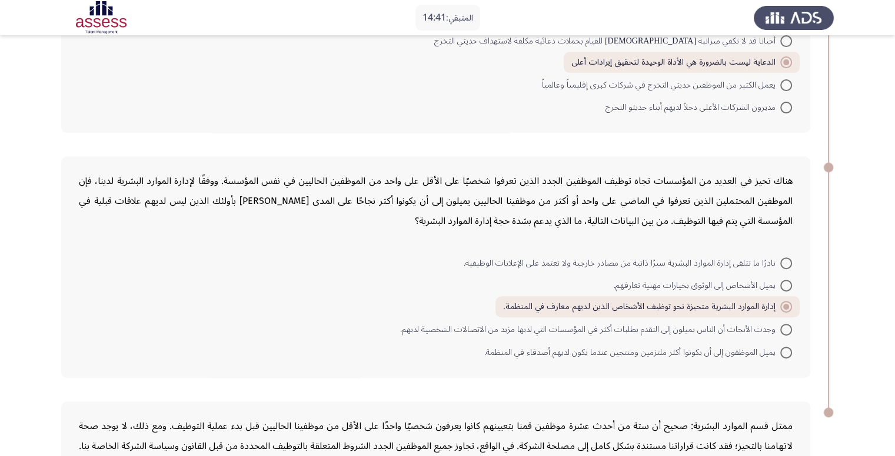
click at [621, 351] on span "يميل الموظفون إلى أن يكونوا أكثر ملتزمين ومنتجين عندما يكون لديهم أصدقاء في الم…" at bounding box center [632, 353] width 296 height 14
click at [780, 351] on input "يميل الموظفون إلى أن يكونوا أكثر ملتزمين ومنتجين عندما يكون لديهم أصدقاء في الم…" at bounding box center [786, 353] width 12 height 12
radio input "true"
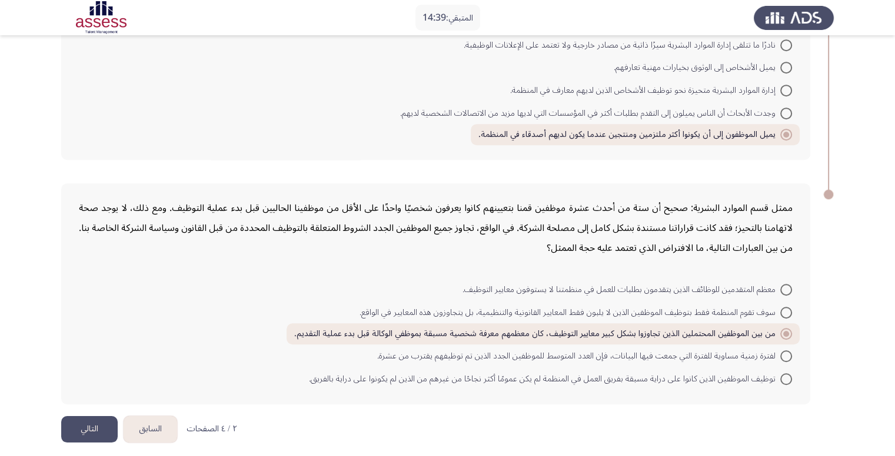
scroll to position [631, 0]
click at [81, 418] on button "التالي" at bounding box center [89, 428] width 56 height 26
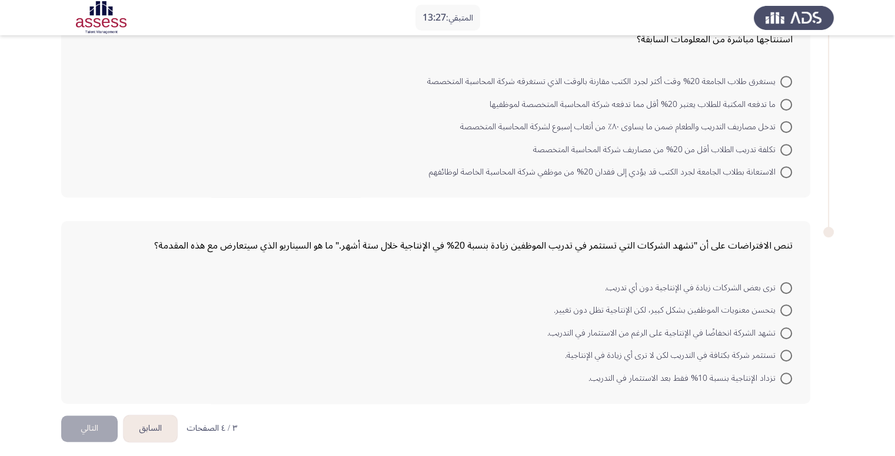
scroll to position [558, 0]
click at [691, 332] on span "تشهد الشركة انخفاضًا في الإنتاجية على الرغم من الاستثمار في التدريب." at bounding box center [663, 332] width 233 height 14
click at [780, 332] on input "تشهد الشركة انخفاضًا في الإنتاجية على الرغم من الاستثمار في التدريب." at bounding box center [786, 332] width 12 height 12
radio input "true"
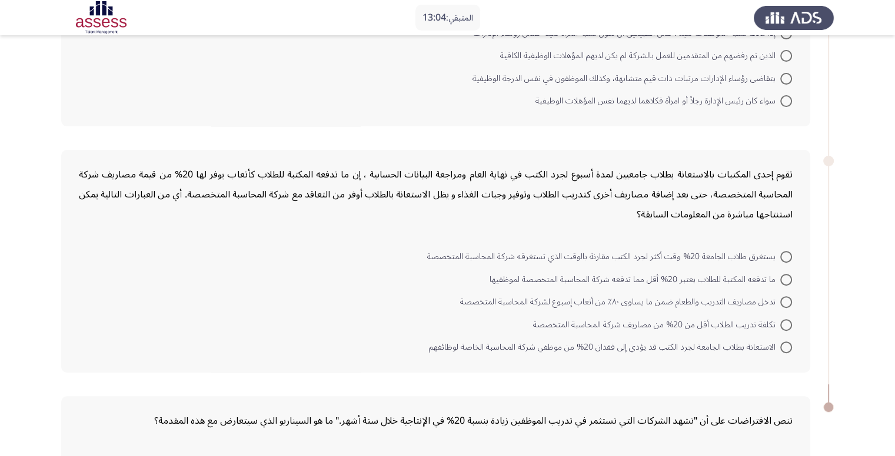
scroll to position [380, 0]
click at [635, 326] on span "تكلفة تدريب الطلاب أقل من 20% من مصاريف شركة المحاسبة المتخصصة" at bounding box center [656, 326] width 247 height 14
click at [780, 326] on input "تكلفة تدريب الطلاب أقل من 20% من مصاريف شركة المحاسبة المتخصصة" at bounding box center [786, 327] width 12 height 12
radio input "true"
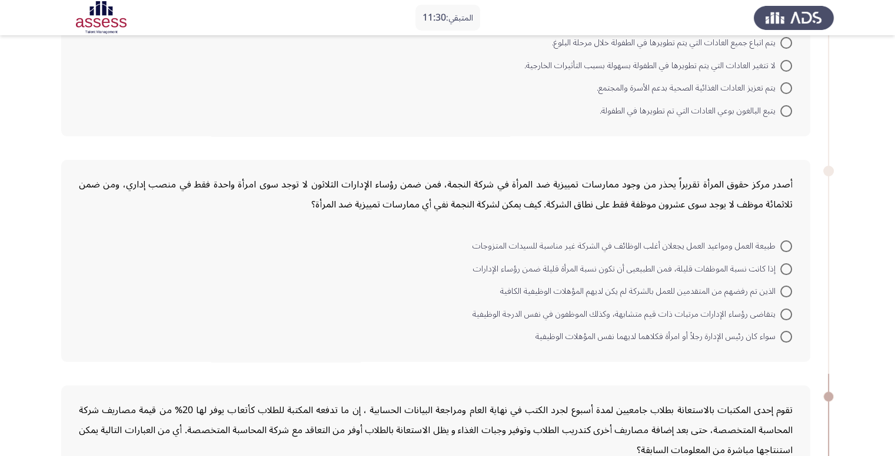
scroll to position [145, 0]
click at [787, 245] on span at bounding box center [786, 247] width 12 height 12
click at [787, 245] on input "طبيعة العمل ومواعيد العمل يجعلان أغلب الوظائف في الشركة غير مناسبة للسيدات المت…" at bounding box center [786, 247] width 12 height 12
radio input "true"
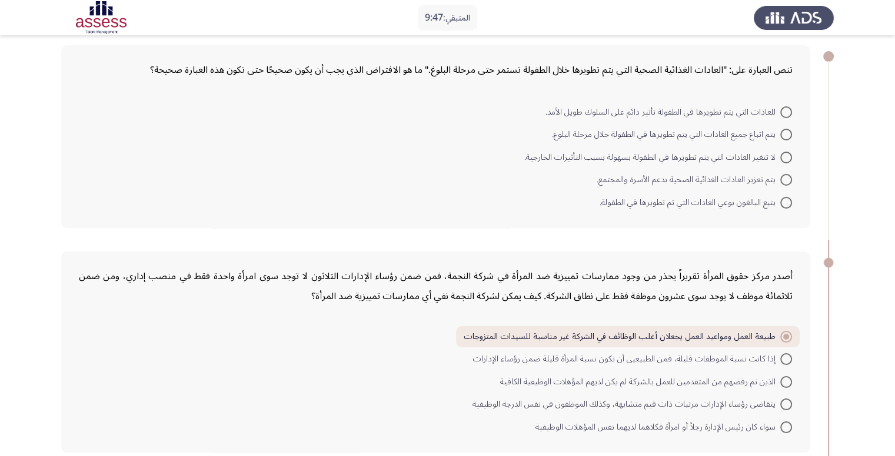
scroll to position [27, 0]
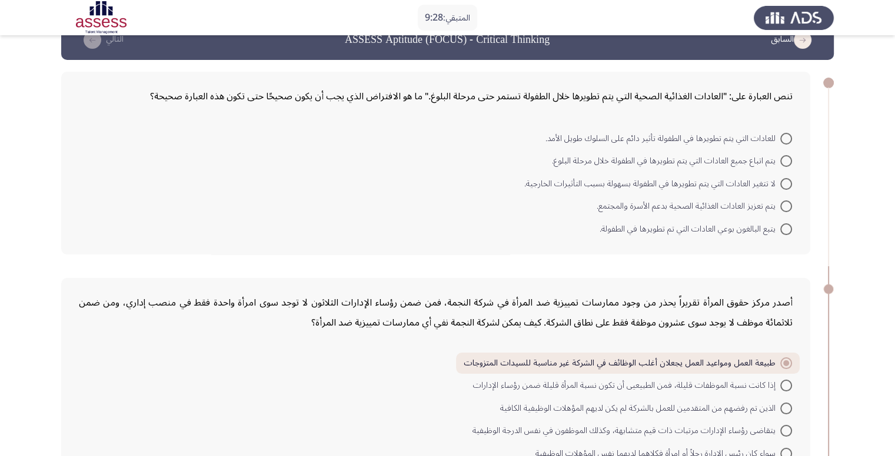
click at [783, 381] on span at bounding box center [786, 386] width 12 height 12
click at [783, 381] on input "إذا كانت نسبة الموظفات قليلة، فمن الطبيعيى أن تكون نسبة المرأة قليلة ضمن رؤساء …" at bounding box center [786, 386] width 12 height 12
radio input "true"
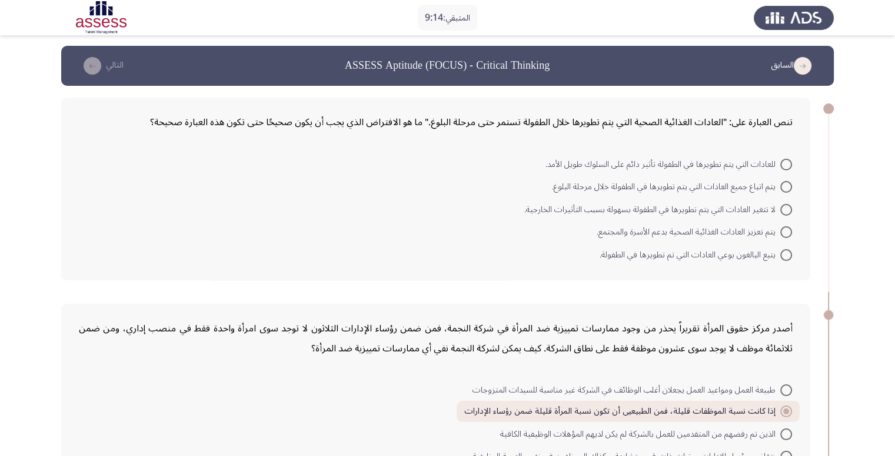
scroll to position [0, 0]
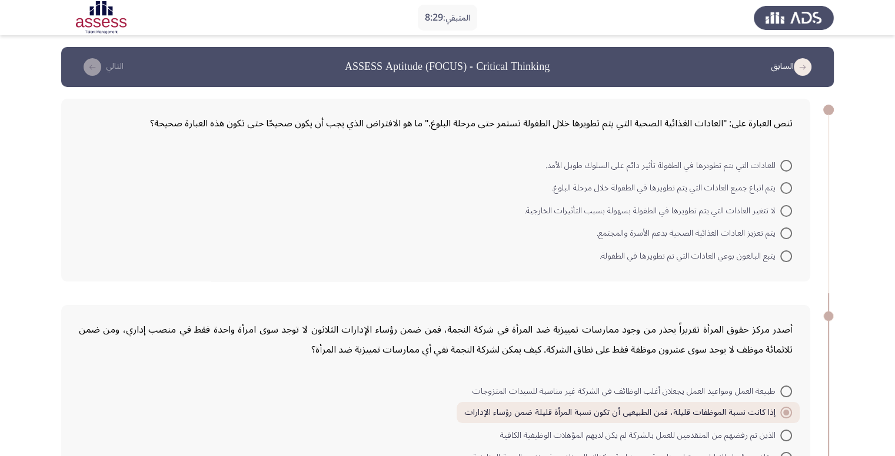
click at [788, 256] on span at bounding box center [786, 257] width 12 height 12
click at [788, 256] on input "يتبع البالغون بوعي العادات التي تم تطويرها في الطفولة." at bounding box center [786, 257] width 12 height 12
radio input "true"
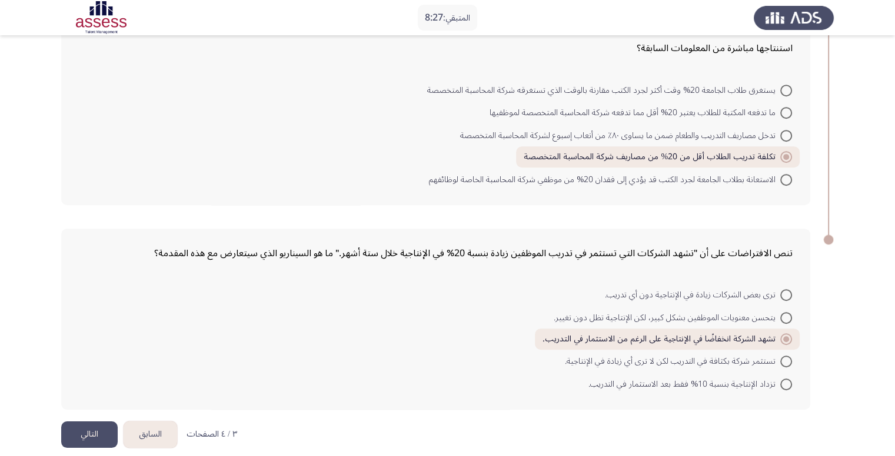
scroll to position [552, 0]
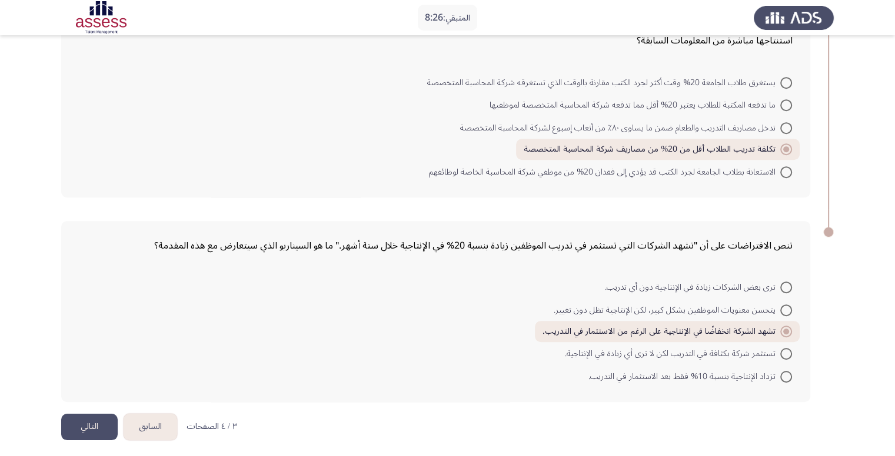
click at [82, 426] on button "التالي" at bounding box center [89, 427] width 56 height 26
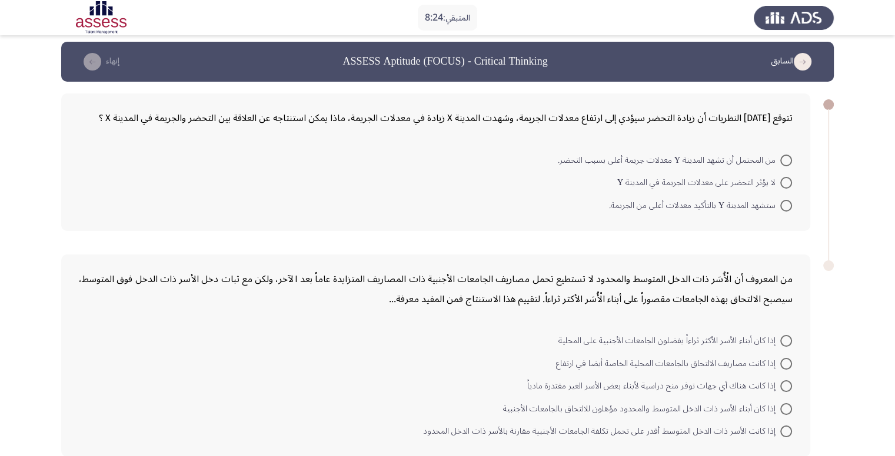
scroll to position [0, 0]
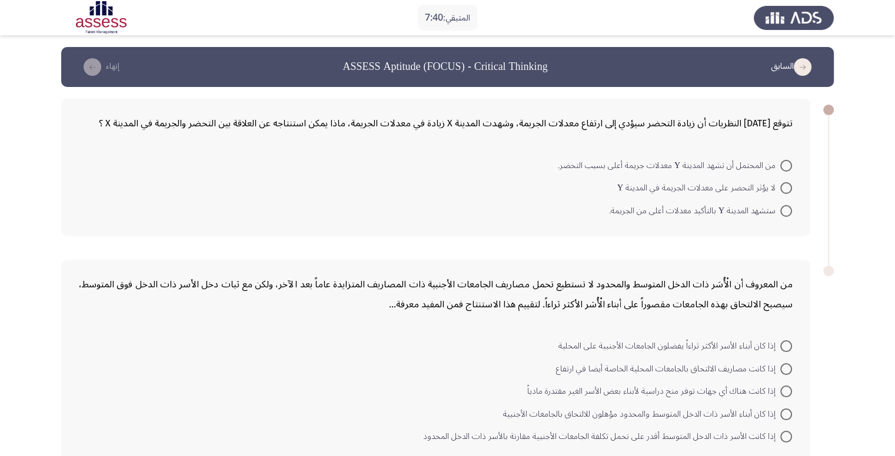
click at [786, 163] on span at bounding box center [786, 166] width 12 height 12
click at [786, 163] on input "من المحتمل أن تشهد المدينة Y معدلات جريمة أعلى بسبب التحضر." at bounding box center [786, 166] width 12 height 12
radio input "true"
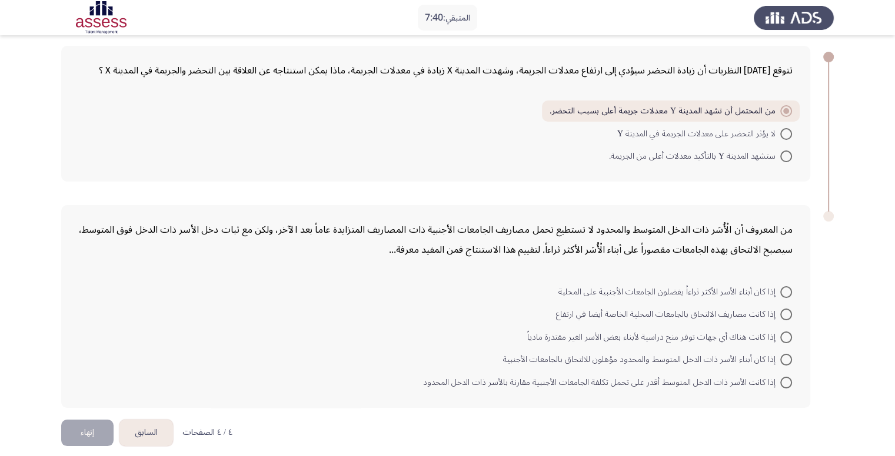
scroll to position [61, 0]
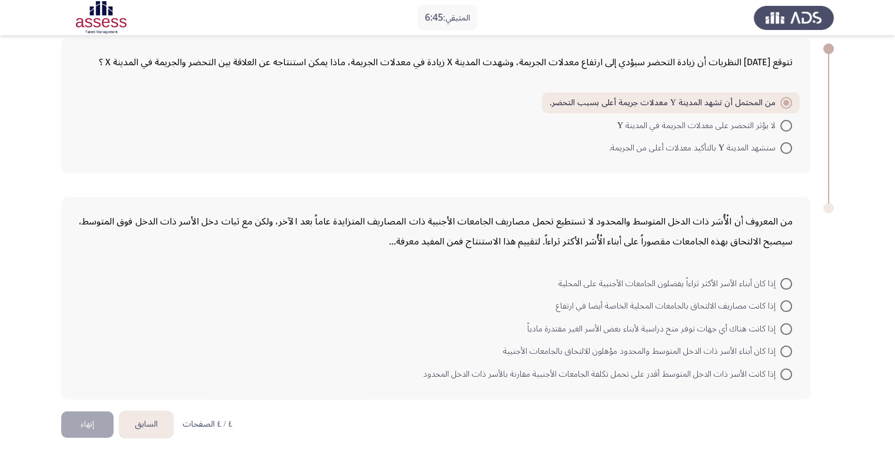
click at [529, 373] on span "إذا كانت الأسر ذات الدخل المتوسط أقدر على تحمل تكلفة الجامعات الأجنبية مقارنة ب…" at bounding box center [601, 375] width 357 height 14
click at [780, 373] on input "إذا كانت الأسر ذات الدخل المتوسط أقدر على تحمل تكلفة الجامعات الأجنبية مقارنة ب…" at bounding box center [786, 375] width 12 height 12
radio input "true"
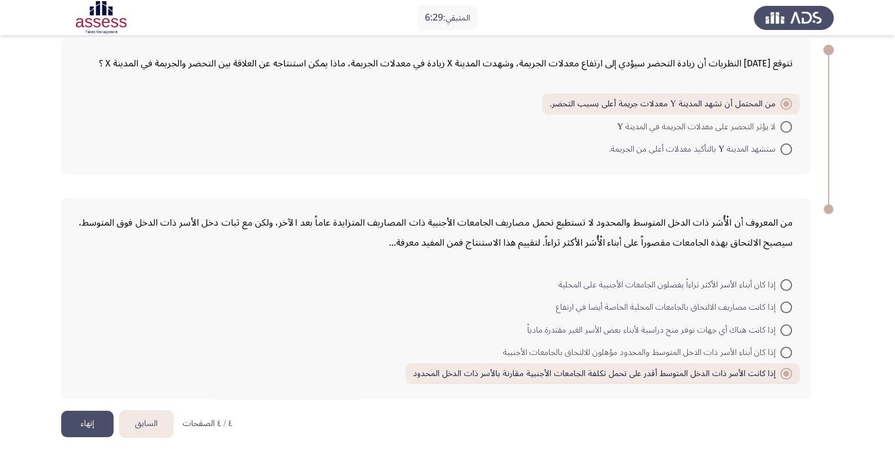
click at [75, 424] on button "إنهاء" at bounding box center [87, 424] width 52 height 26
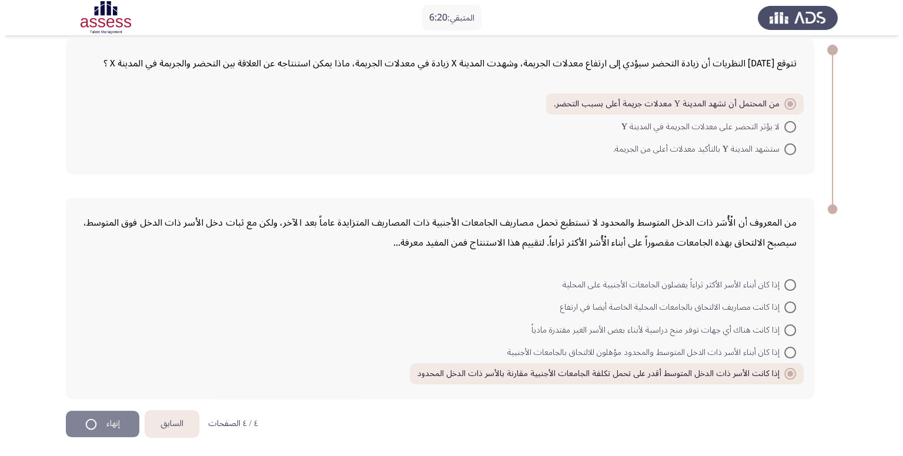
scroll to position [0, 0]
